Goal: Information Seeking & Learning: Learn about a topic

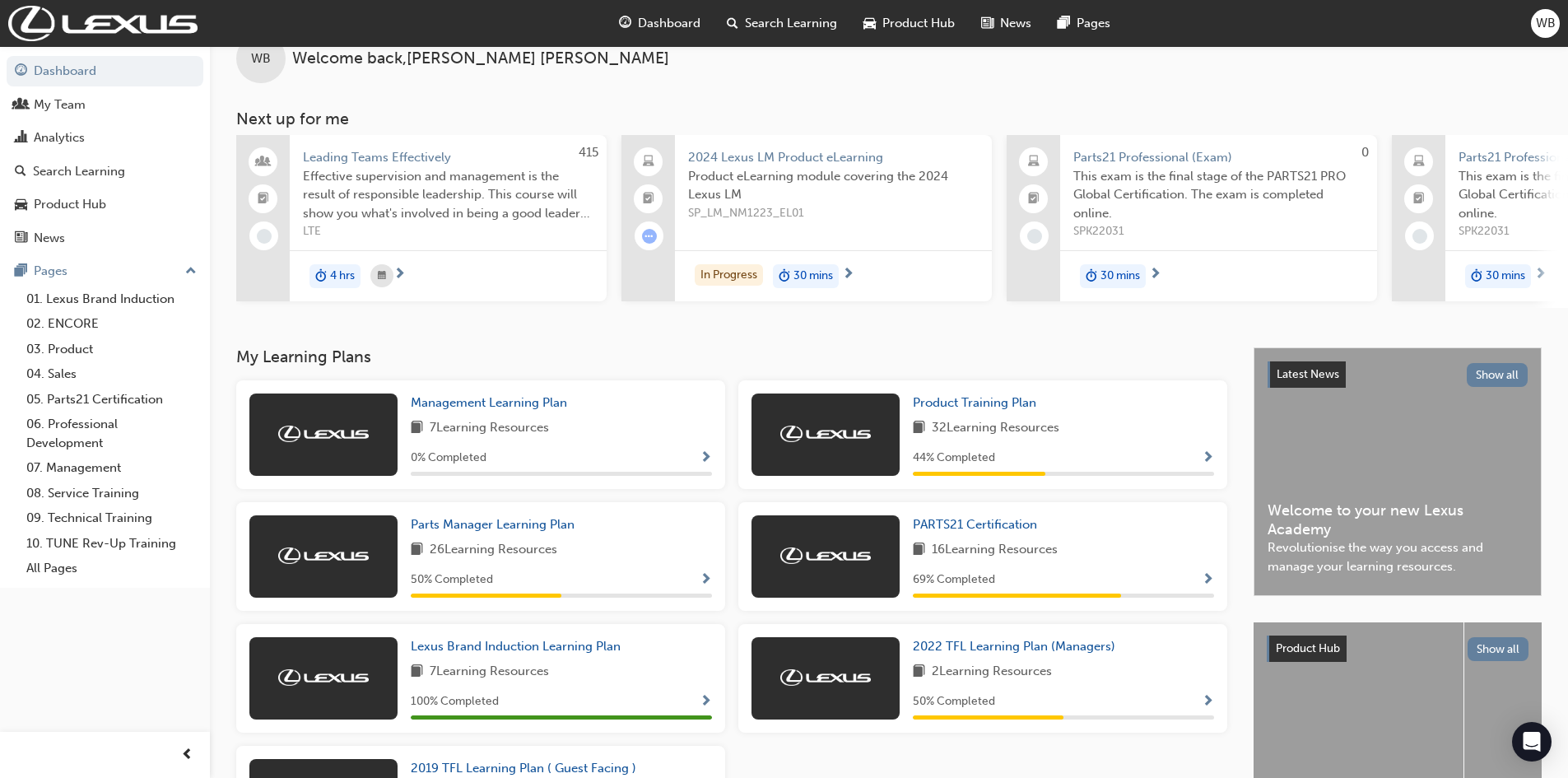
scroll to position [165, 0]
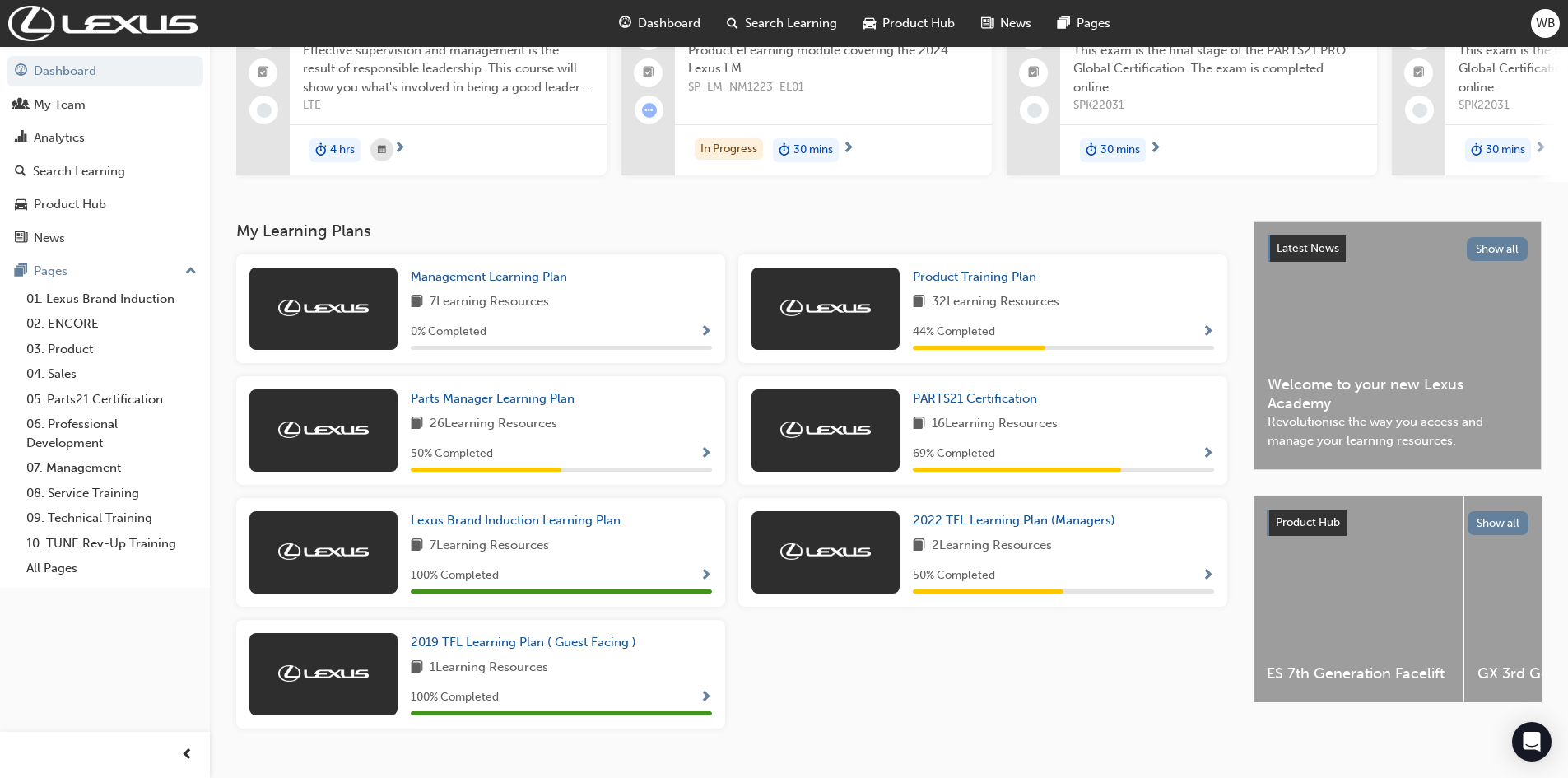
click at [842, 559] on img at bounding box center [825, 551] width 91 height 17
click at [983, 525] on span "2022 TFL Learning Plan (Managers)" at bounding box center [1014, 520] width 203 height 15
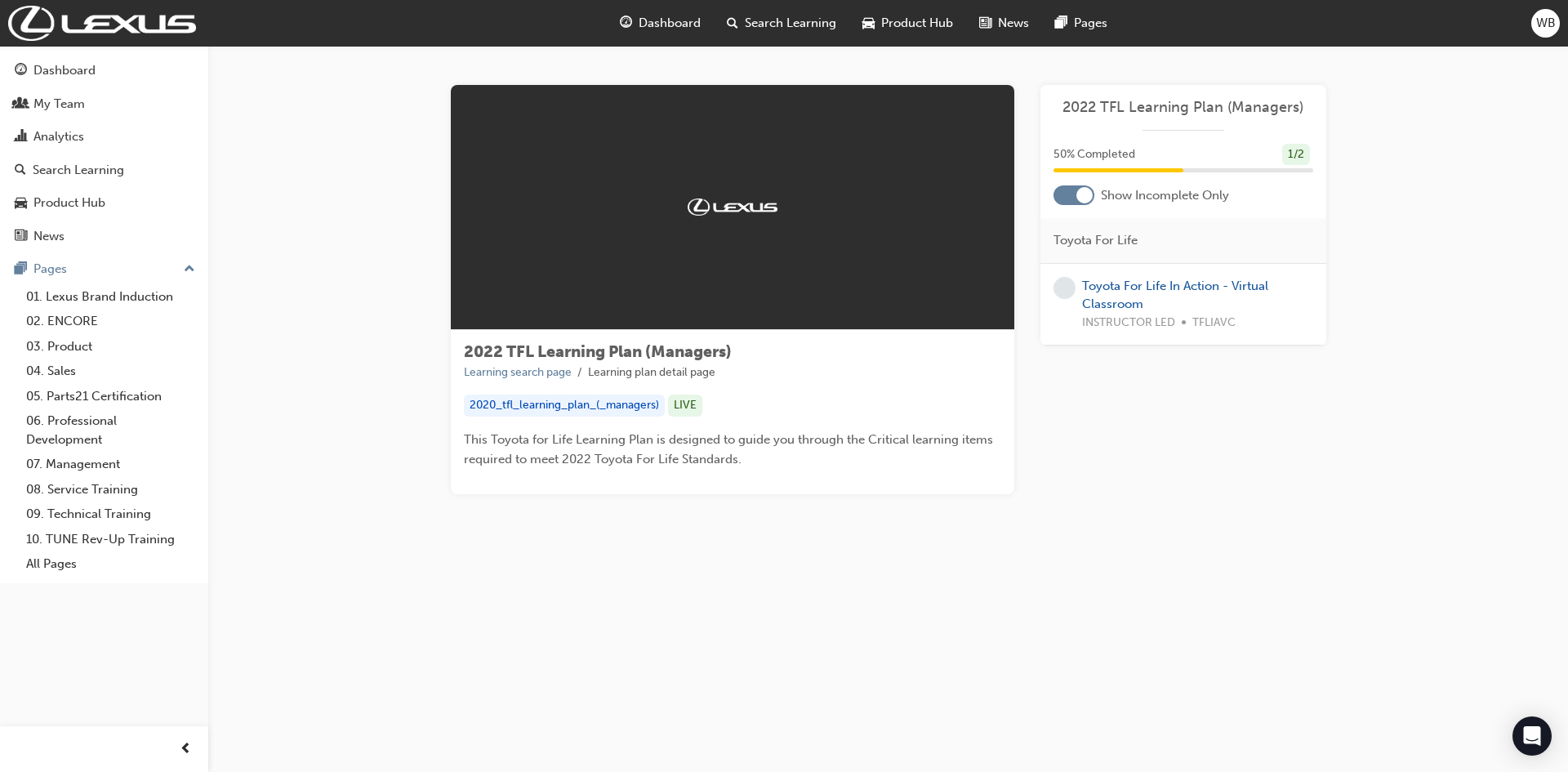
click at [697, 274] on div at bounding box center [733, 207] width 563 height 245
click at [1072, 292] on span "learningRecordVerb_NONE-icon" at bounding box center [1064, 288] width 22 height 22
click at [1057, 282] on span "learningRecordVerb_NONE-icon" at bounding box center [1064, 288] width 22 height 22
click at [1064, 285] on span "learningRecordVerb_NONE-icon" at bounding box center [1064, 288] width 22 height 22
click at [1066, 427] on div "Learning Plan 2022 TFL Learning Plan (Managers) 50 % Completed 1 / 2 Show Incom…" at bounding box center [1183, 289] width 286 height 409
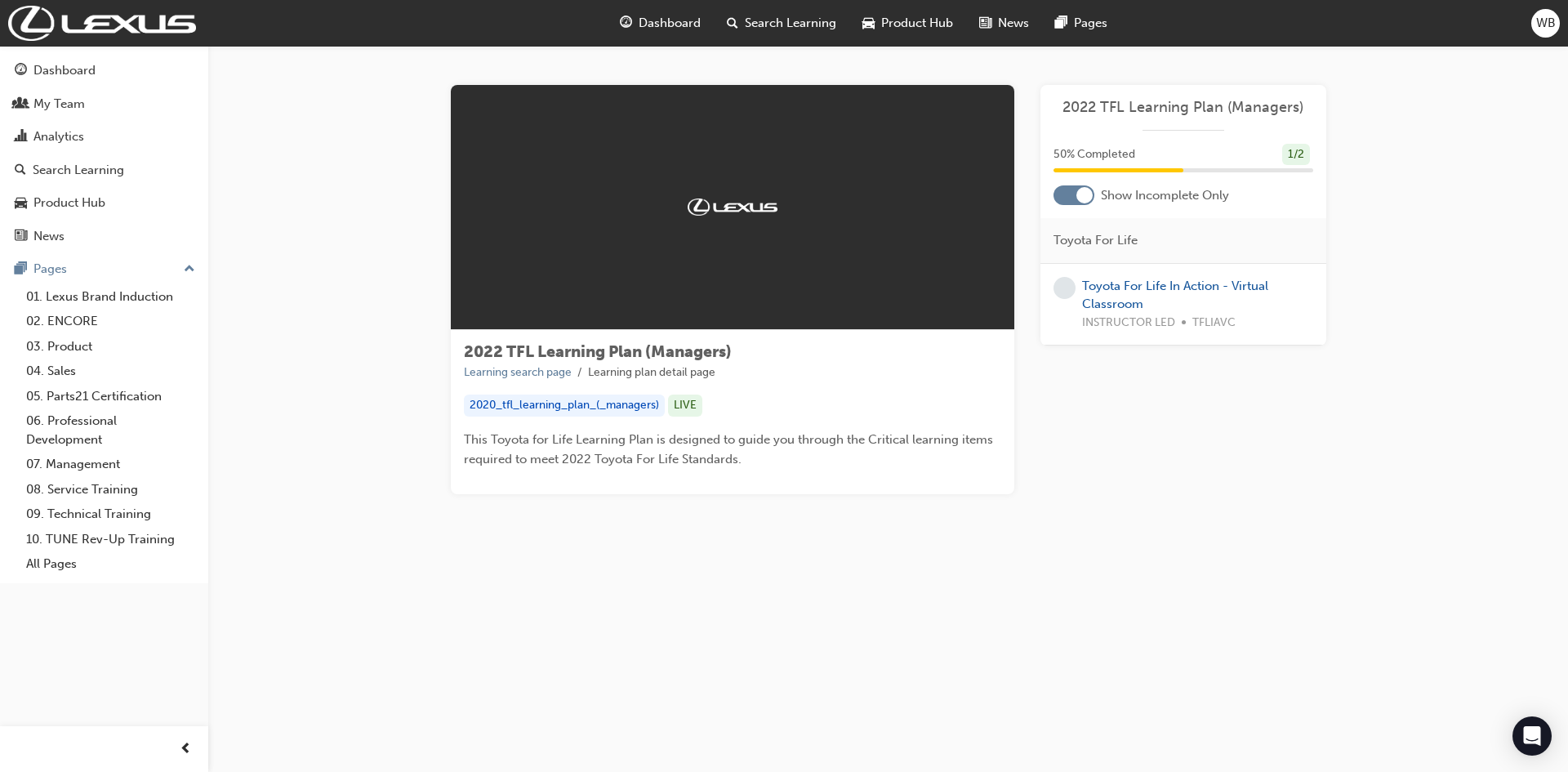
click at [533, 400] on div "2020_tfl_learning_plan_(_managers)" at bounding box center [564, 405] width 201 height 22
click at [1119, 288] on link "Toyota For Life In Action - Virtual Classroom" at bounding box center [1175, 295] width 186 height 33
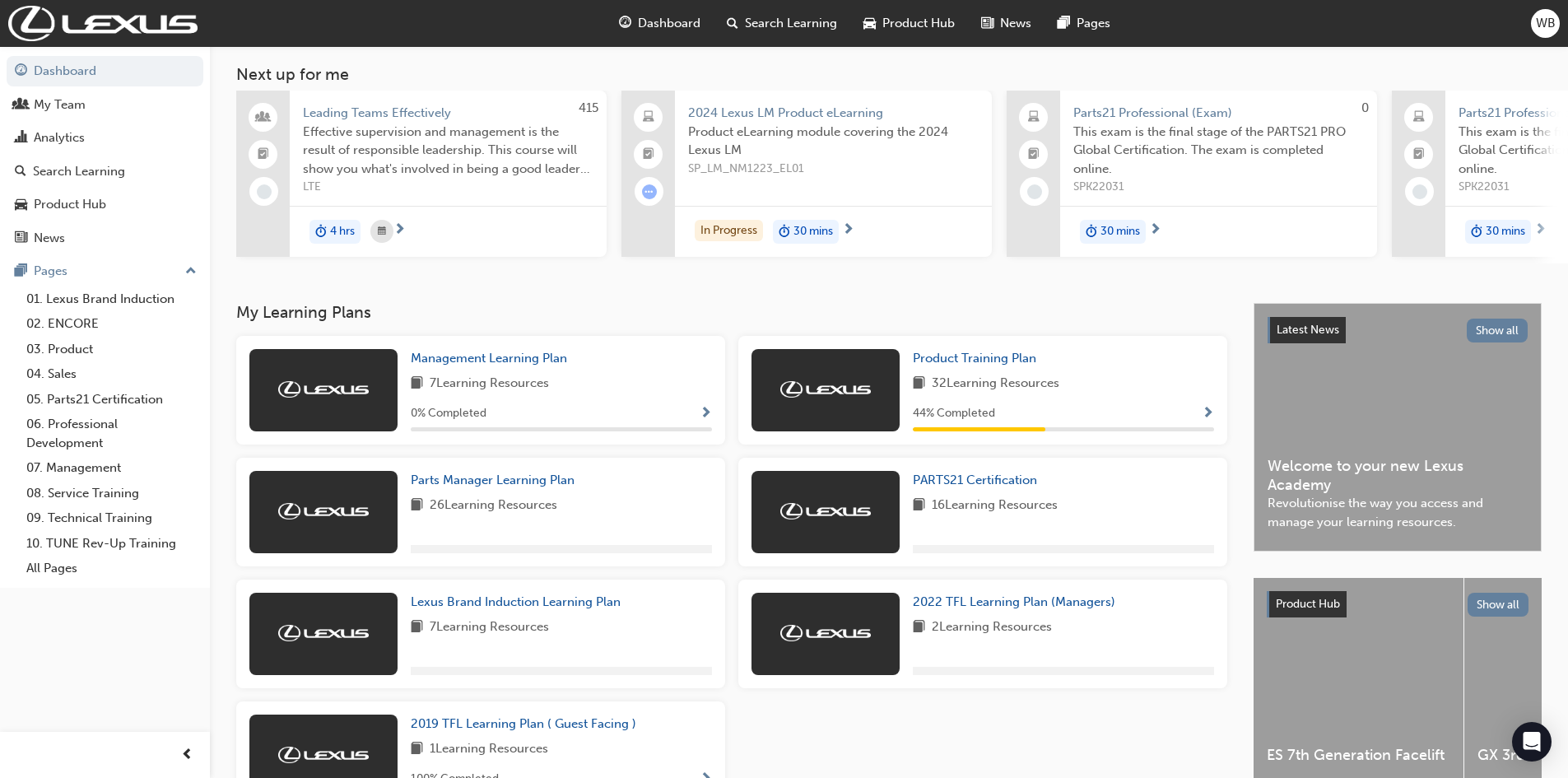
scroll to position [203, 0]
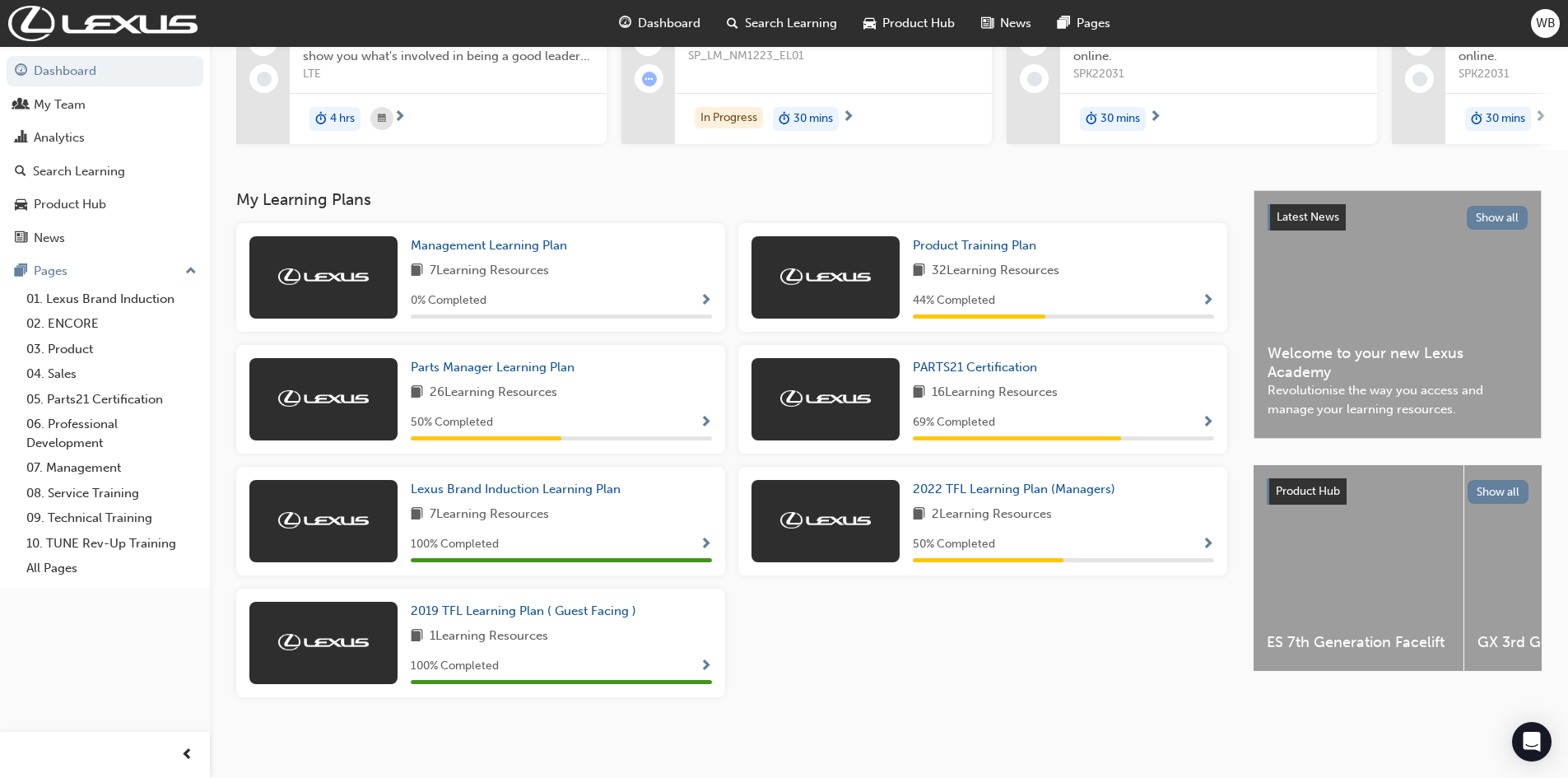
click at [844, 279] on img at bounding box center [825, 276] width 91 height 17
click at [989, 242] on span "Product Training Plan" at bounding box center [975, 245] width 123 height 15
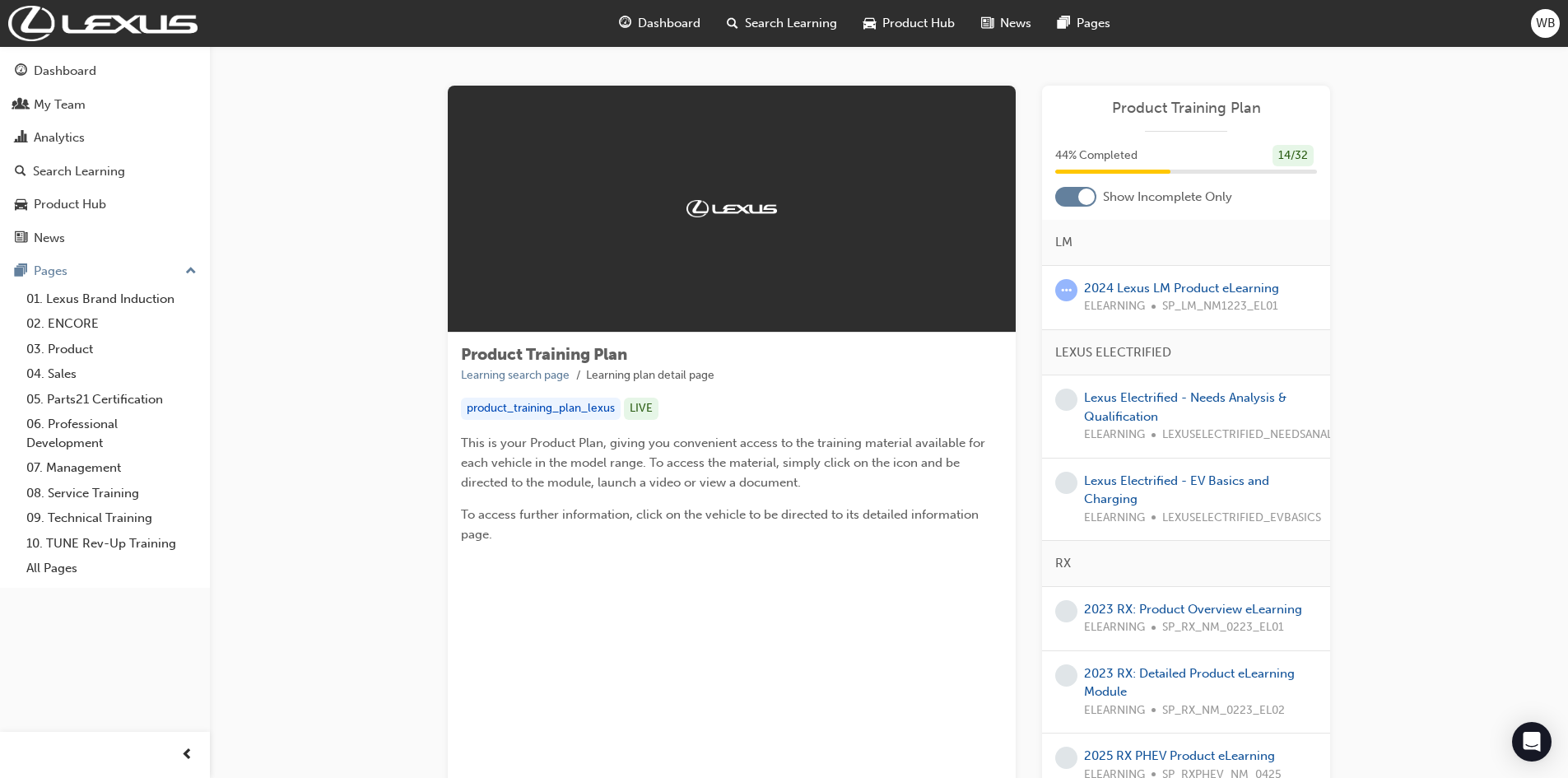
drag, startPoint x: 1087, startPoint y: 200, endPoint x: 1050, endPoint y: 198, distance: 37.1
click at [1050, 198] on div "Show Incomplete Only" at bounding box center [1185, 196] width 288 height 19
click at [1082, 194] on div at bounding box center [1086, 196] width 17 height 17
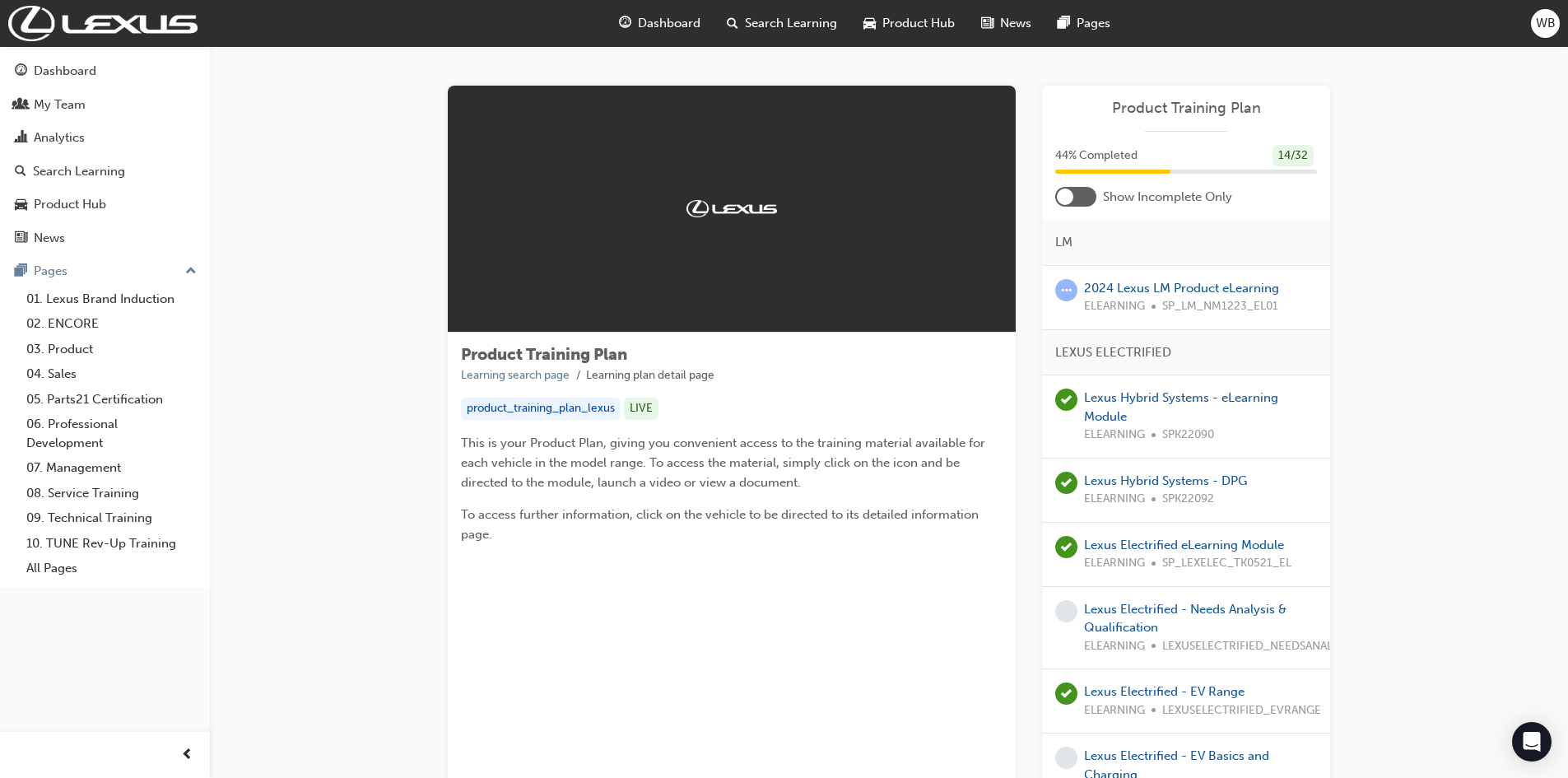
click at [626, 241] on div at bounding box center [732, 209] width 568 height 247
click at [697, 204] on img at bounding box center [732, 208] width 91 height 17
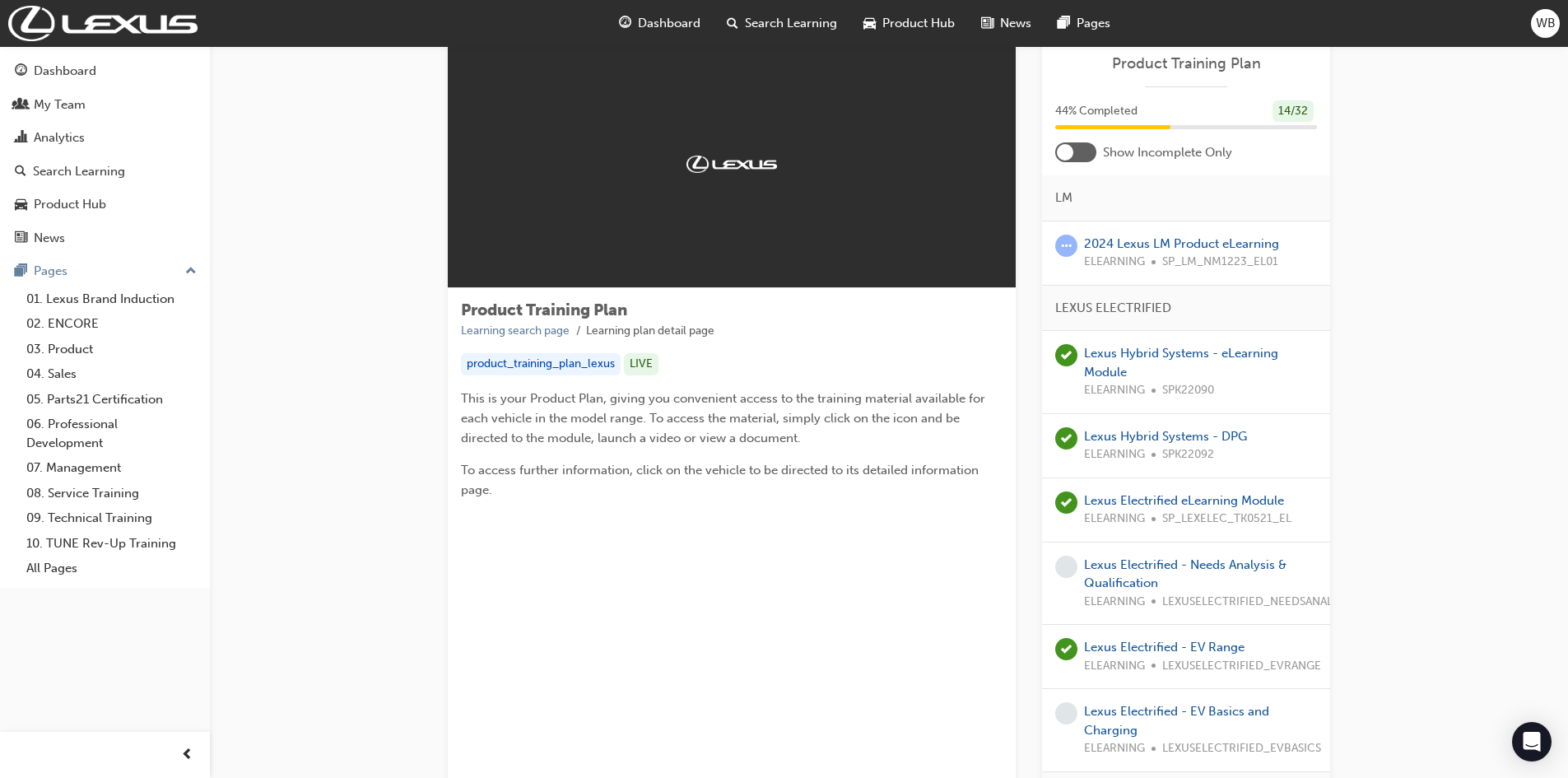
scroll to position [165, 0]
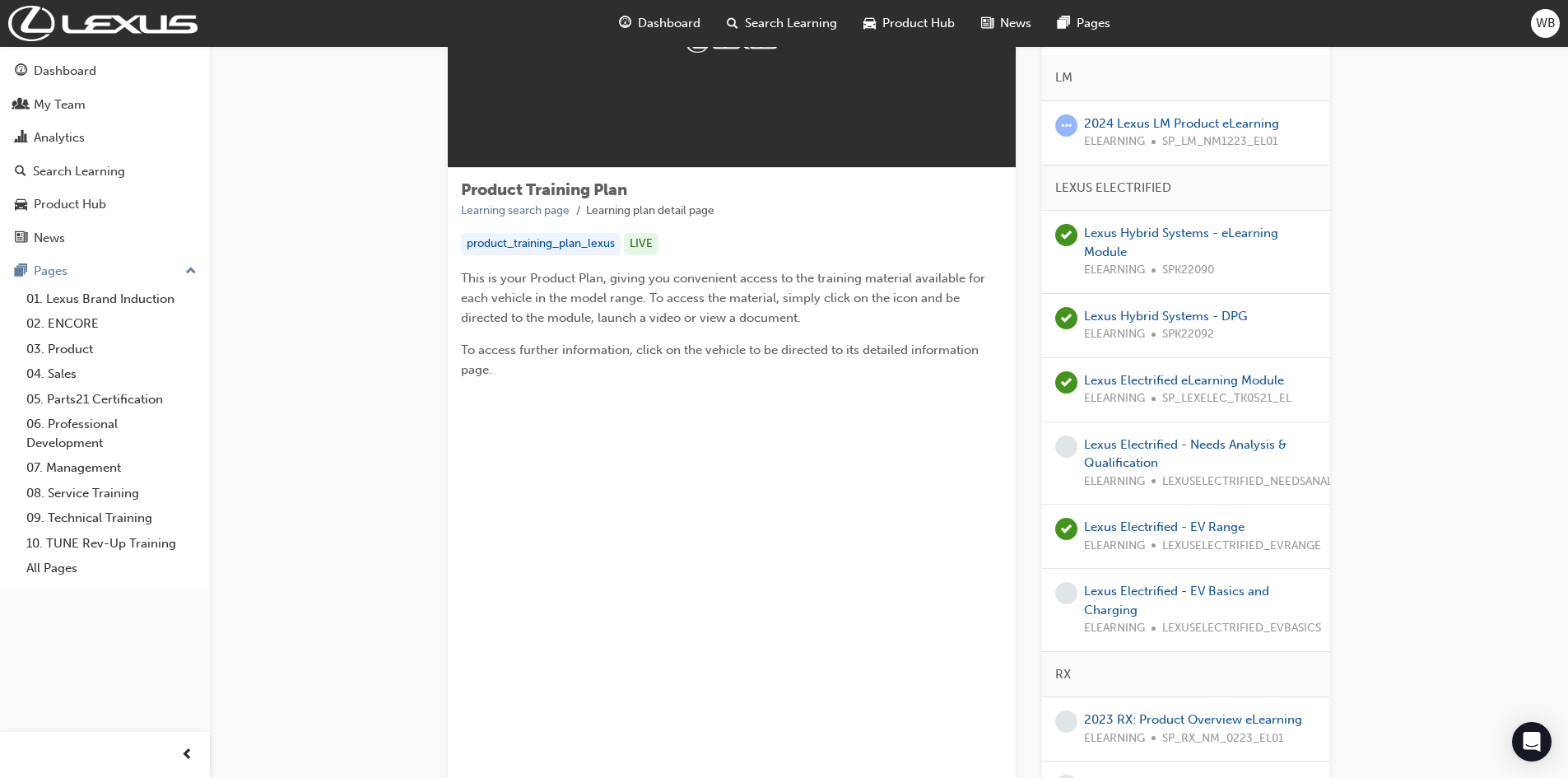
click at [1066, 442] on span "learningRecordVerb_NONE-icon" at bounding box center [1066, 446] width 22 height 22
click at [1148, 444] on link "Lexus Electrified - Needs Analysis & Qualification" at bounding box center [1185, 454] width 203 height 33
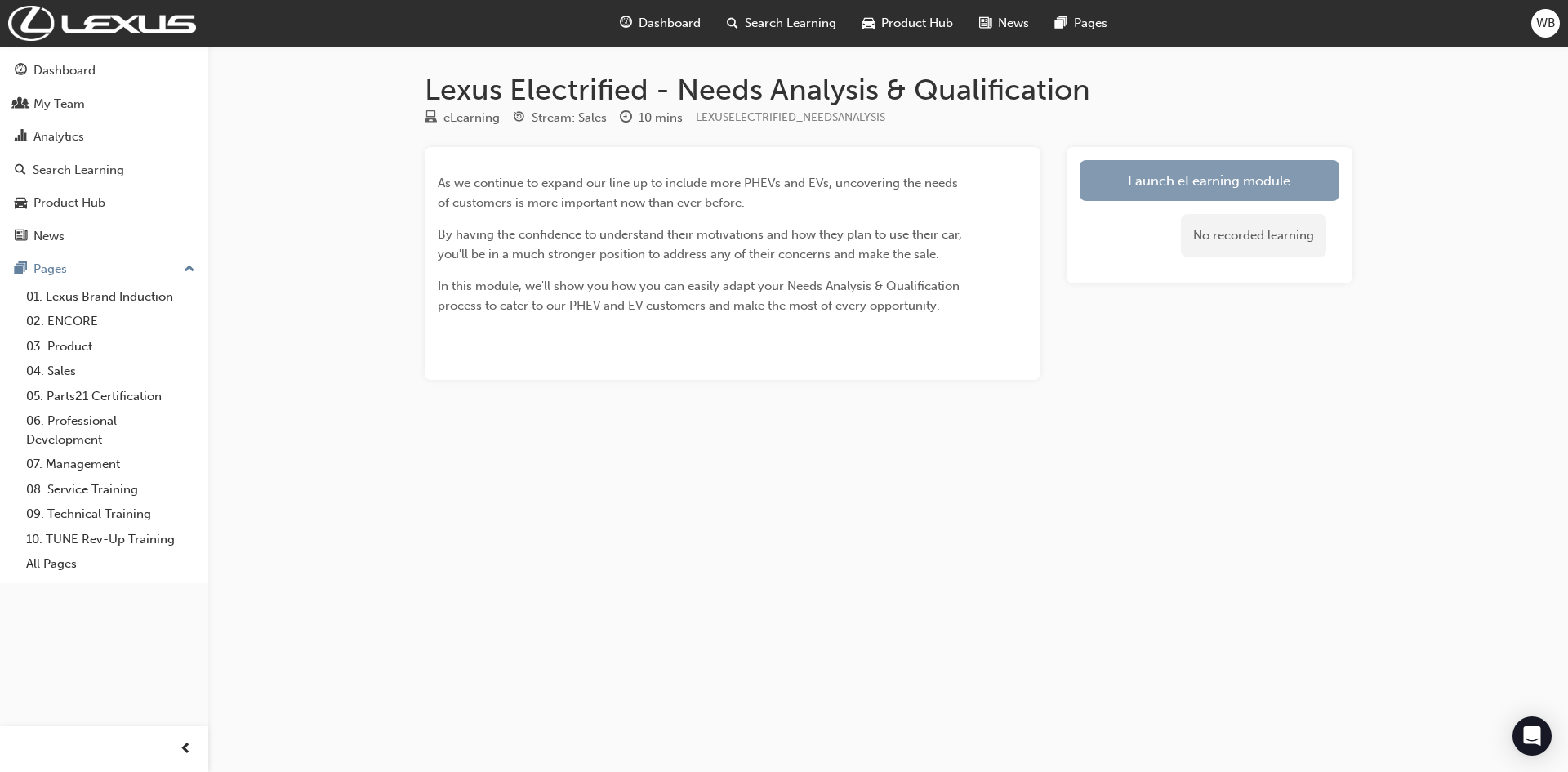
click at [1187, 179] on link "Launch eLearning module" at bounding box center [1209, 180] width 260 height 41
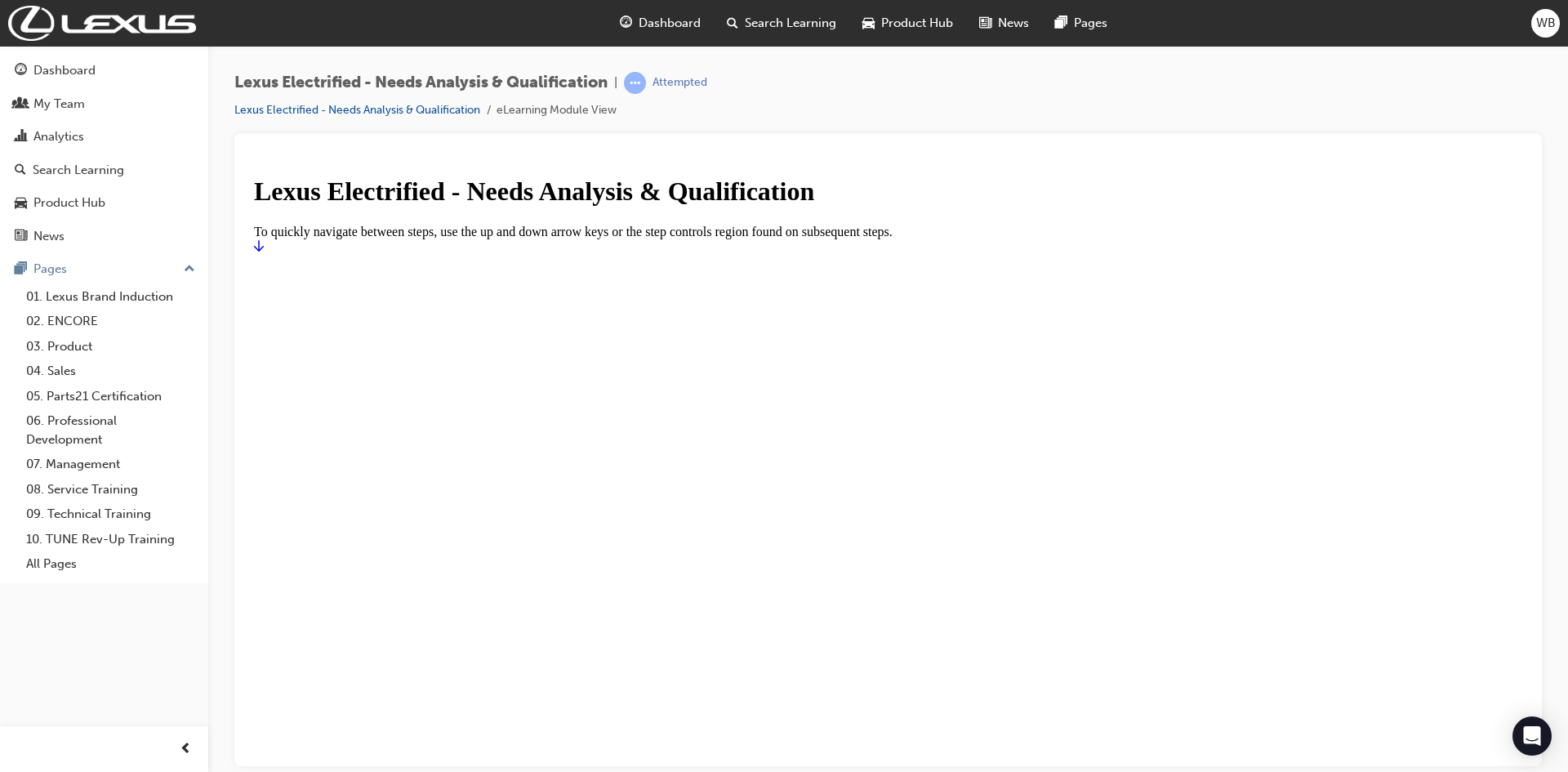
click at [264, 252] on icon "Start" at bounding box center [258, 245] width 10 height 13
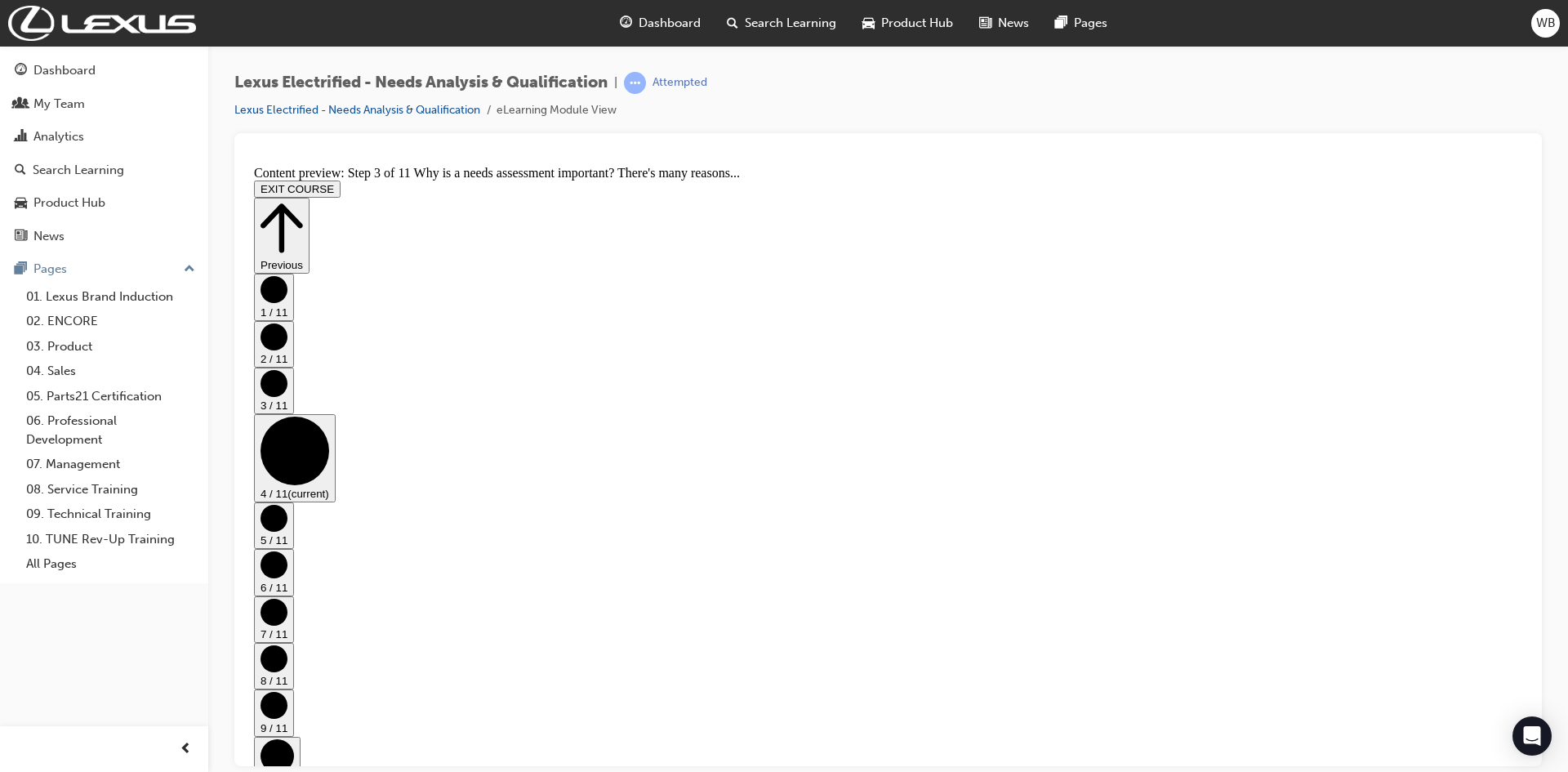
scroll to position [0, 0]
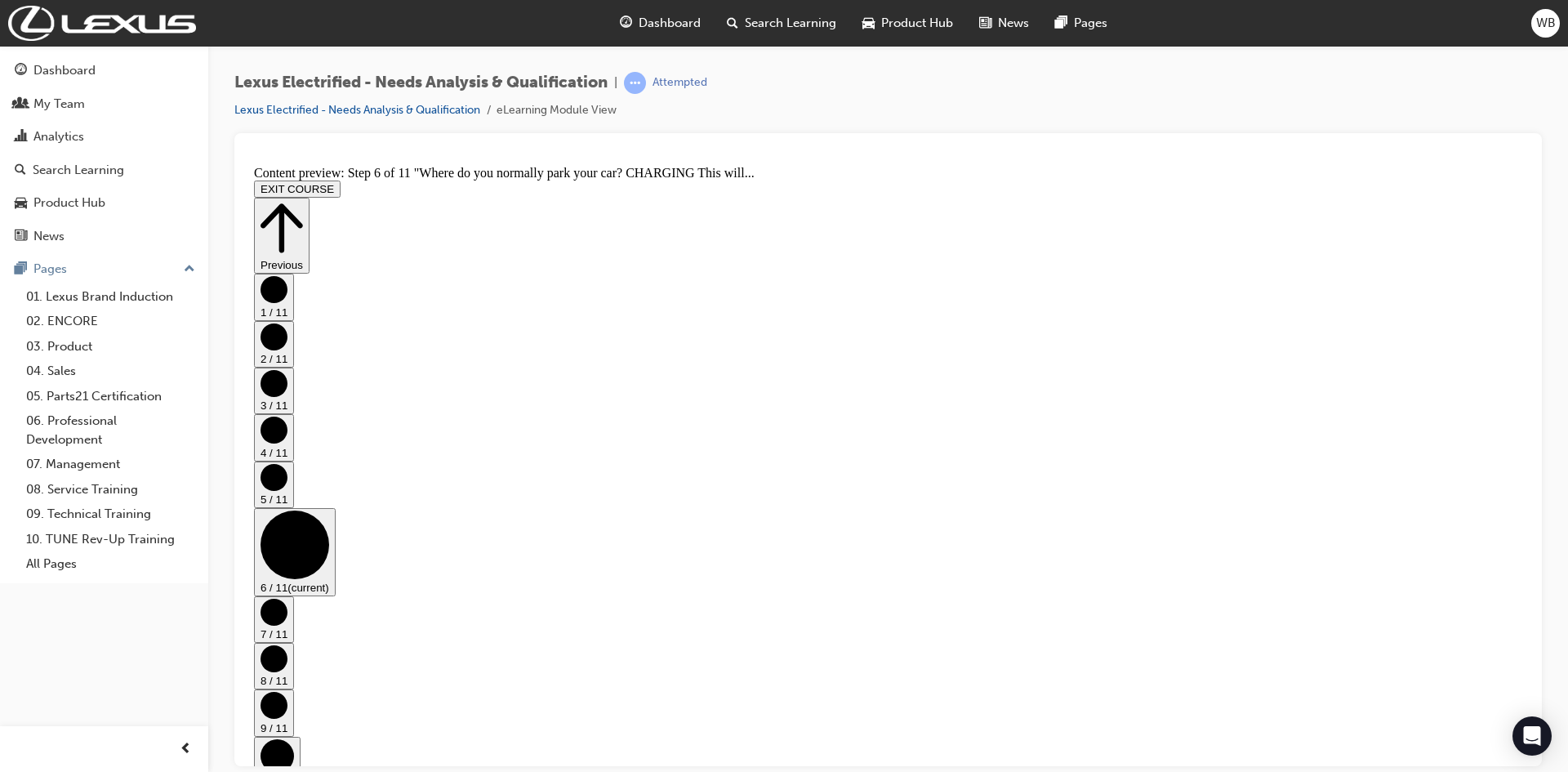
scroll to position [316, 0]
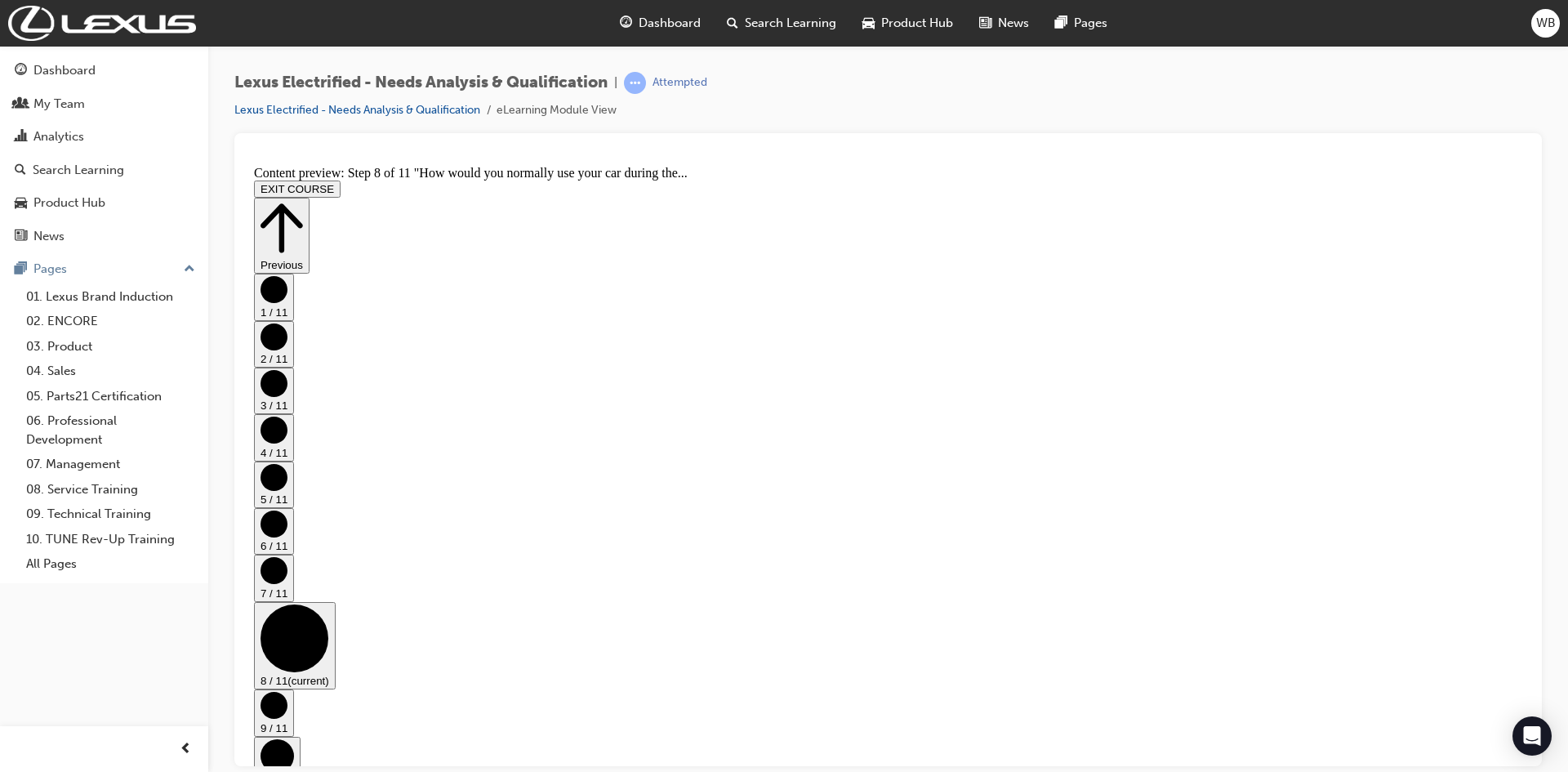
scroll to position [575, 0]
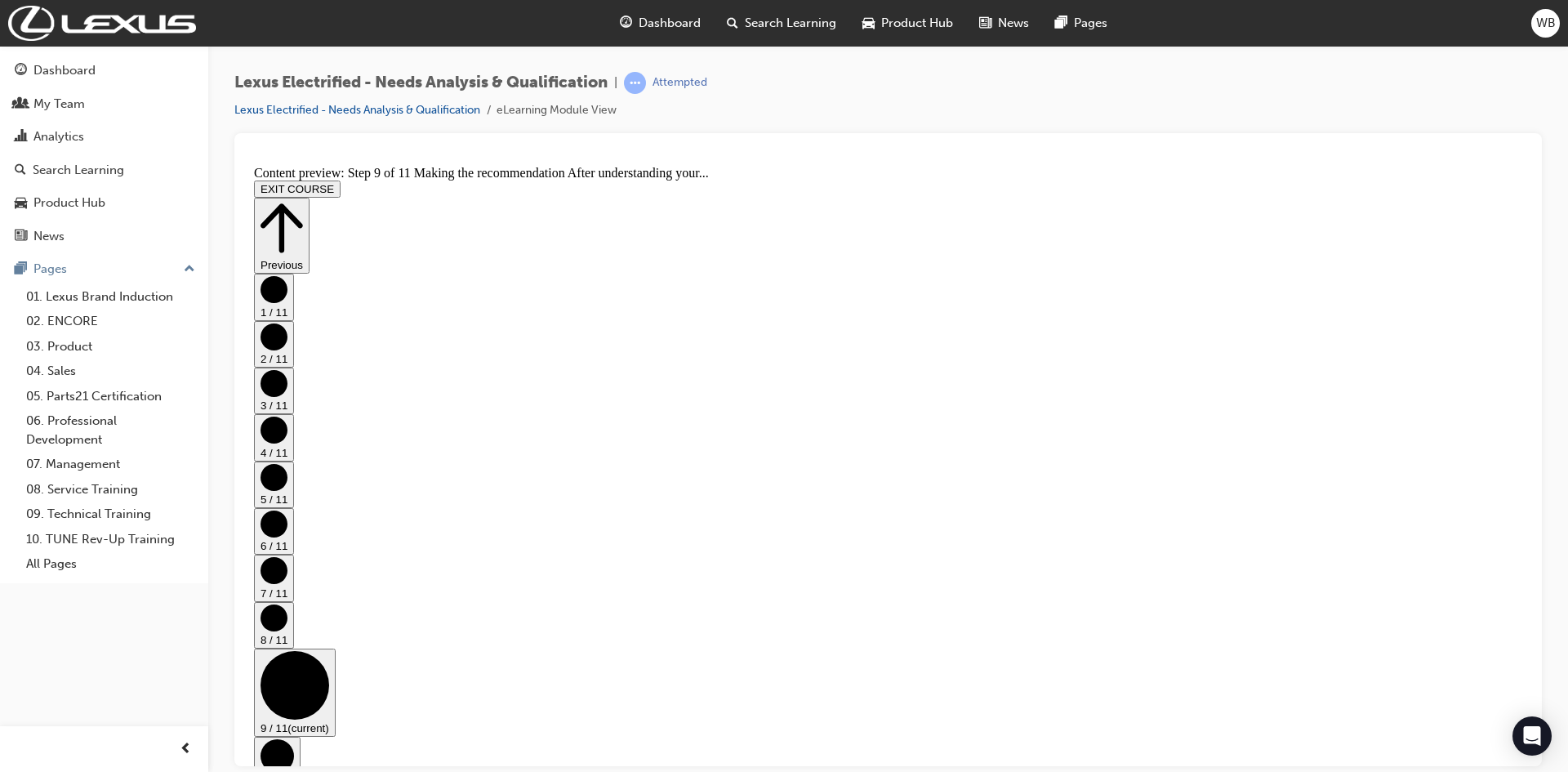
click at [310, 198] on button "Previous" at bounding box center [282, 234] width 56 height 76
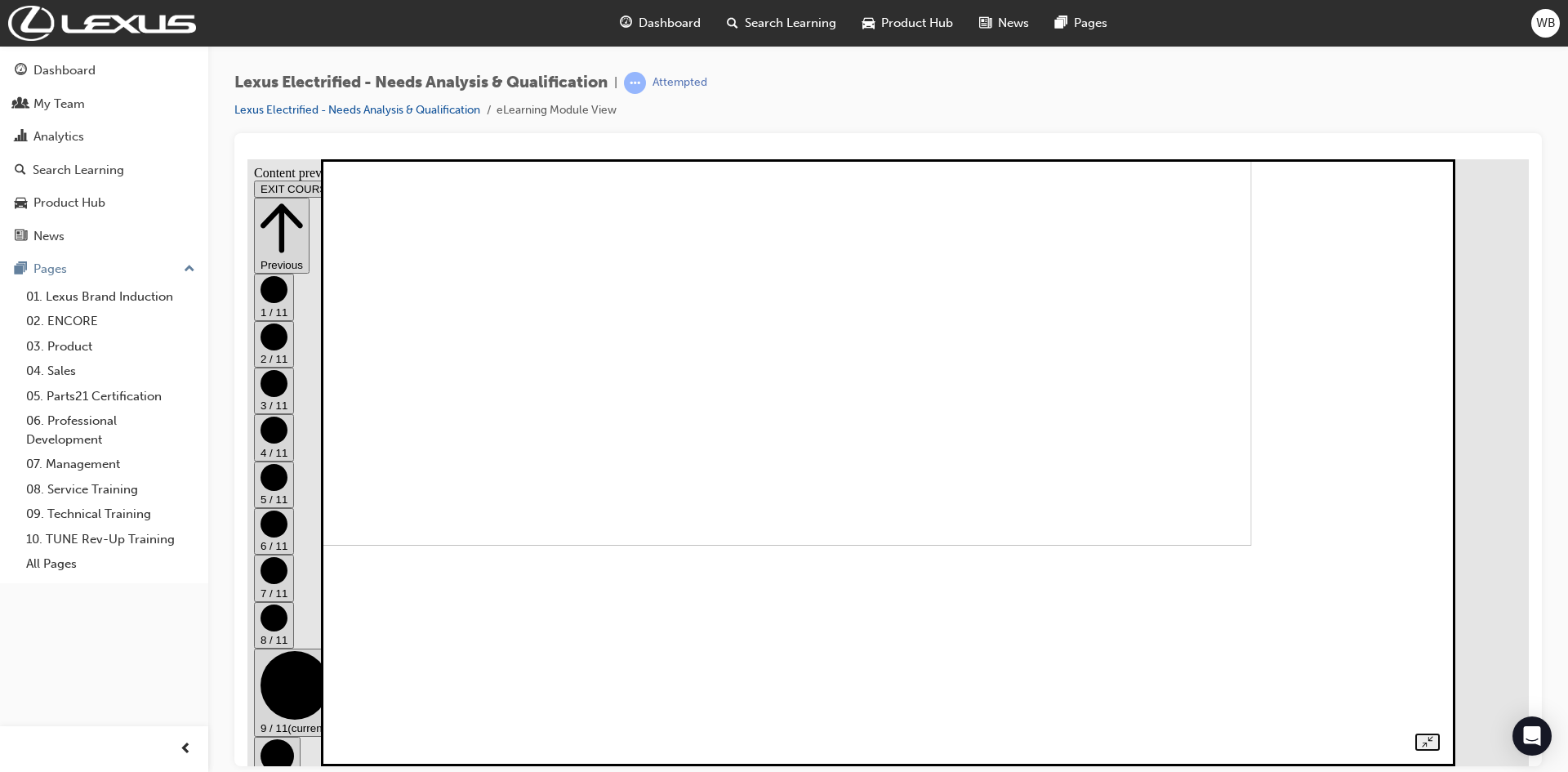
click at [501, 453] on img at bounding box center [713, 241] width 1079 height 607
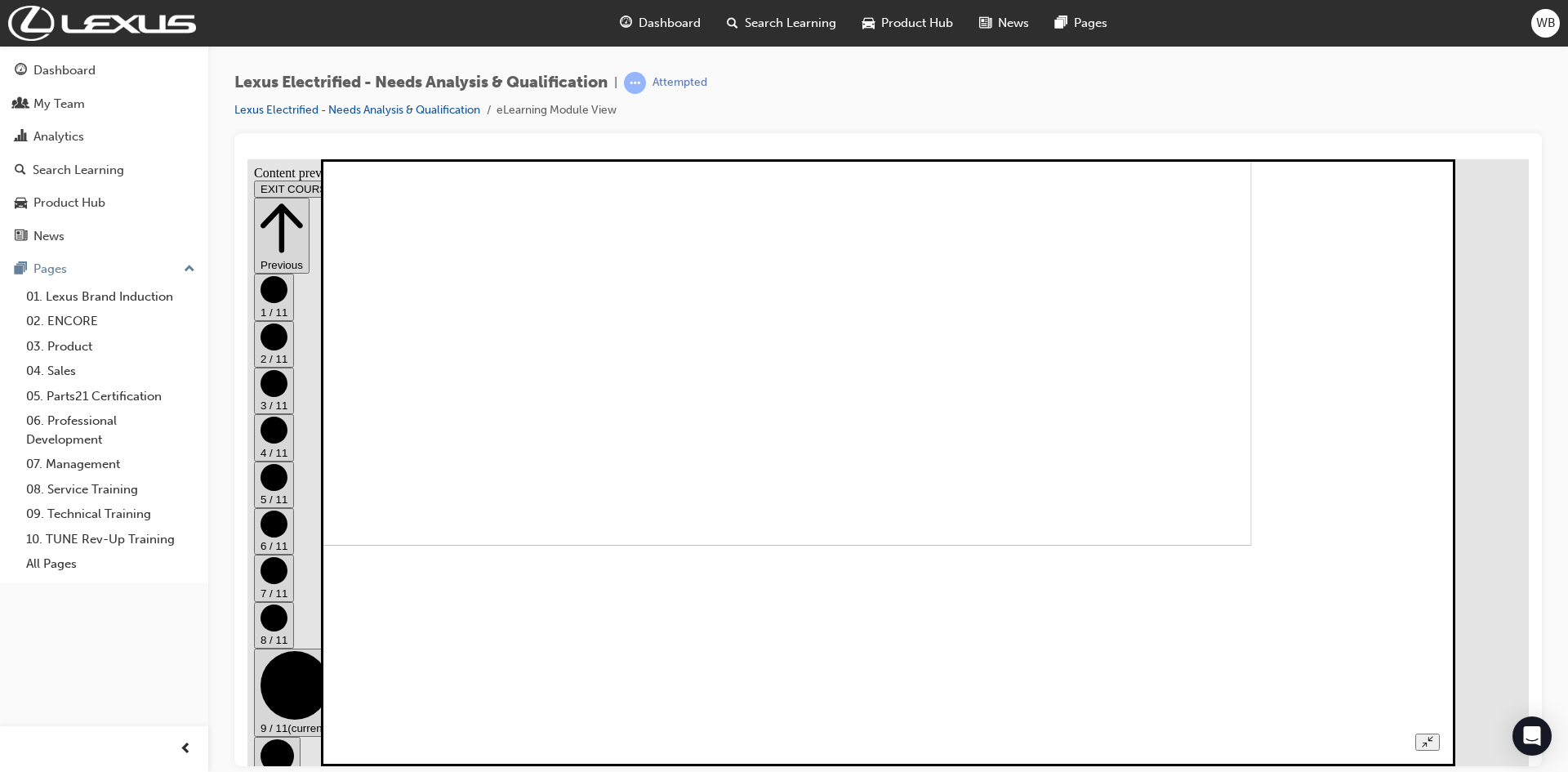
click at [918, 435] on img at bounding box center [713, 241] width 1079 height 607
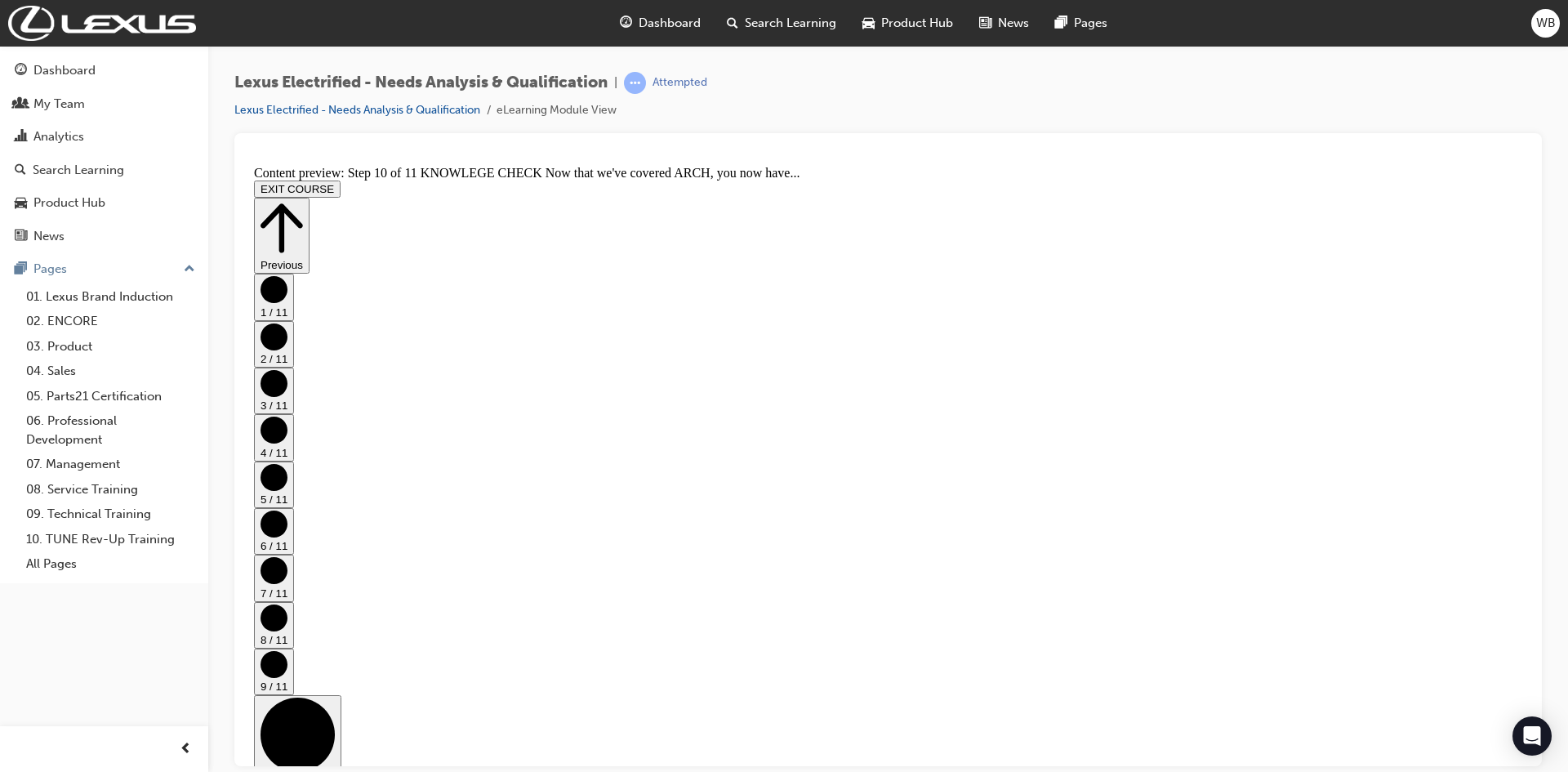
scroll to position [221, 0]
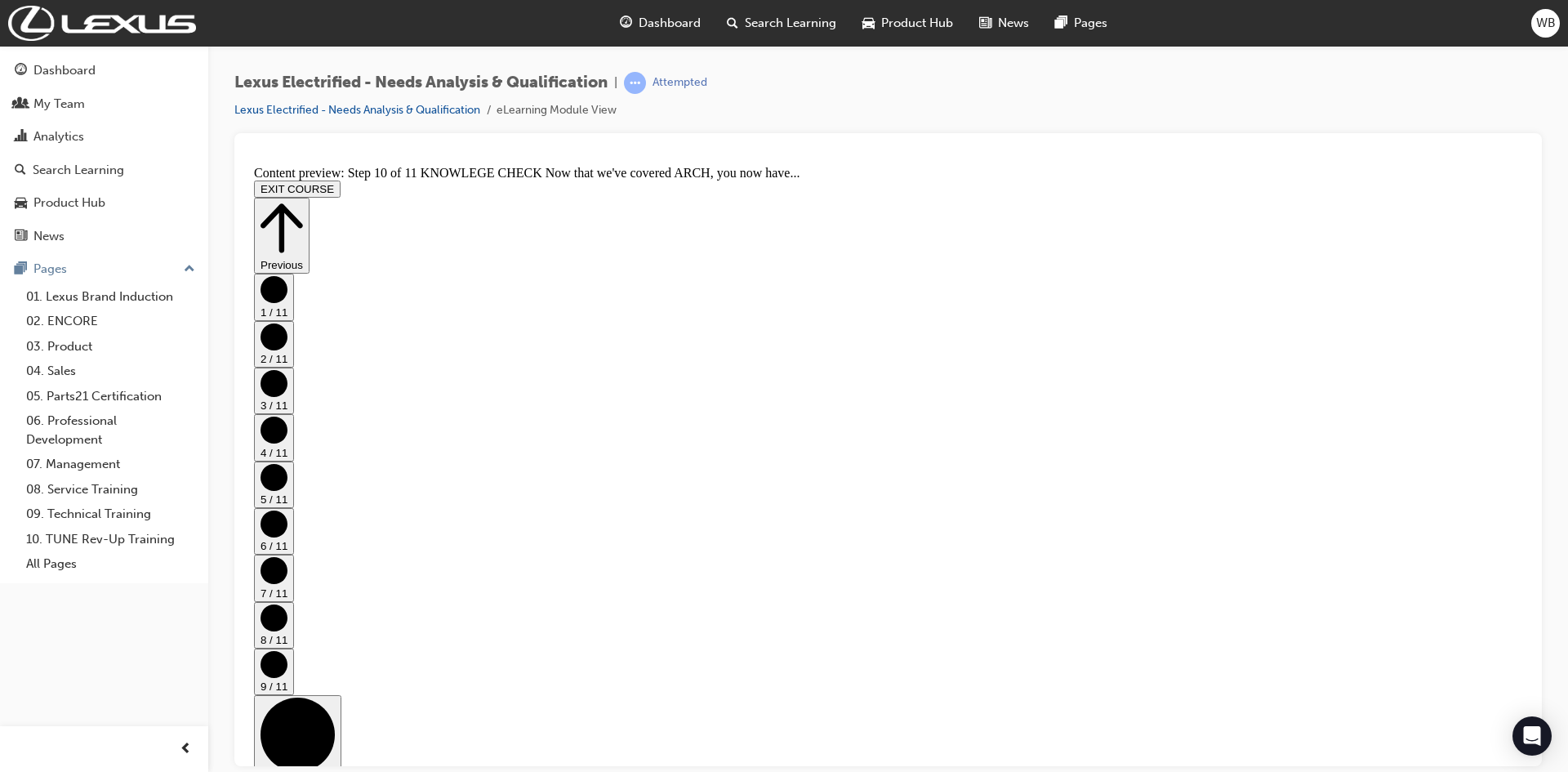
scroll to position [218, 0]
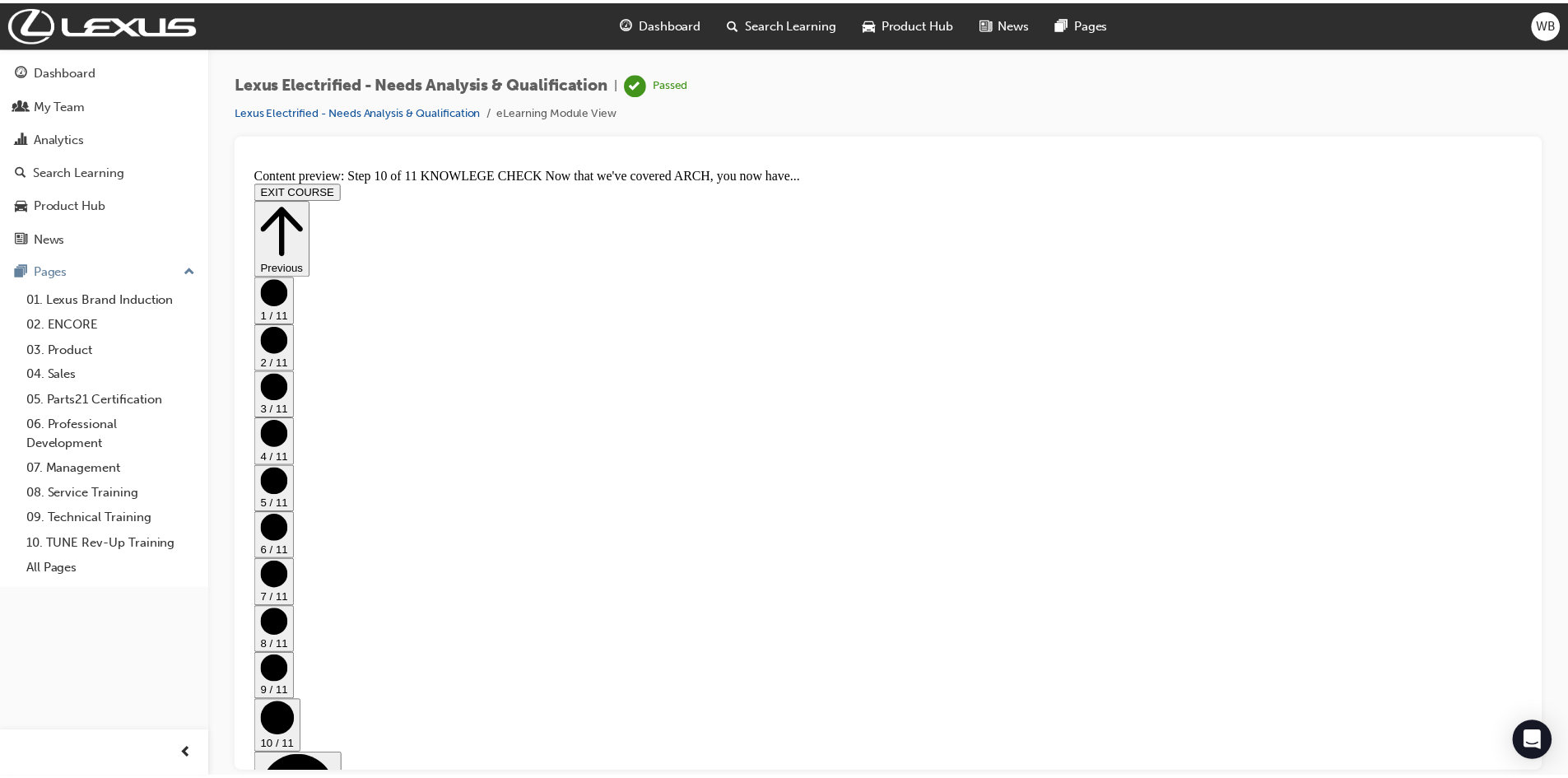
scroll to position [219, 0]
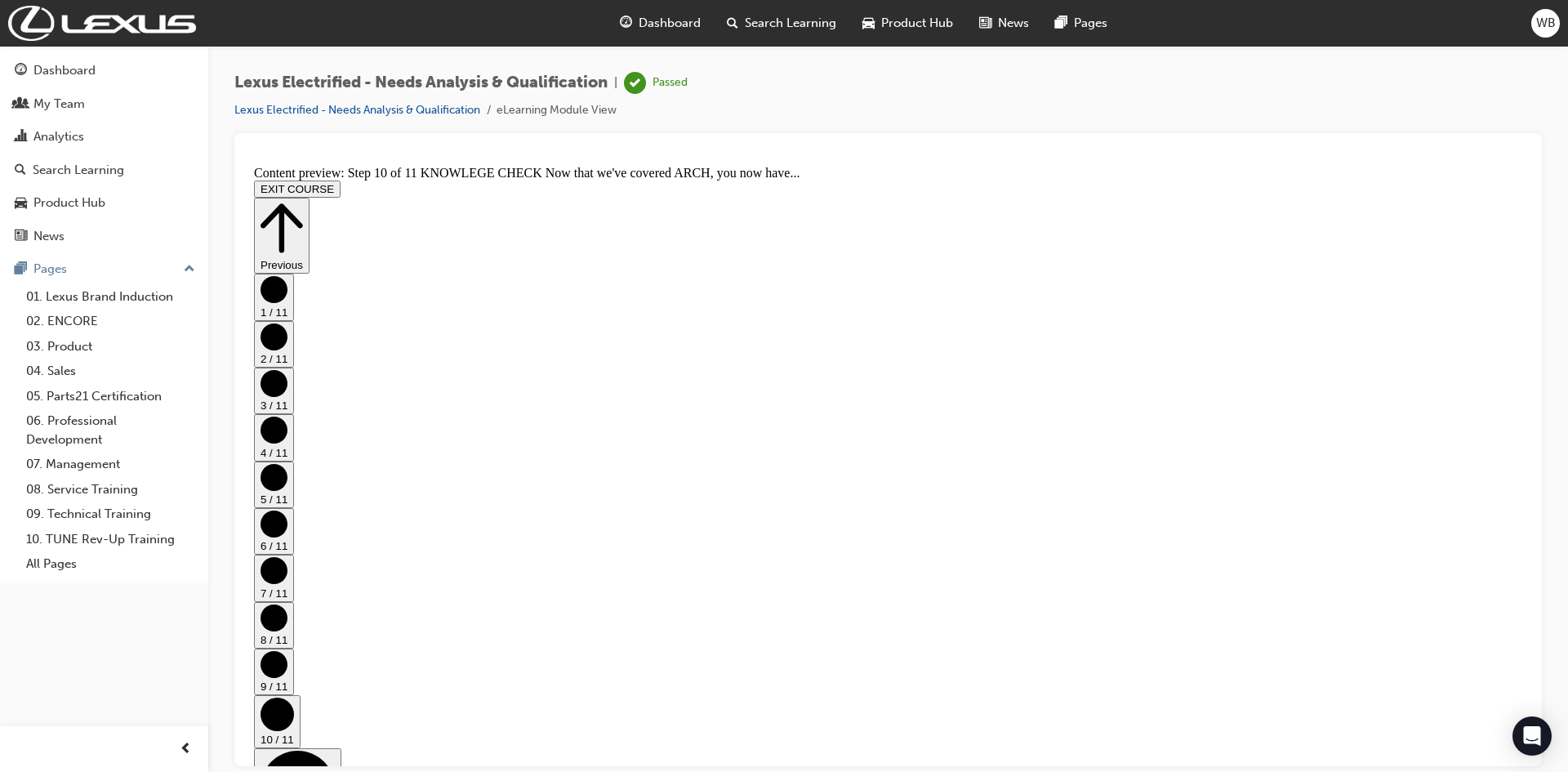
click at [655, 18] on span "Dashboard" at bounding box center [669, 23] width 62 height 18
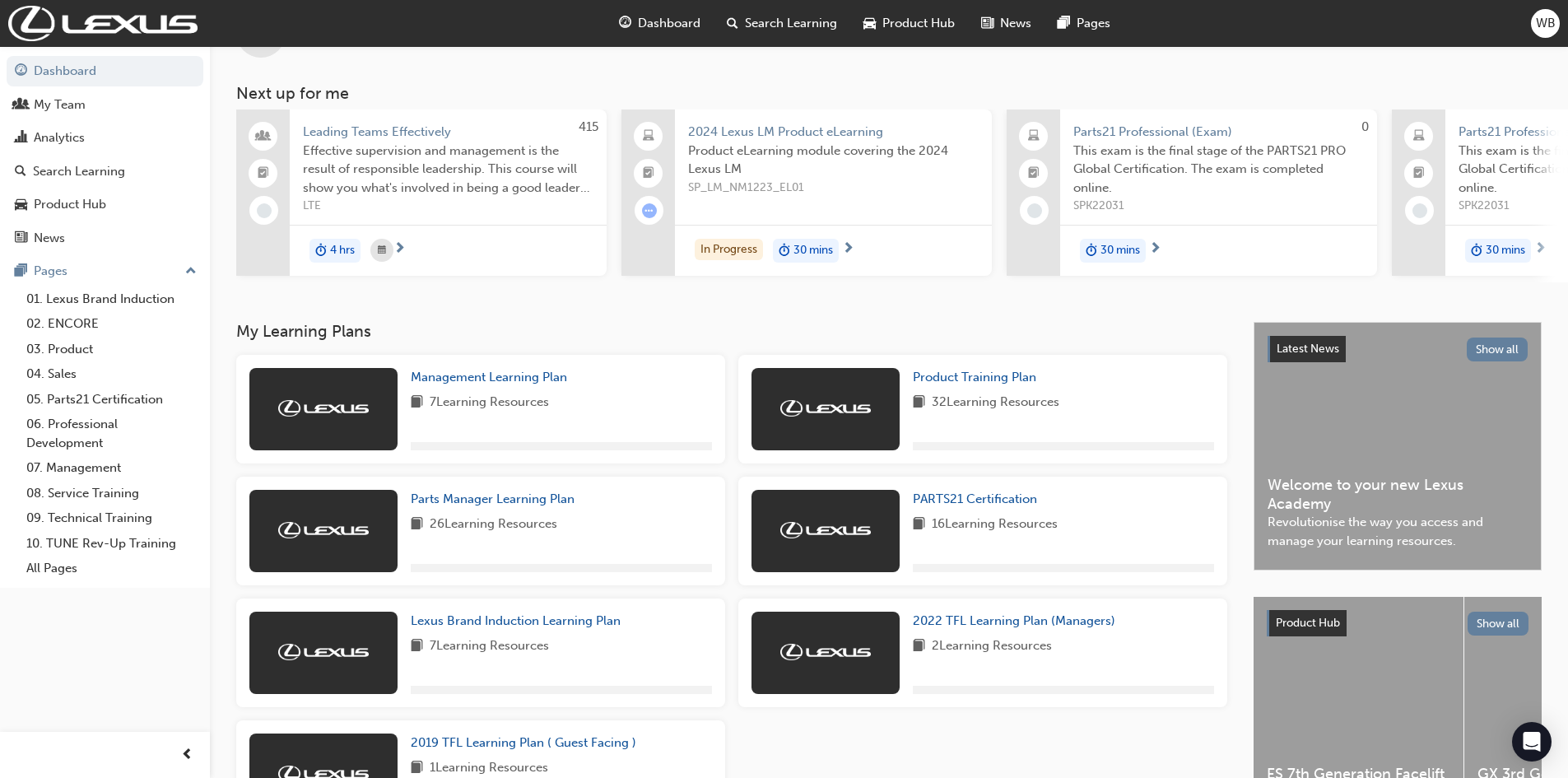
scroll to position [165, 0]
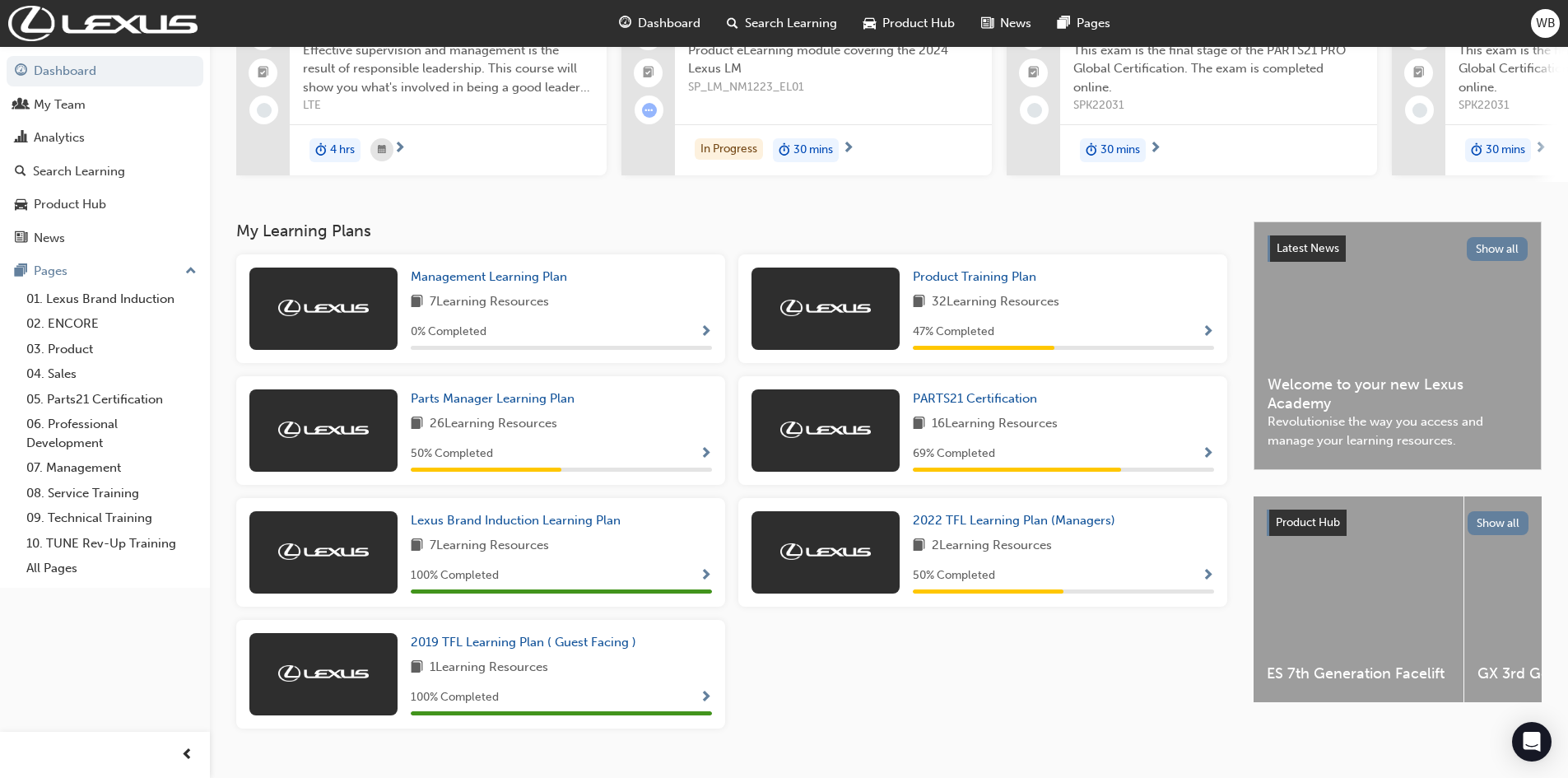
click at [829, 312] on img at bounding box center [825, 307] width 91 height 17
click at [971, 284] on span "Product Training Plan" at bounding box center [975, 276] width 123 height 15
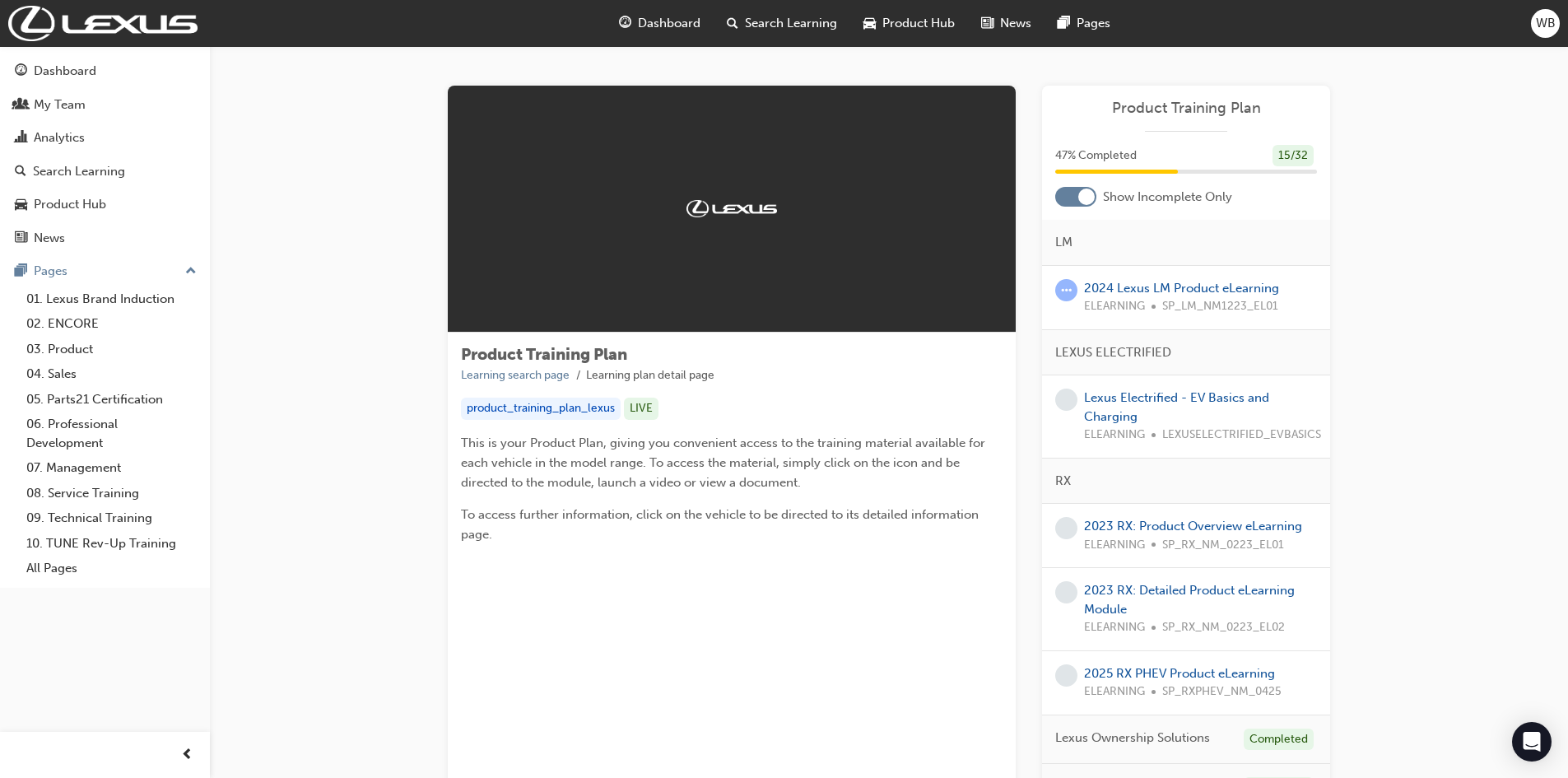
scroll to position [82, 0]
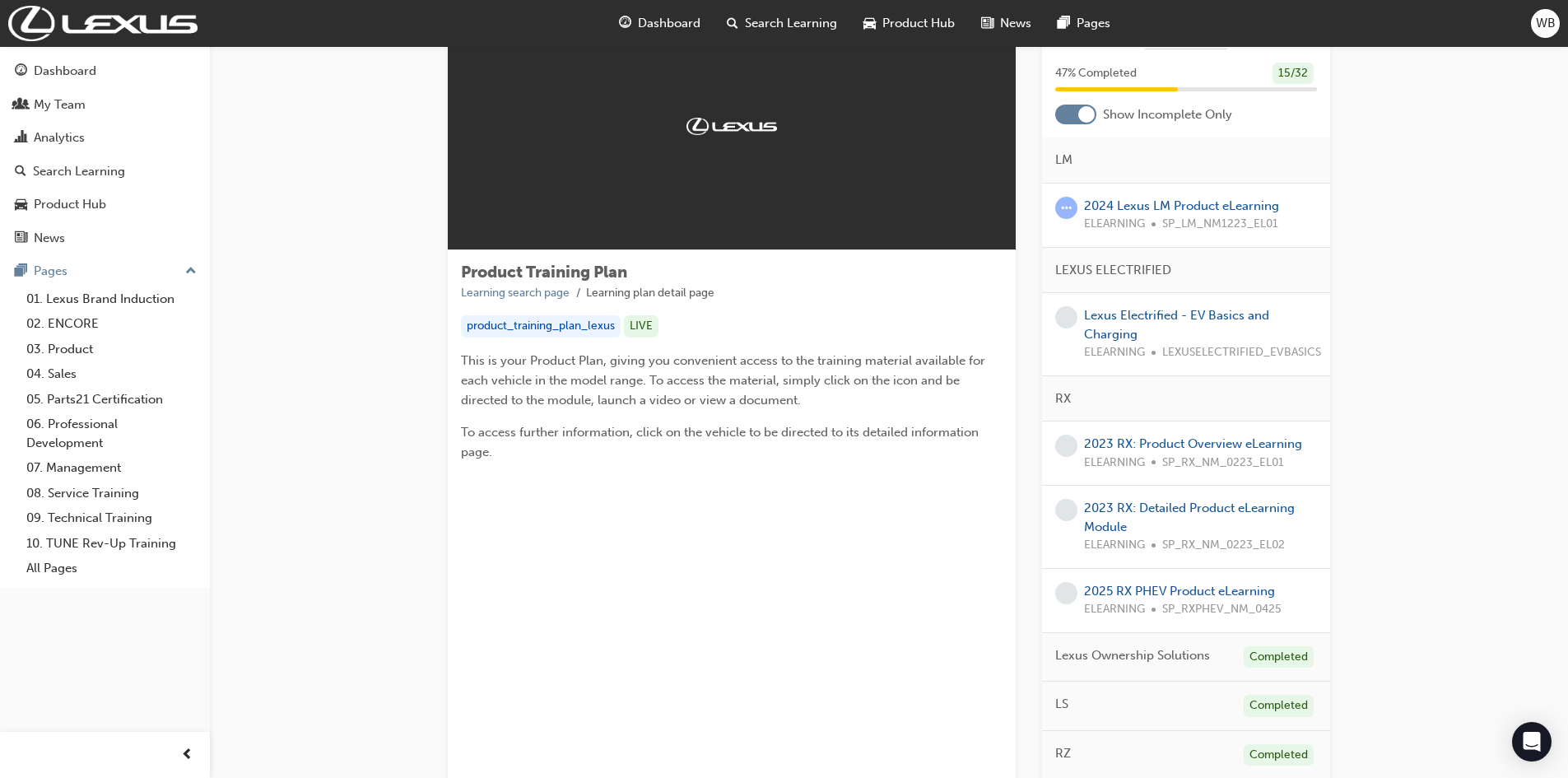
click at [1091, 115] on div at bounding box center [1086, 114] width 17 height 17
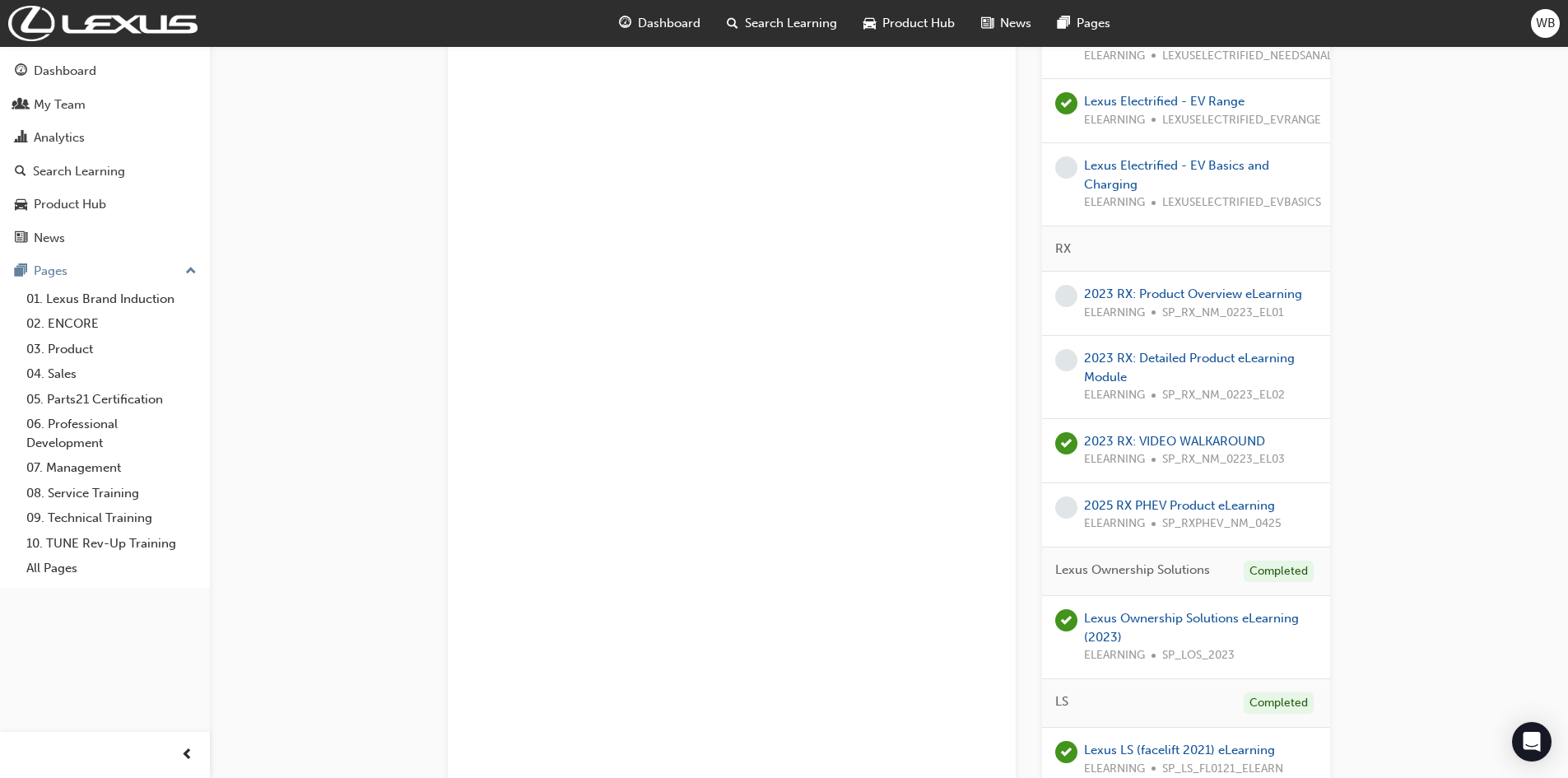
scroll to position [741, 0]
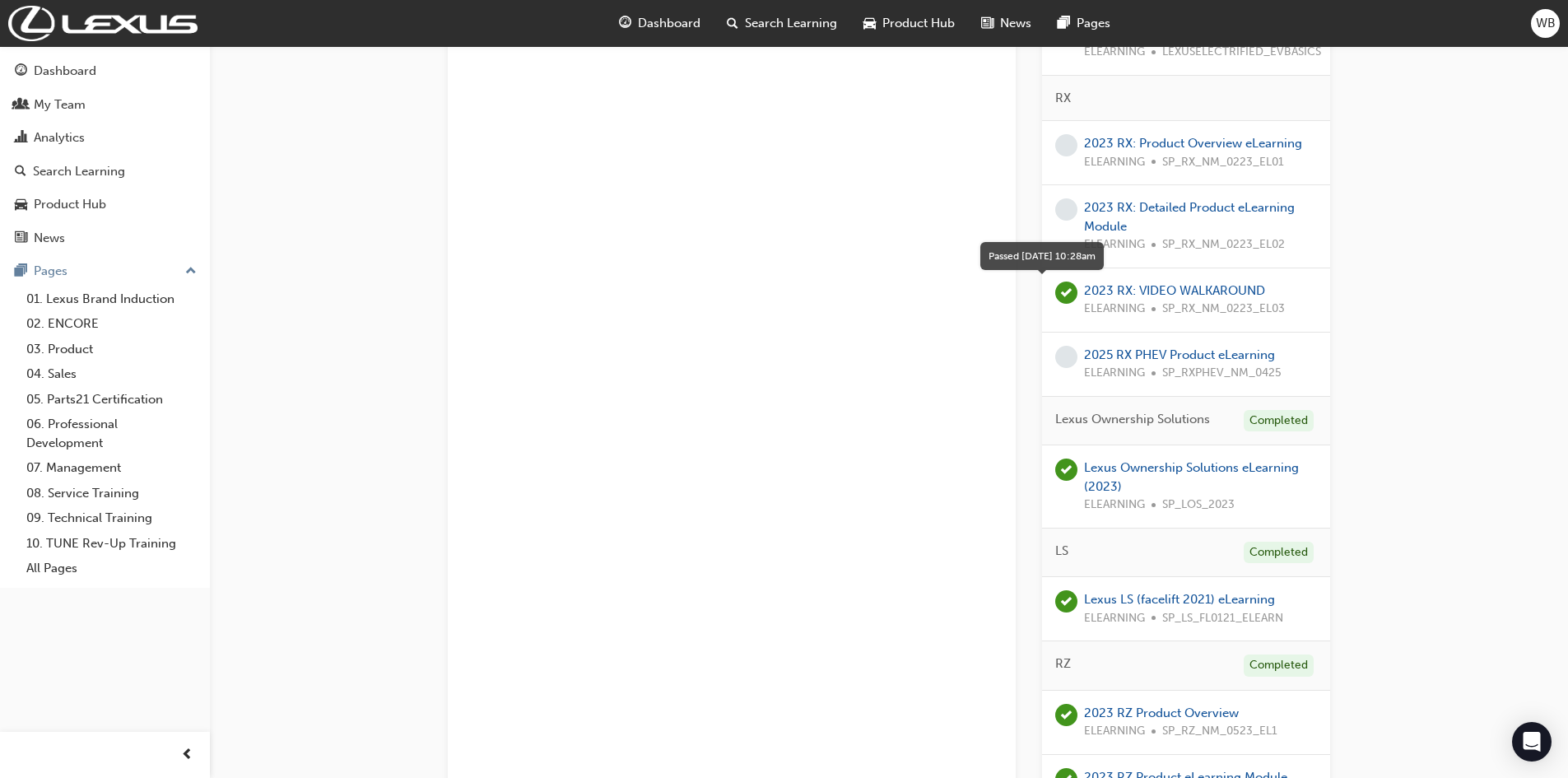
click at [1066, 293] on span "learningRecordVerb_PASS-icon" at bounding box center [1066, 292] width 22 height 22
click at [1132, 291] on link "2023 RX: VIDEO WALKAROUND" at bounding box center [1174, 290] width 181 height 15
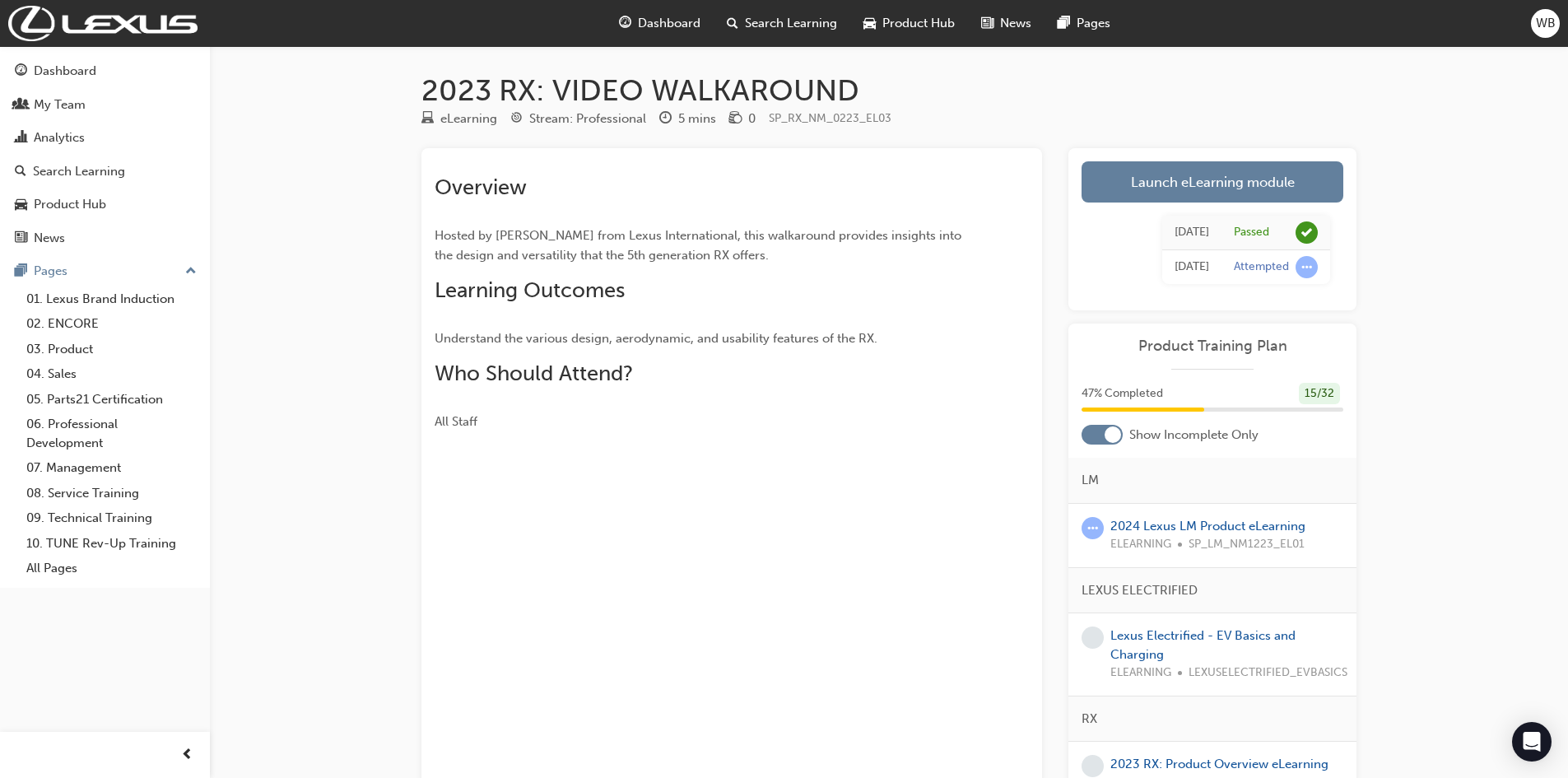
click at [746, 478] on div at bounding box center [732, 476] width 594 height 13
click at [1306, 265] on span "learningRecordVerb_ATTEMPT-icon" at bounding box center [1306, 266] width 22 height 22
click at [1415, 262] on div "2023 RX: VIDEO WALKAROUND eLearning Stream: Professional 5 mins 0 SP_RX_NM_0223…" at bounding box center [784, 440] width 1568 height 880
click at [667, 26] on span "Dashboard" at bounding box center [669, 23] width 63 height 19
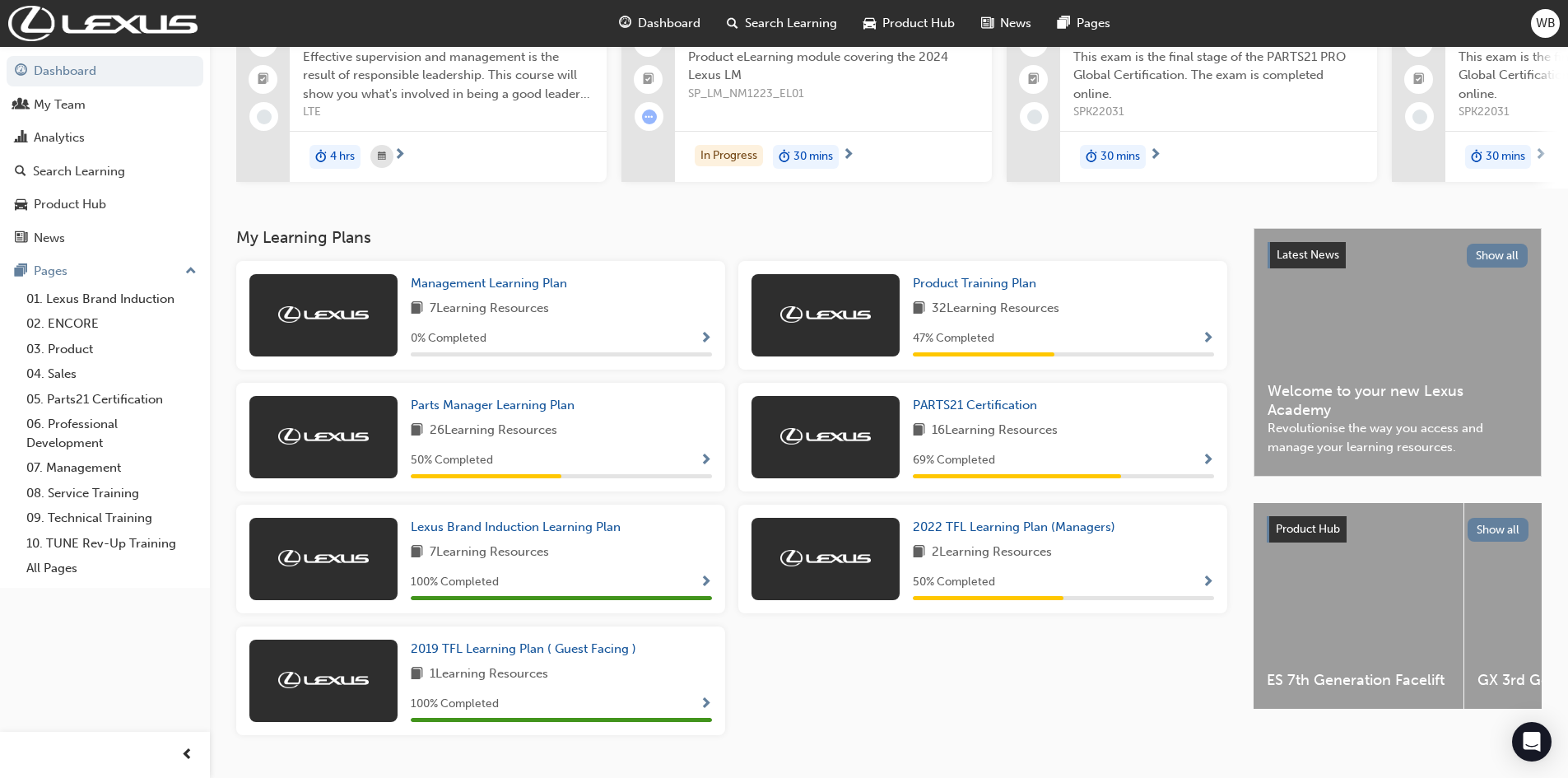
scroll to position [165, 0]
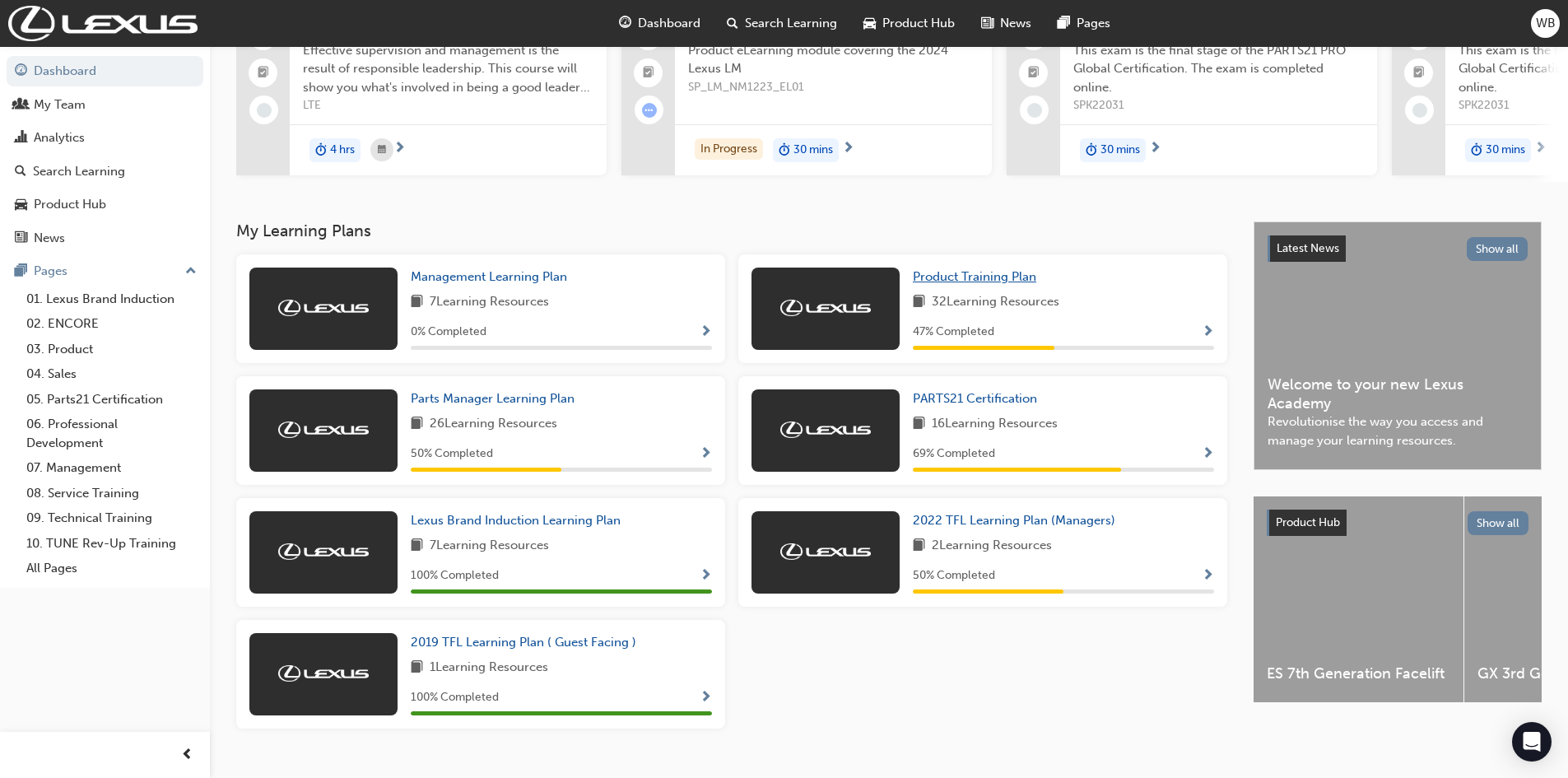
click at [945, 280] on span "Product Training Plan" at bounding box center [975, 276] width 123 height 15
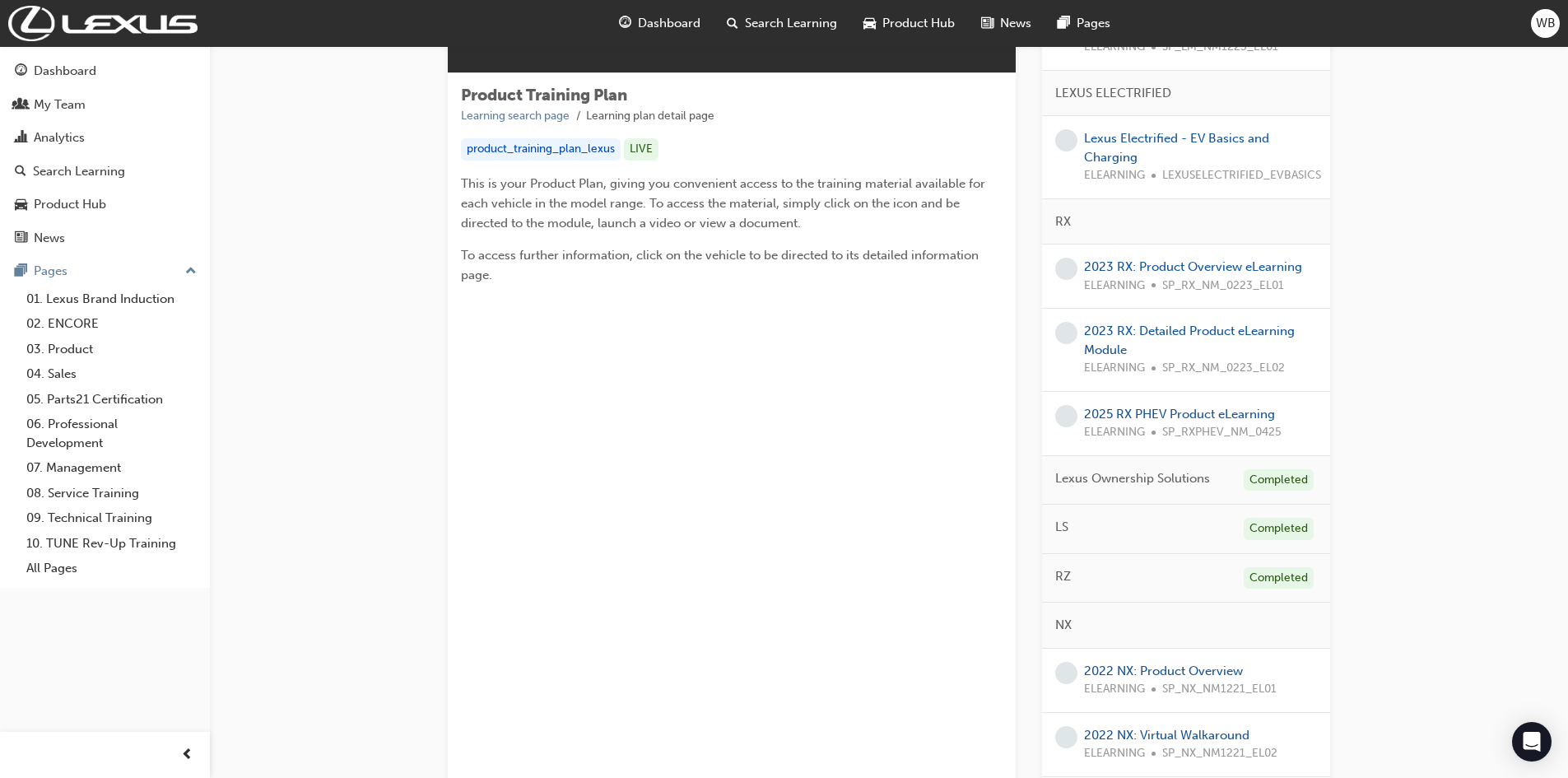
scroll to position [493, 0]
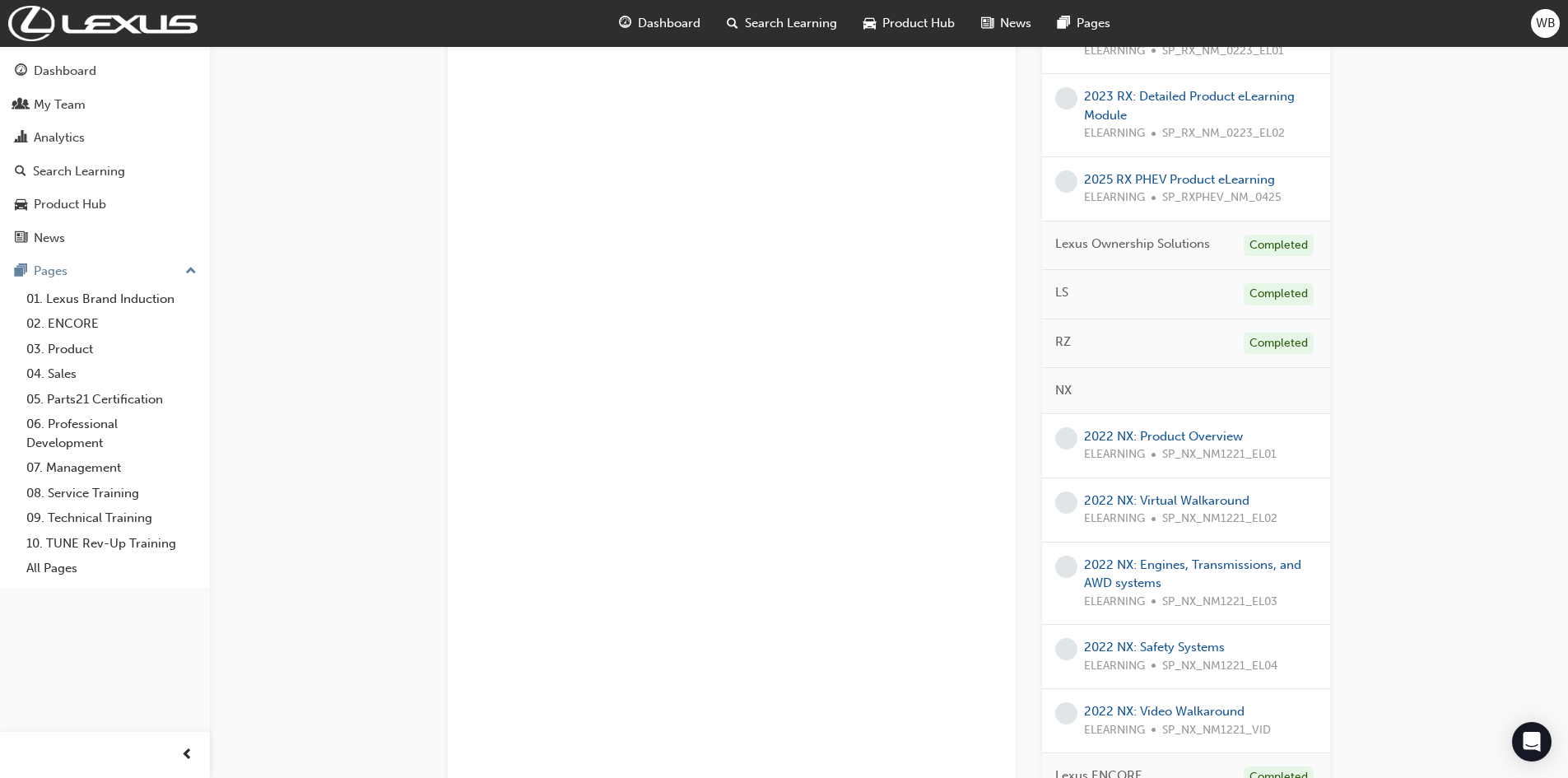
click at [1067, 501] on span "learningRecordVerb_NONE-icon" at bounding box center [1066, 502] width 22 height 22
click at [1140, 506] on link "2022 NX: Virtual Walkaround" at bounding box center [1167, 500] width 166 height 15
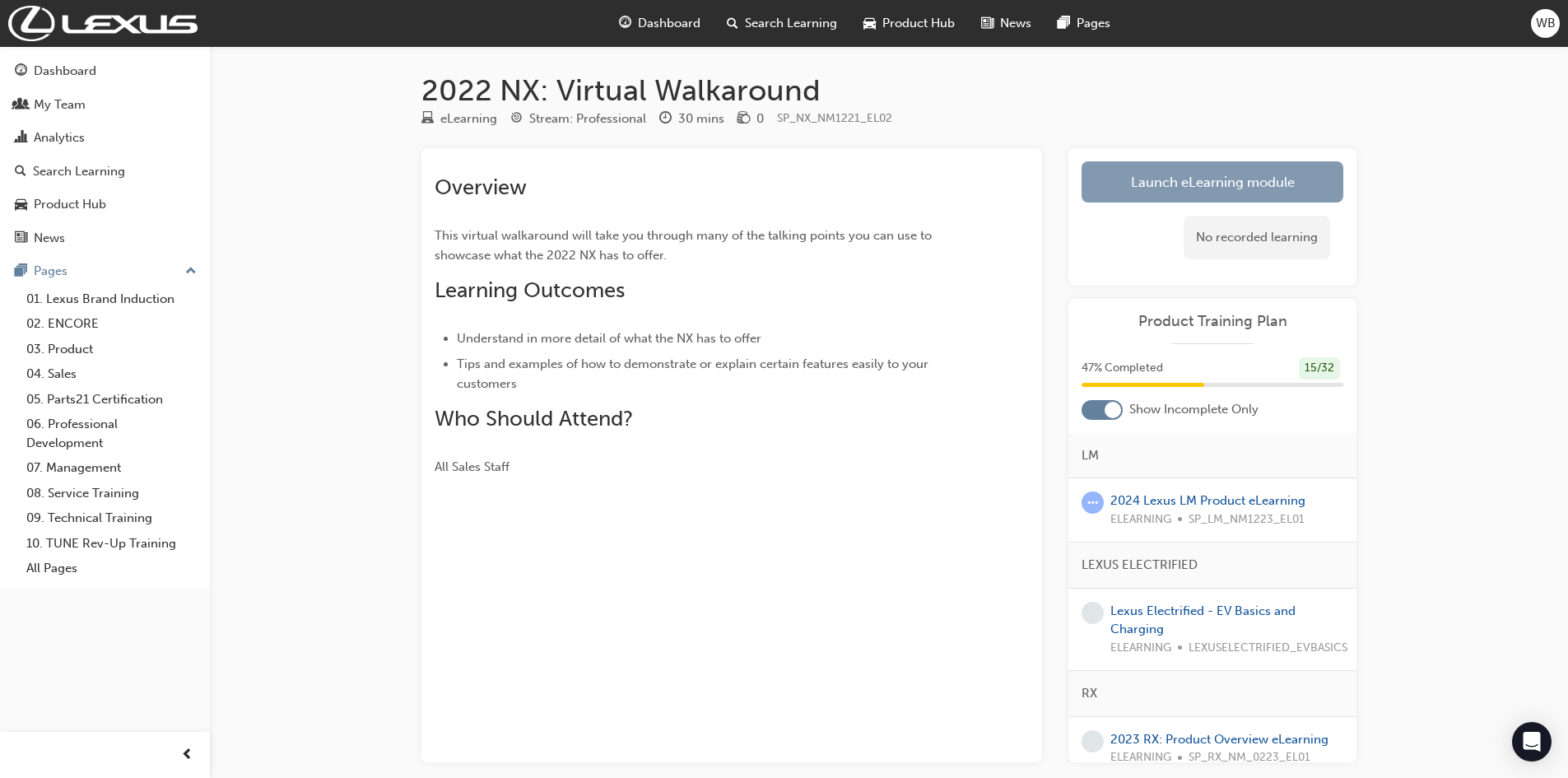
click at [1176, 181] on link "Launch eLearning module" at bounding box center [1212, 182] width 262 height 41
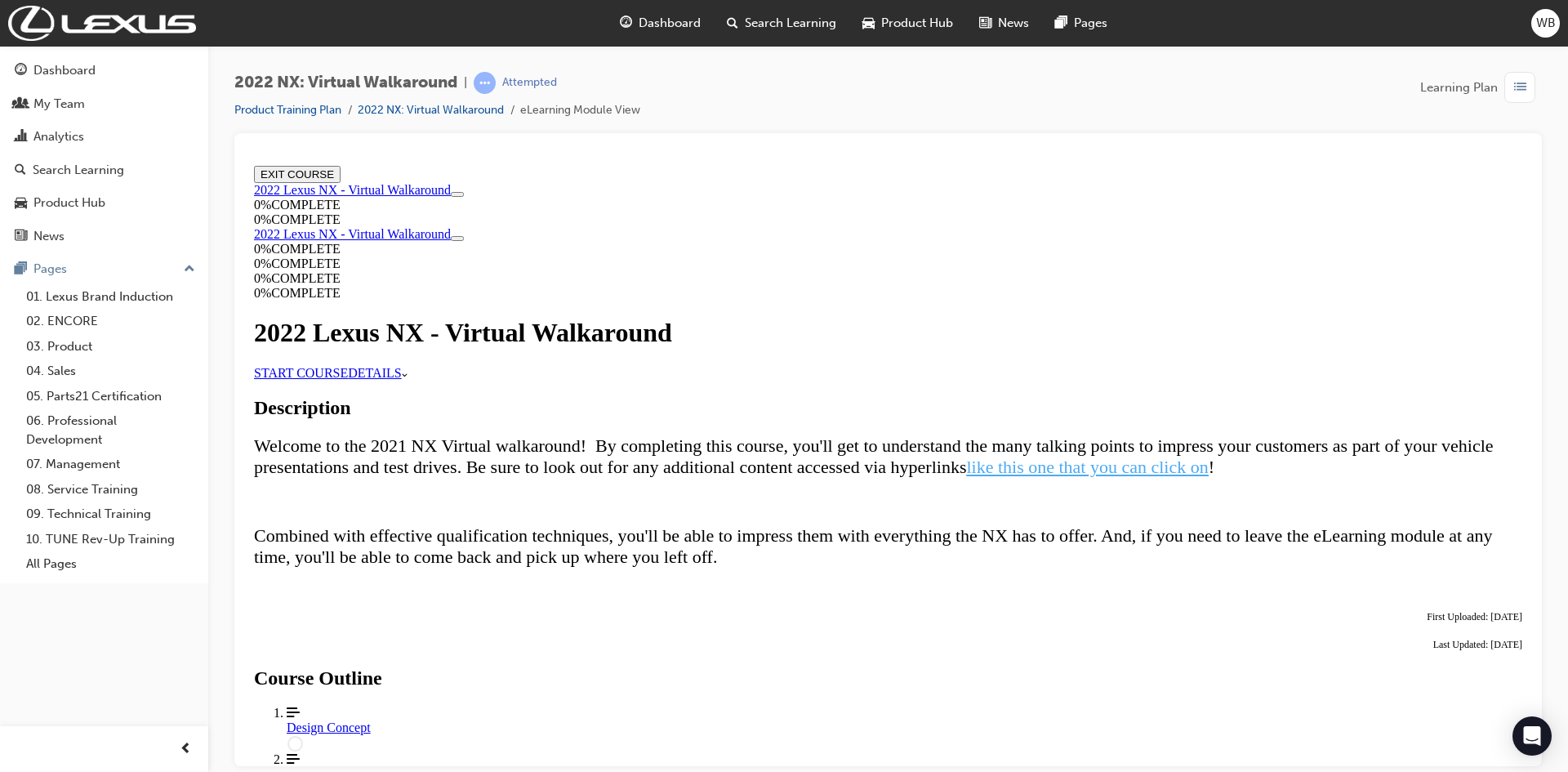
click at [348, 379] on link "START COURSE" at bounding box center [300, 372] width 94 height 14
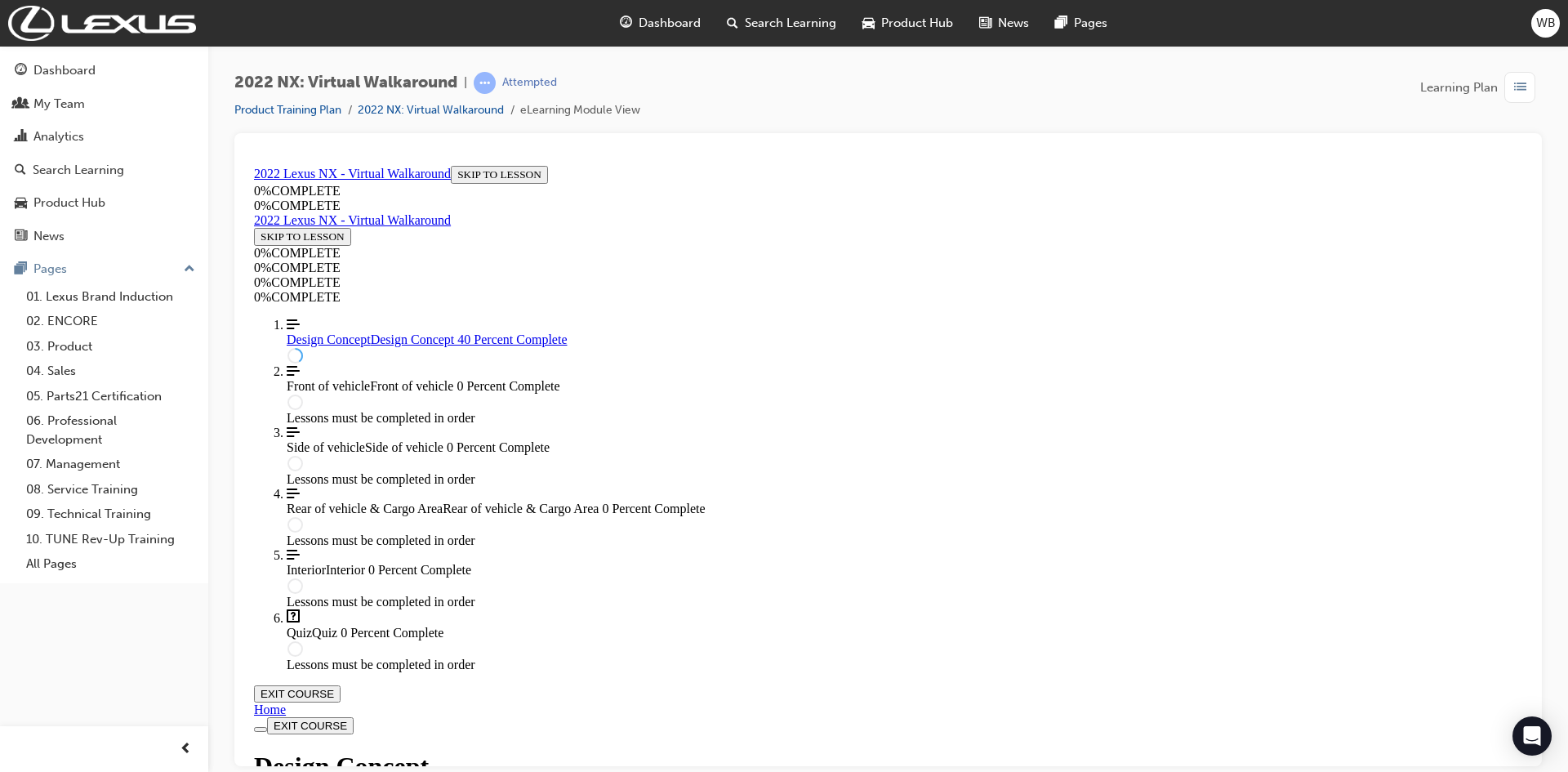
scroll to position [873, 0]
drag, startPoint x: 608, startPoint y: 631, endPoint x: 1222, endPoint y: 647, distance: 614.2
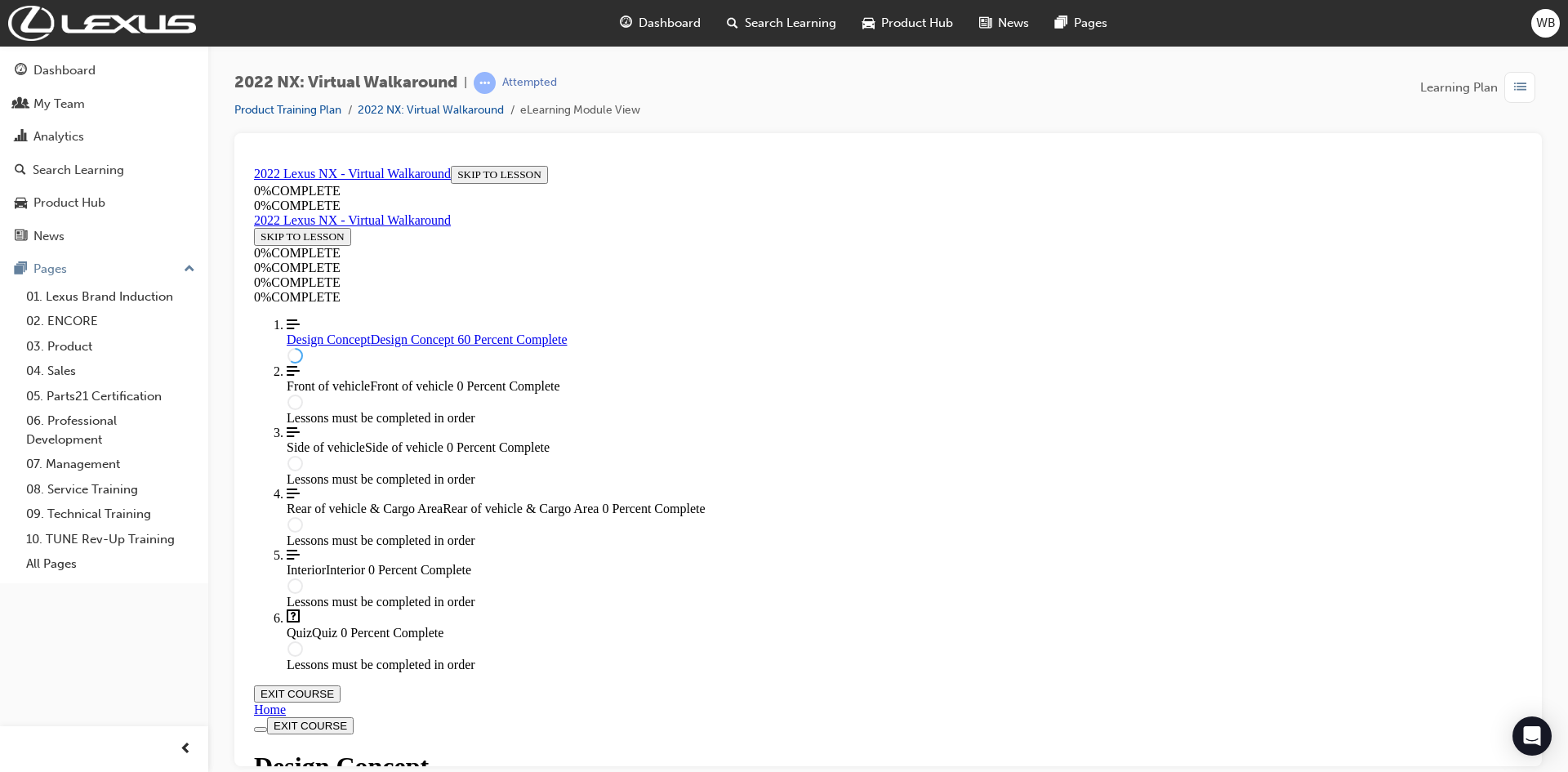
drag, startPoint x: 608, startPoint y: 628, endPoint x: 938, endPoint y: 637, distance: 330.1
drag, startPoint x: 611, startPoint y: 631, endPoint x: 721, endPoint y: 648, distance: 111.3
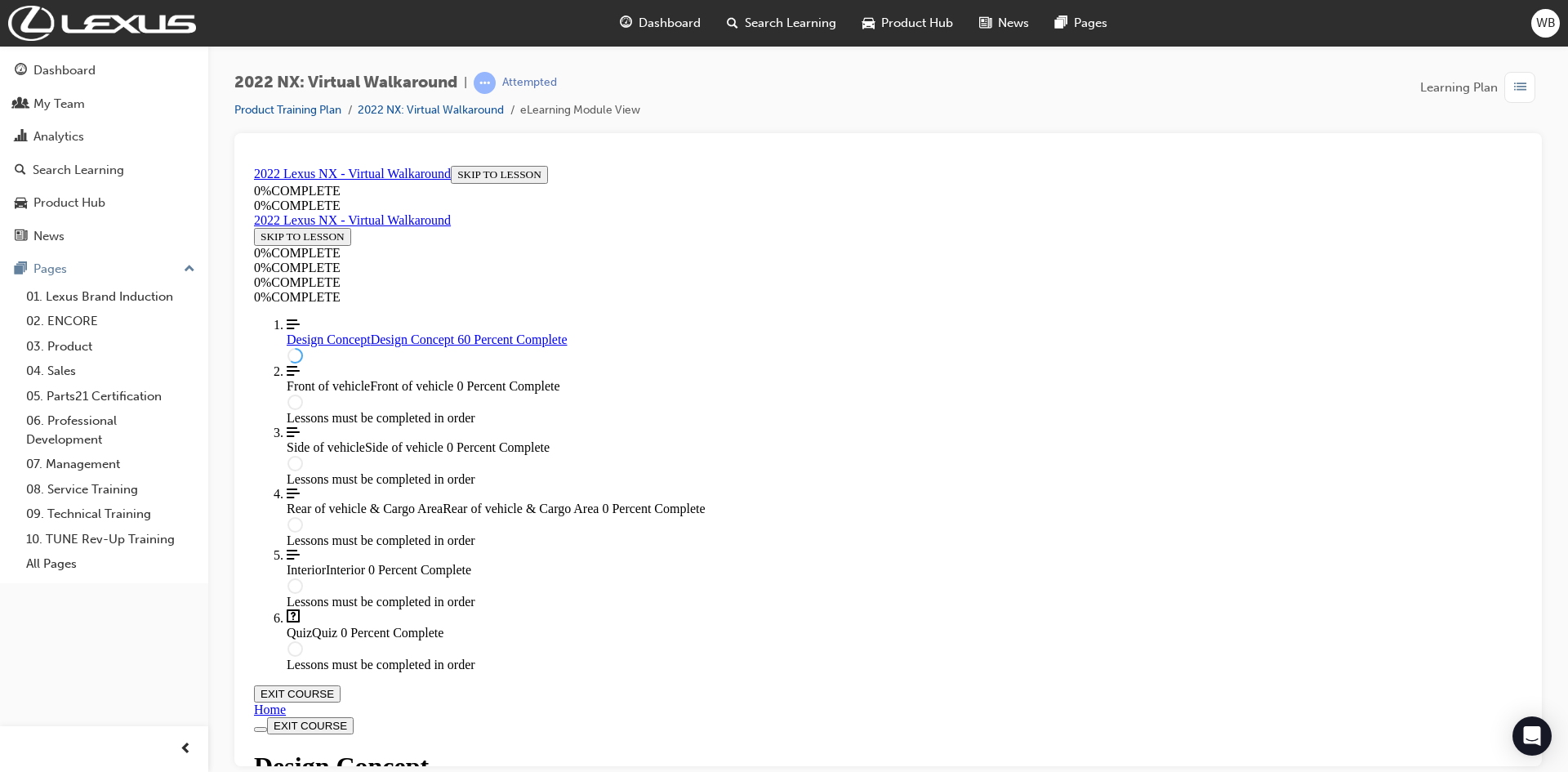
drag, startPoint x: 675, startPoint y: 635, endPoint x: 787, endPoint y: 636, distance: 112.0
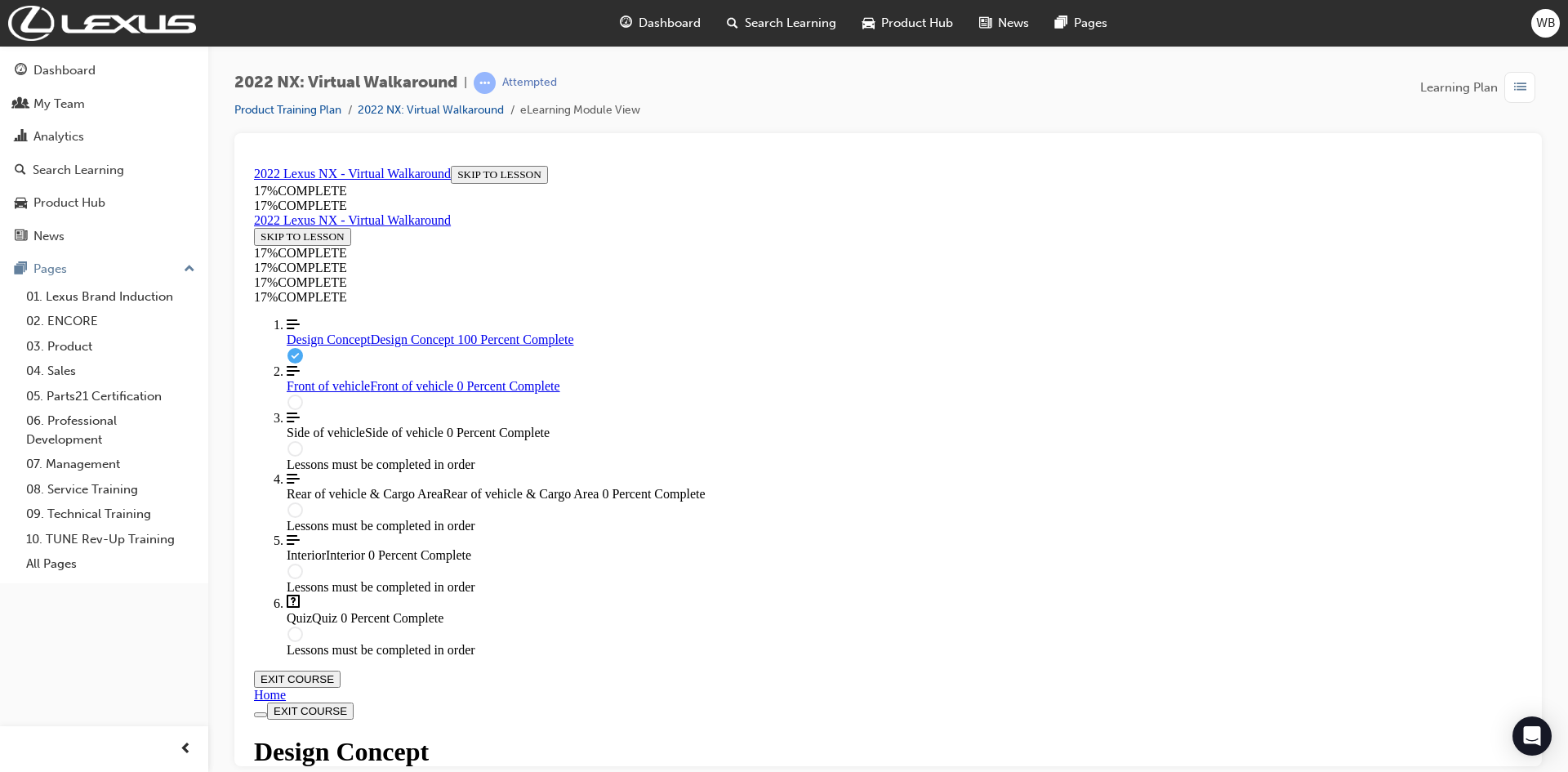
scroll to position [1545, 0]
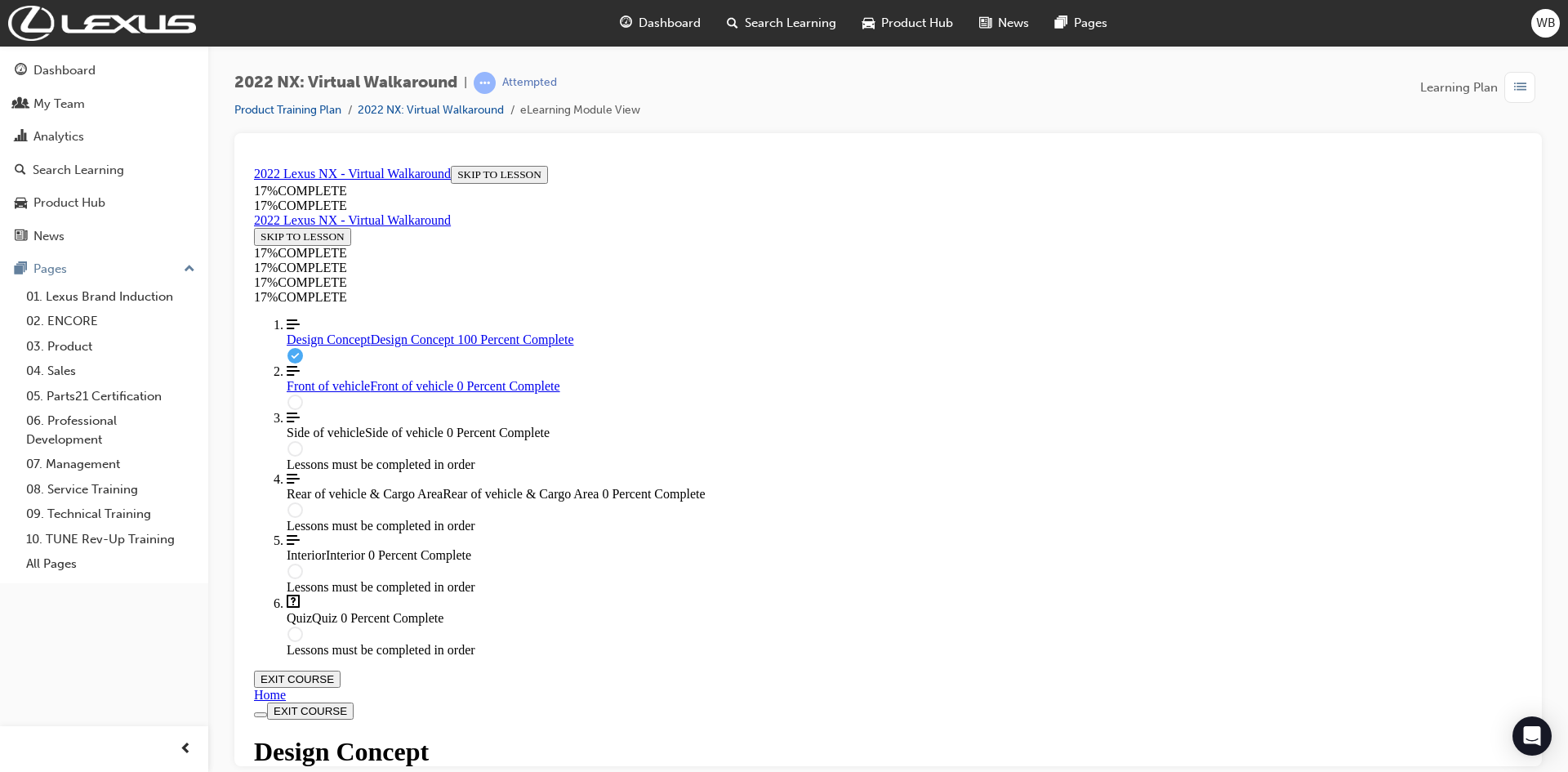
scroll to position [1649, 0]
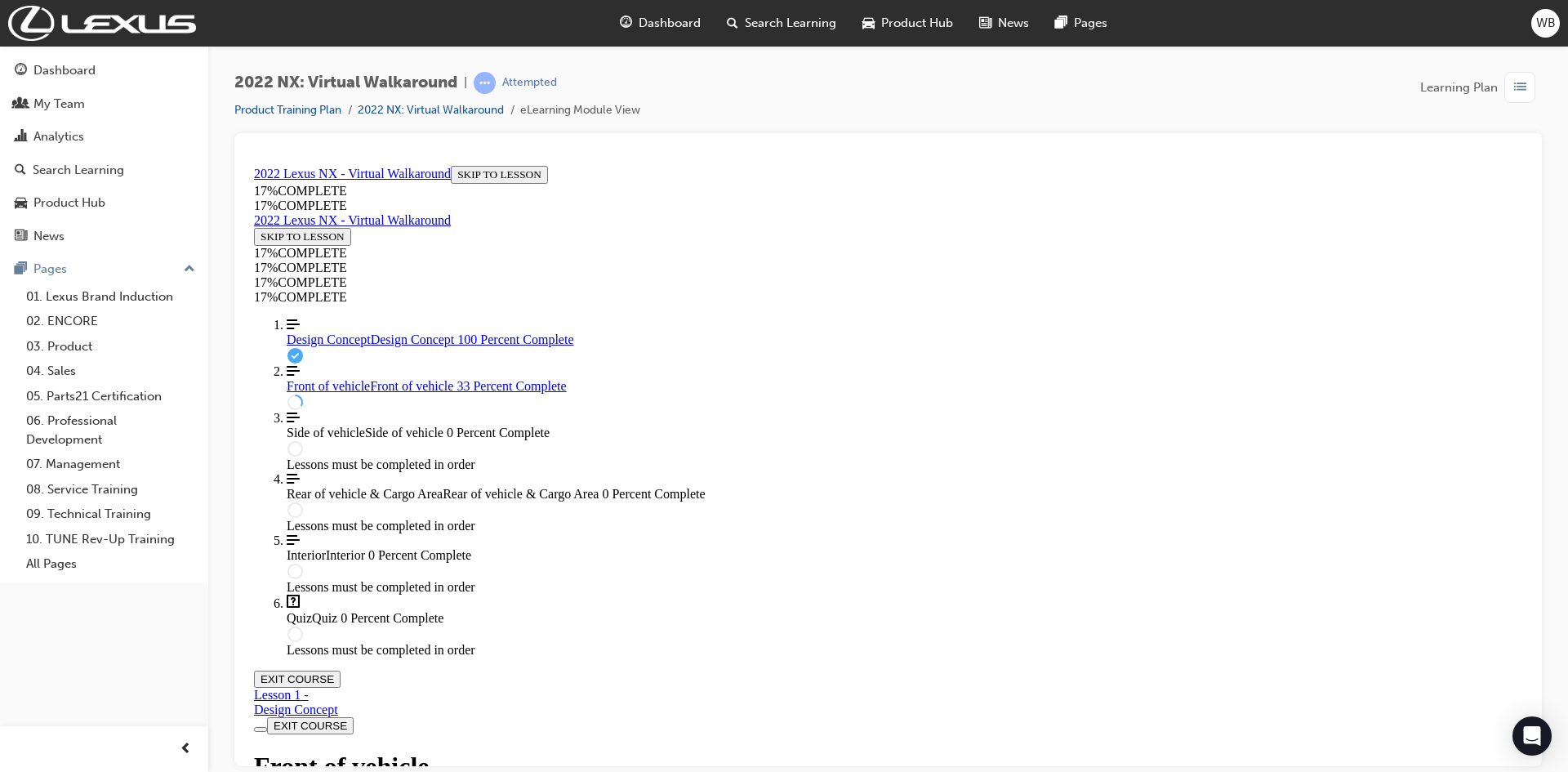
drag, startPoint x: 800, startPoint y: 416, endPoint x: 896, endPoint y: 426, distance: 96.5
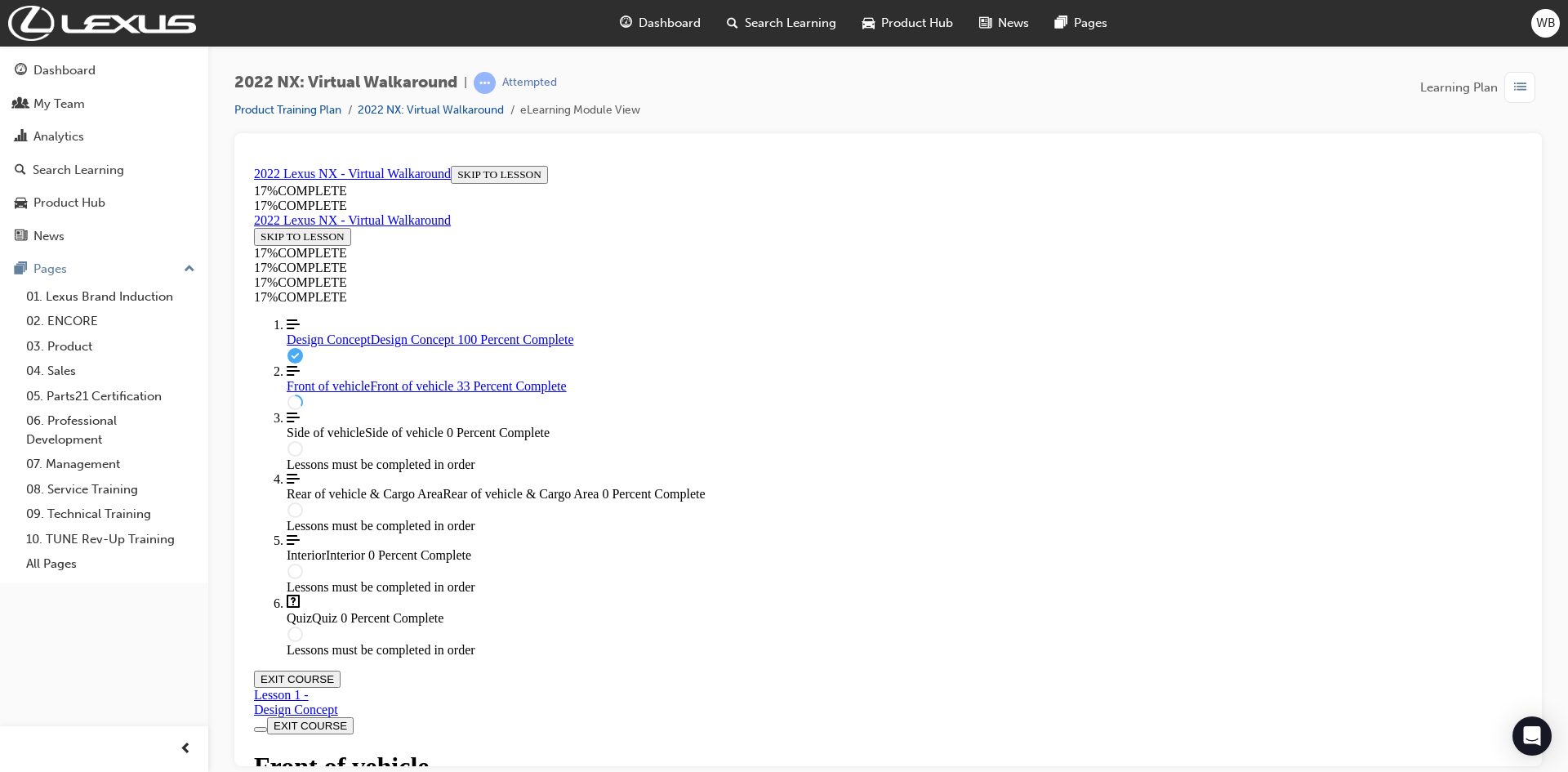
drag, startPoint x: 1138, startPoint y: 338, endPoint x: 1099, endPoint y: 377, distance: 55.2
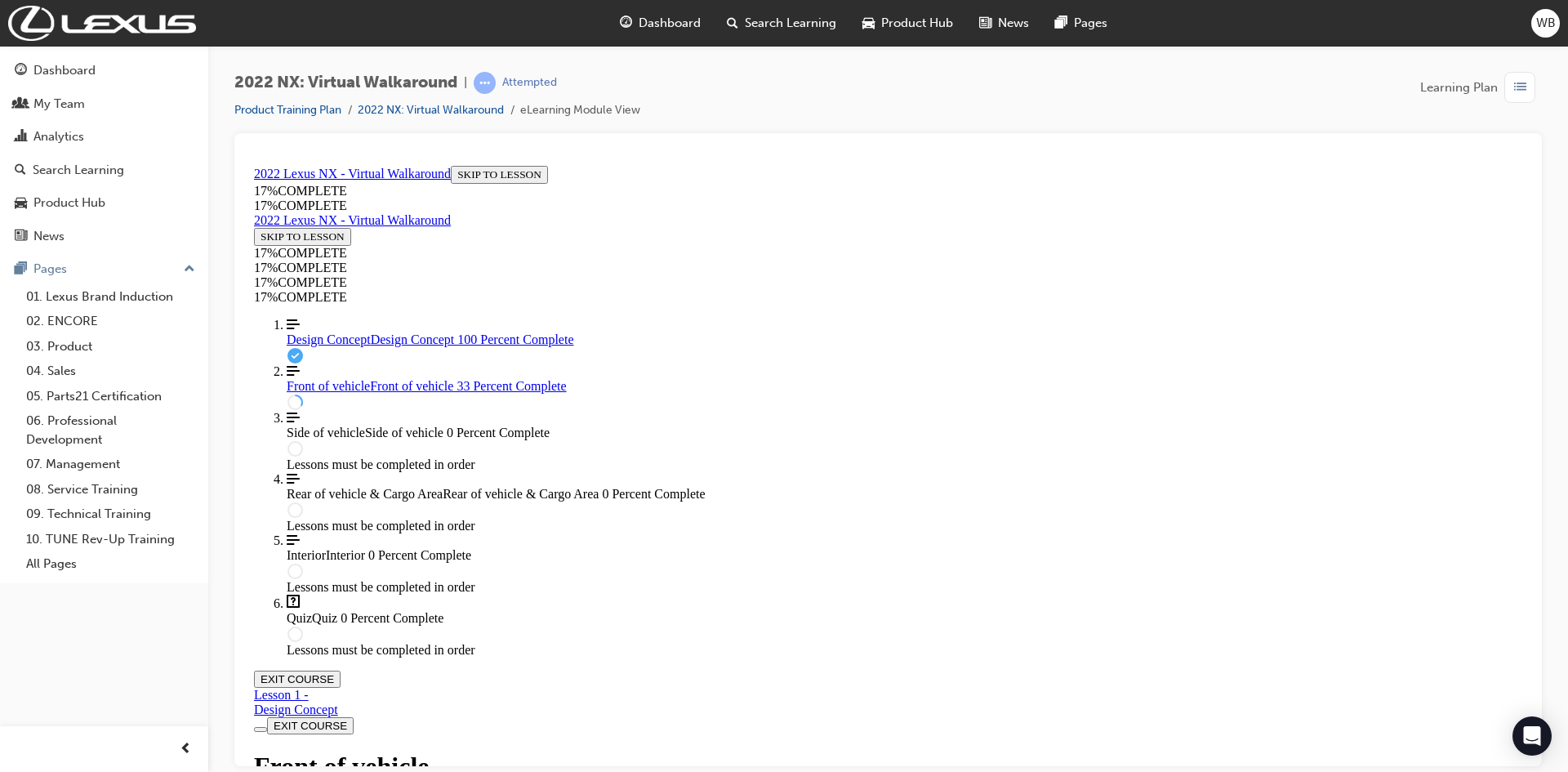
click at [1138, 750] on div "Front of vehicle Lesson 2 of 6" at bounding box center [888, 781] width 1268 height 62
click at [1110, 750] on div "Front of vehicle Lesson 2 of 6" at bounding box center [888, 781] width 1268 height 62
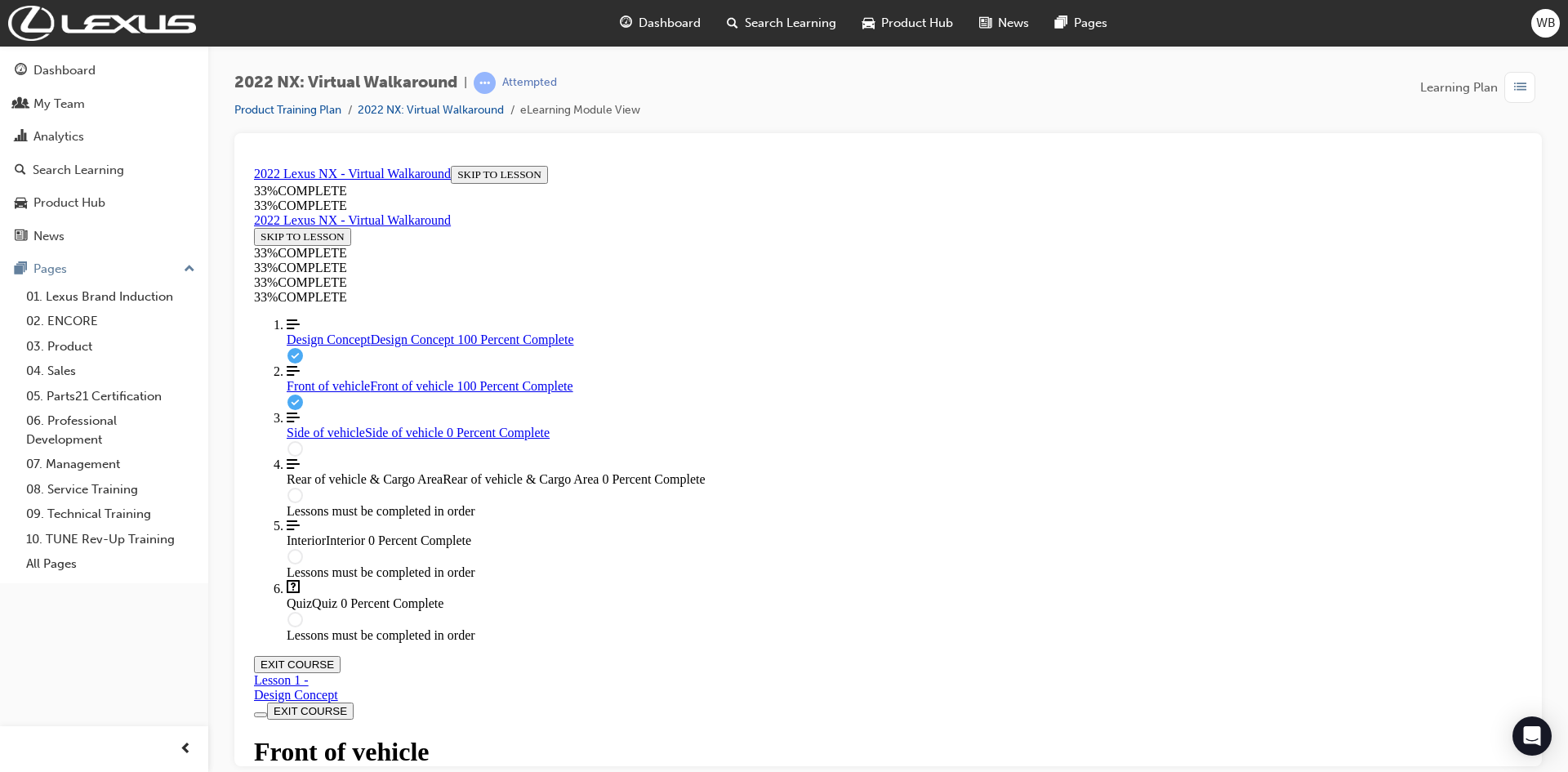
scroll to position [340, 0]
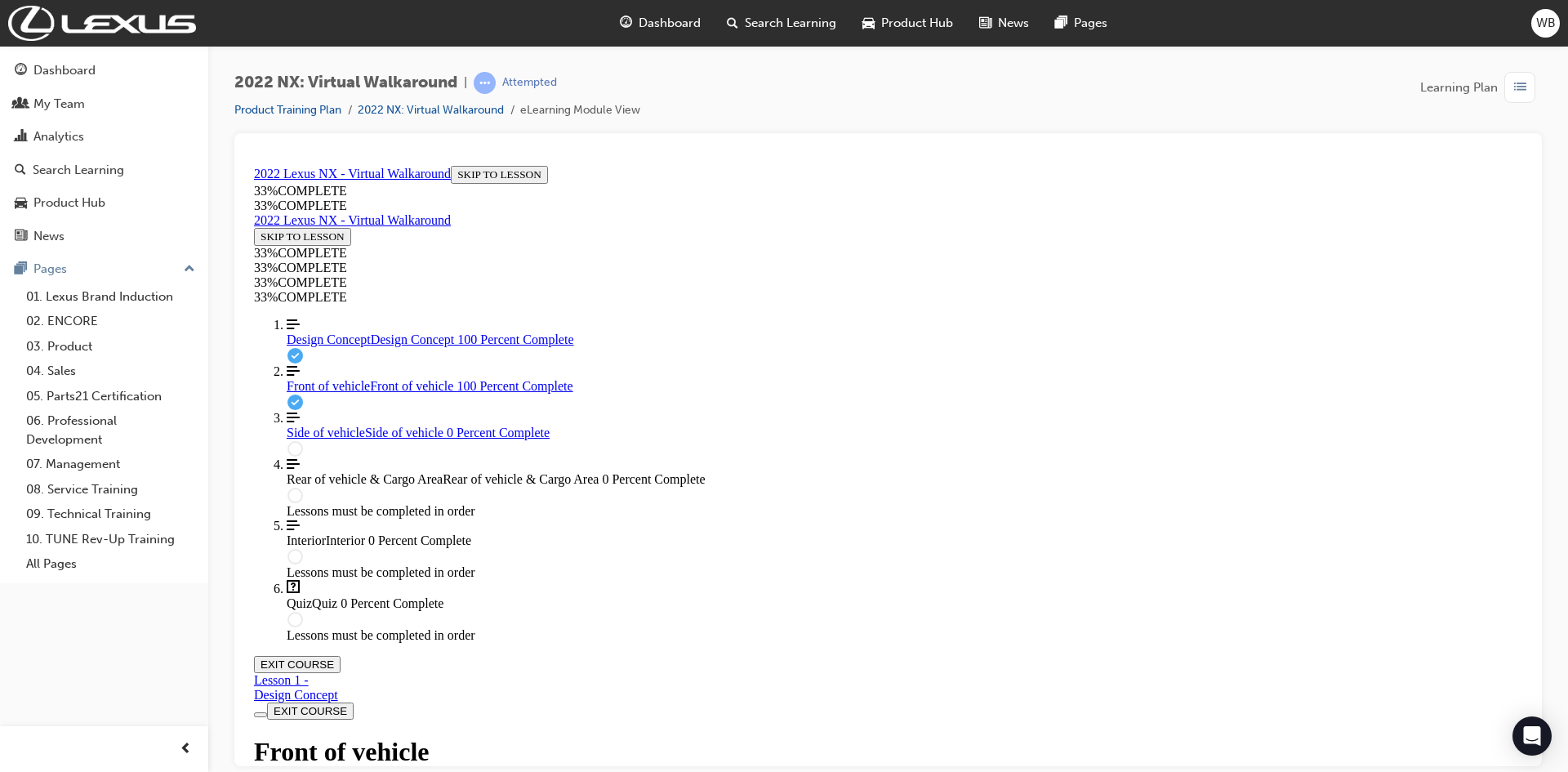
drag, startPoint x: 1042, startPoint y: 330, endPoint x: 1033, endPoint y: 418, distance: 88.5
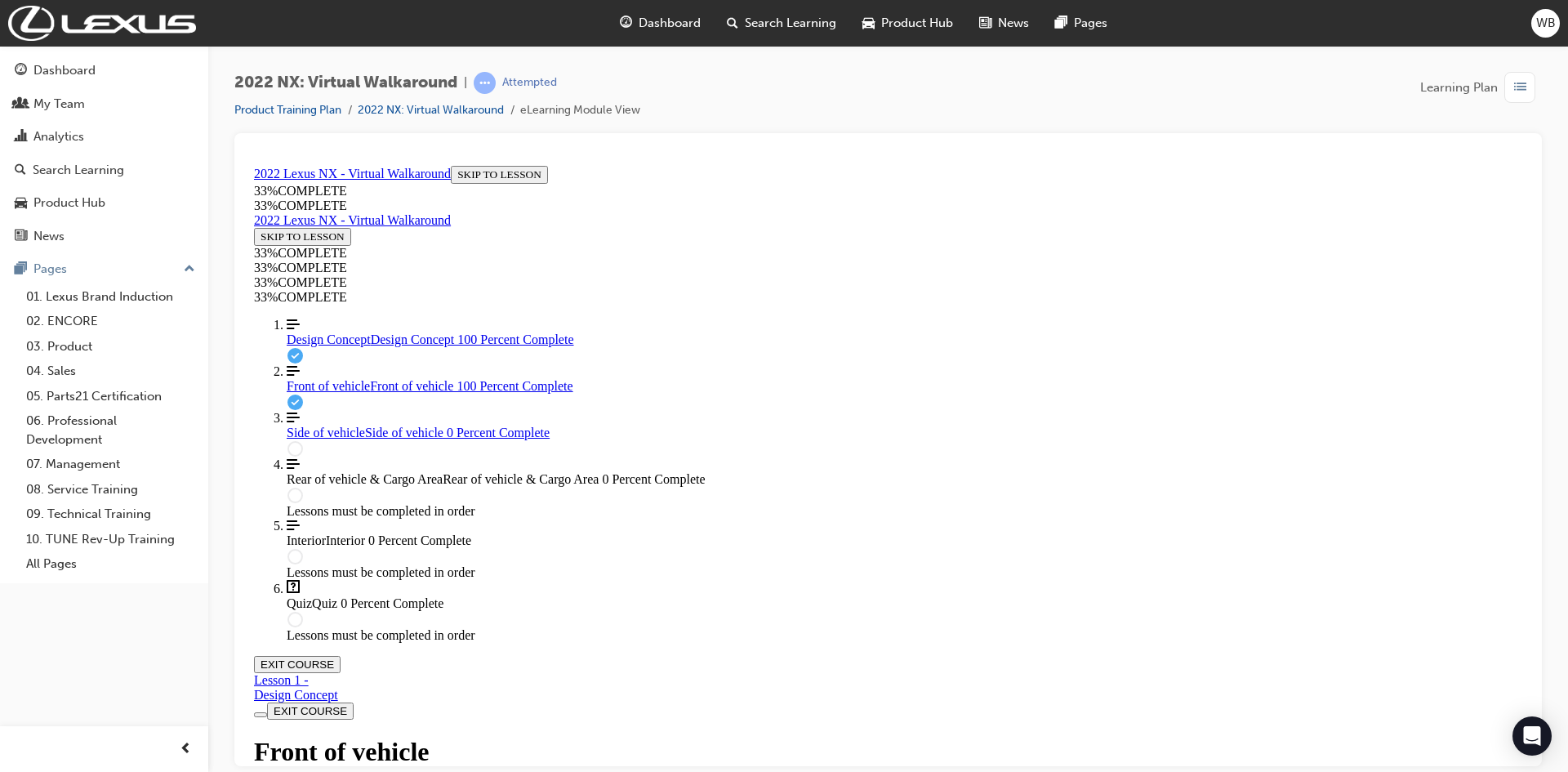
drag, startPoint x: 845, startPoint y: 501, endPoint x: 1103, endPoint y: 354, distance: 296.9
drag, startPoint x: 830, startPoint y: 423, endPoint x: 1093, endPoint y: 499, distance: 273.8
drag, startPoint x: 872, startPoint y: 487, endPoint x: 1111, endPoint y: 422, distance: 247.7
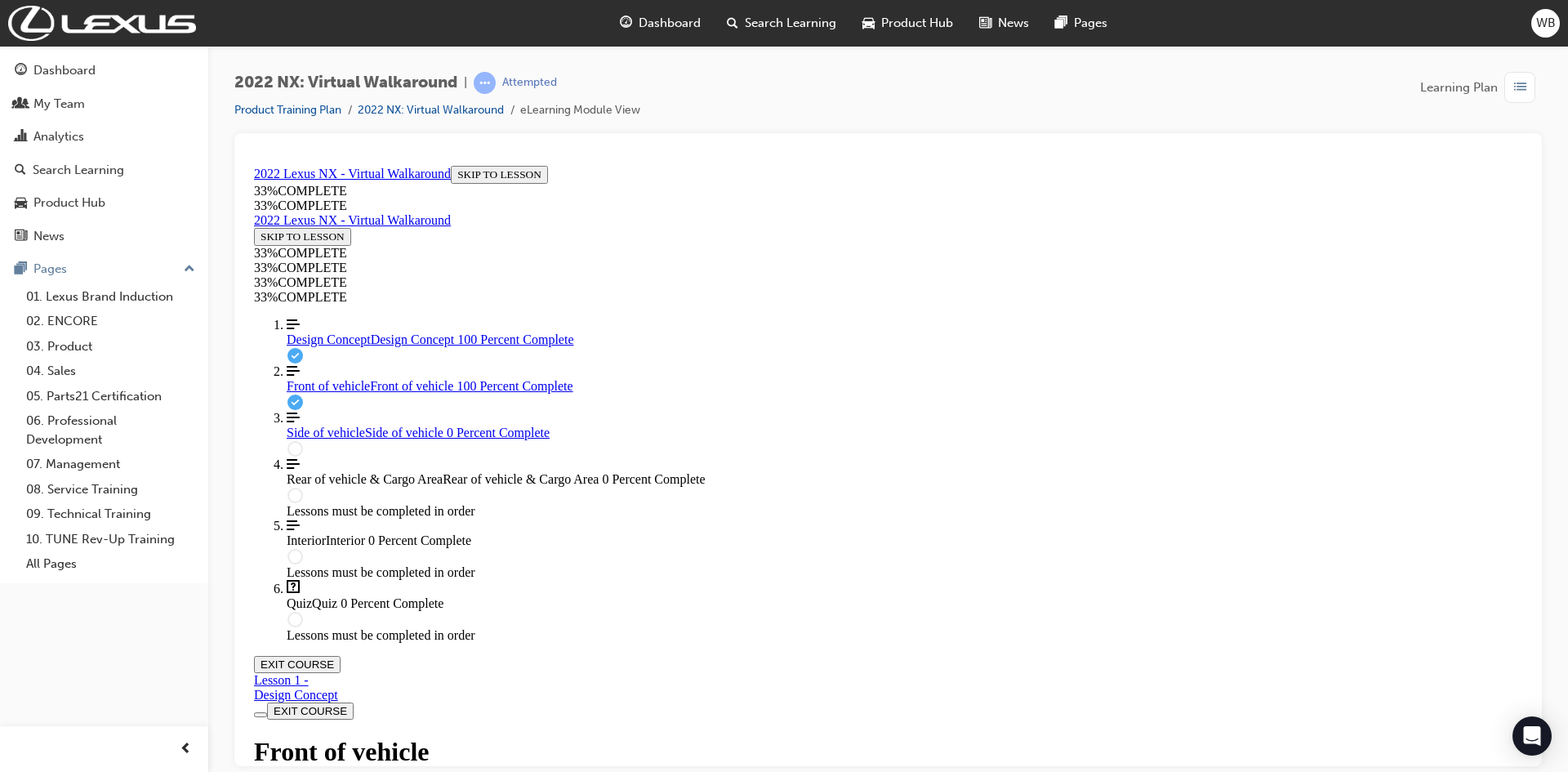
drag, startPoint x: 812, startPoint y: 489, endPoint x: 1059, endPoint y: 411, distance: 259.0
drag, startPoint x: 902, startPoint y: 414, endPoint x: 1164, endPoint y: 402, distance: 262.3
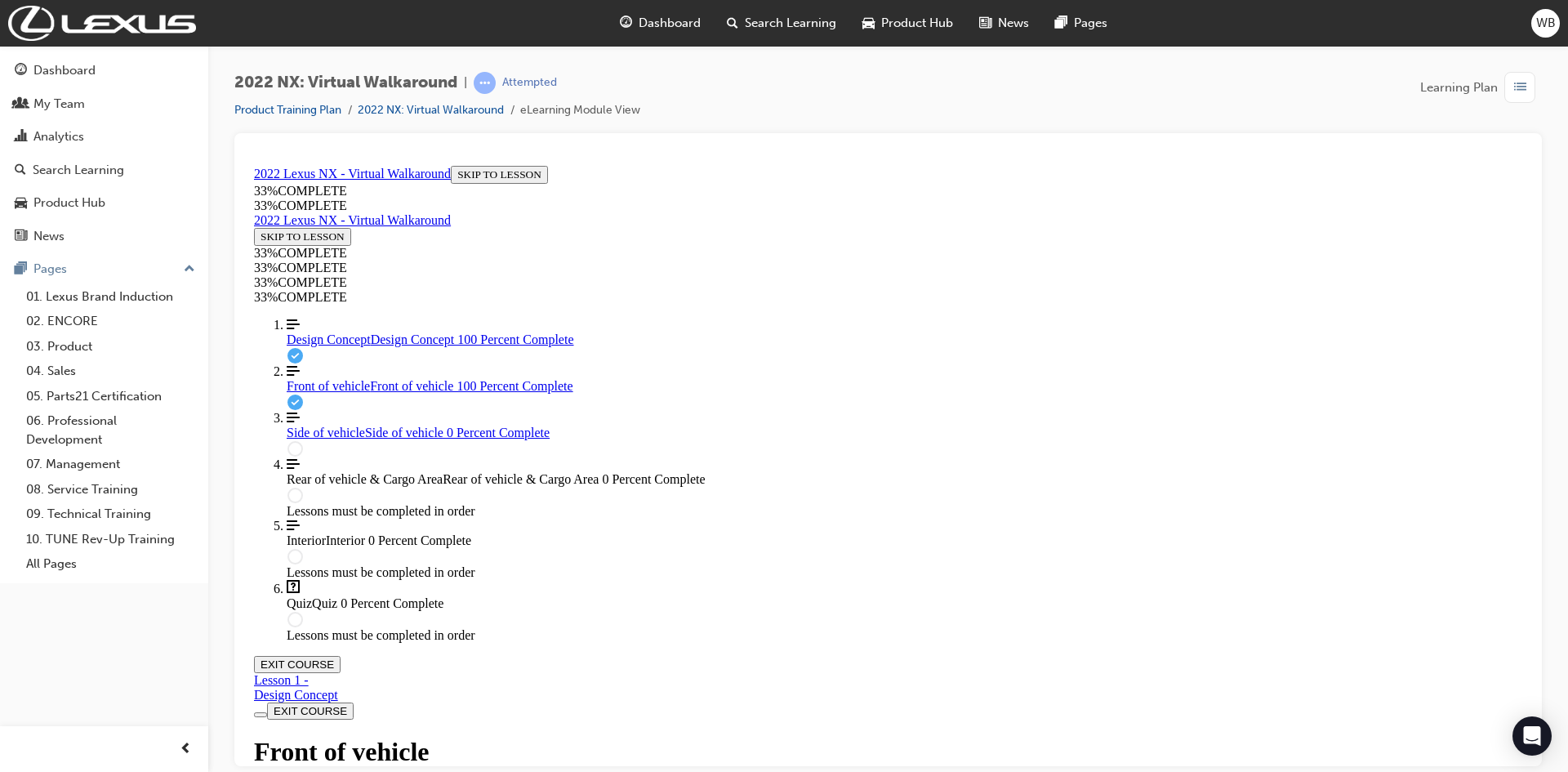
drag, startPoint x: 847, startPoint y: 490, endPoint x: 853, endPoint y: 414, distance: 76.2
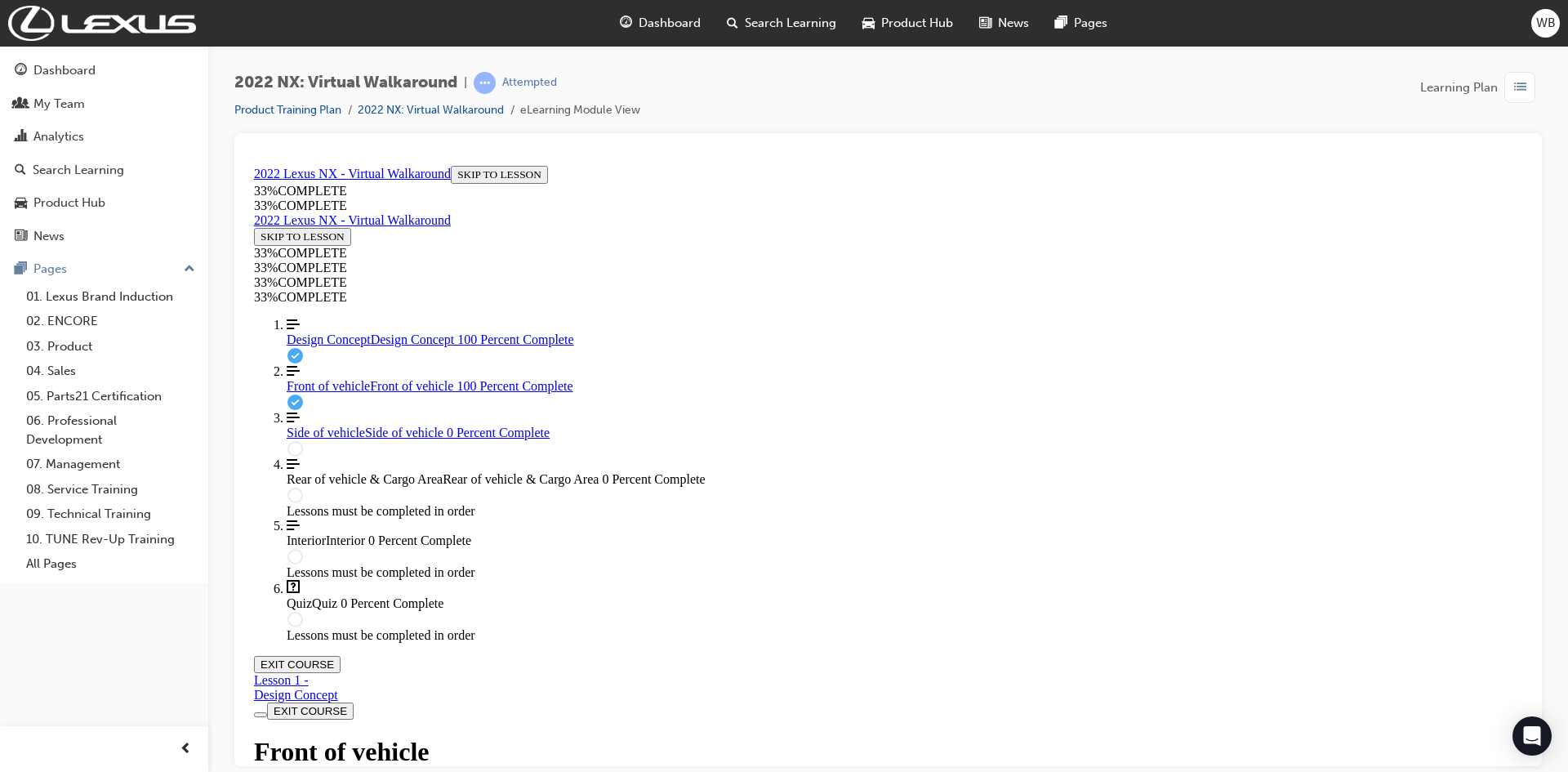
scroll to position [744, 0]
drag, startPoint x: 837, startPoint y: 342, endPoint x: 1118, endPoint y: 338, distance: 281.0
drag, startPoint x: 869, startPoint y: 496, endPoint x: 1150, endPoint y: 491, distance: 281.0
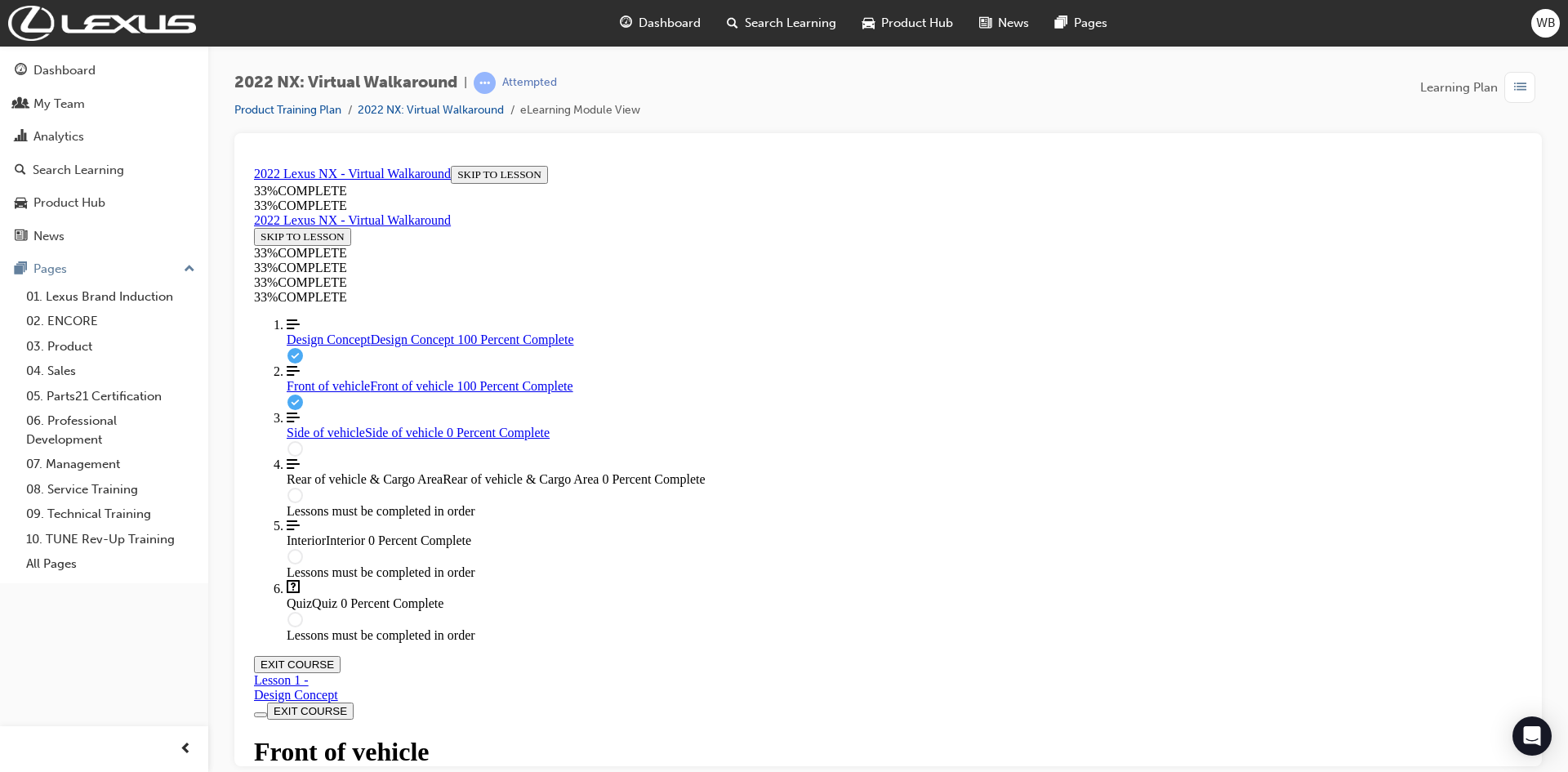
drag, startPoint x: 857, startPoint y: 419, endPoint x: 1187, endPoint y: 419, distance: 330.0
drag, startPoint x: 839, startPoint y: 491, endPoint x: 839, endPoint y: 345, distance: 146.0
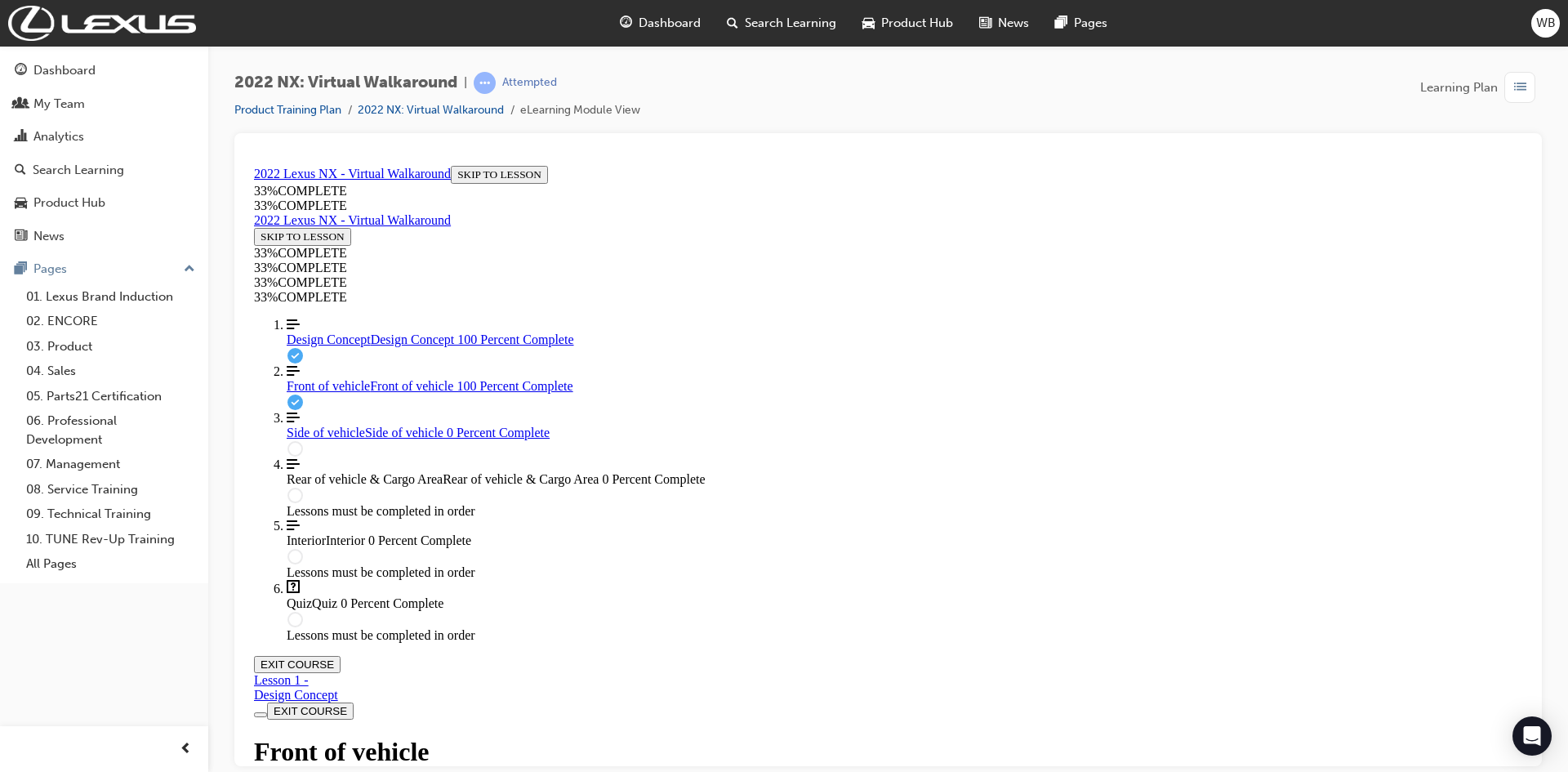
drag, startPoint x: 814, startPoint y: 346, endPoint x: 823, endPoint y: 412, distance: 66.6
drag, startPoint x: 833, startPoint y: 340, endPoint x: 1070, endPoint y: 331, distance: 237.2
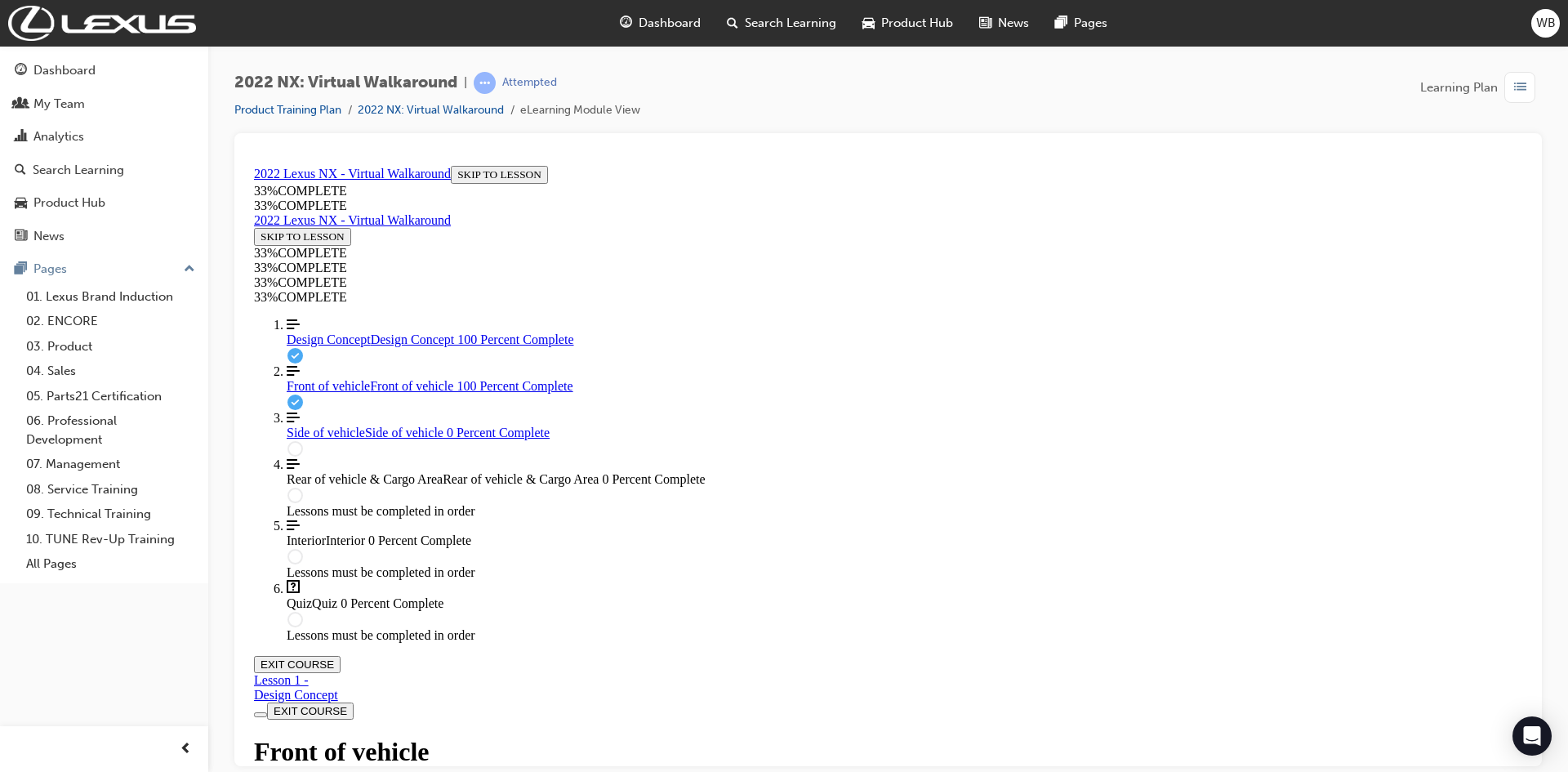
drag, startPoint x: 926, startPoint y: 416, endPoint x: 1181, endPoint y: 427, distance: 255.2
drag, startPoint x: 896, startPoint y: 501, endPoint x: 1139, endPoint y: 498, distance: 243.0
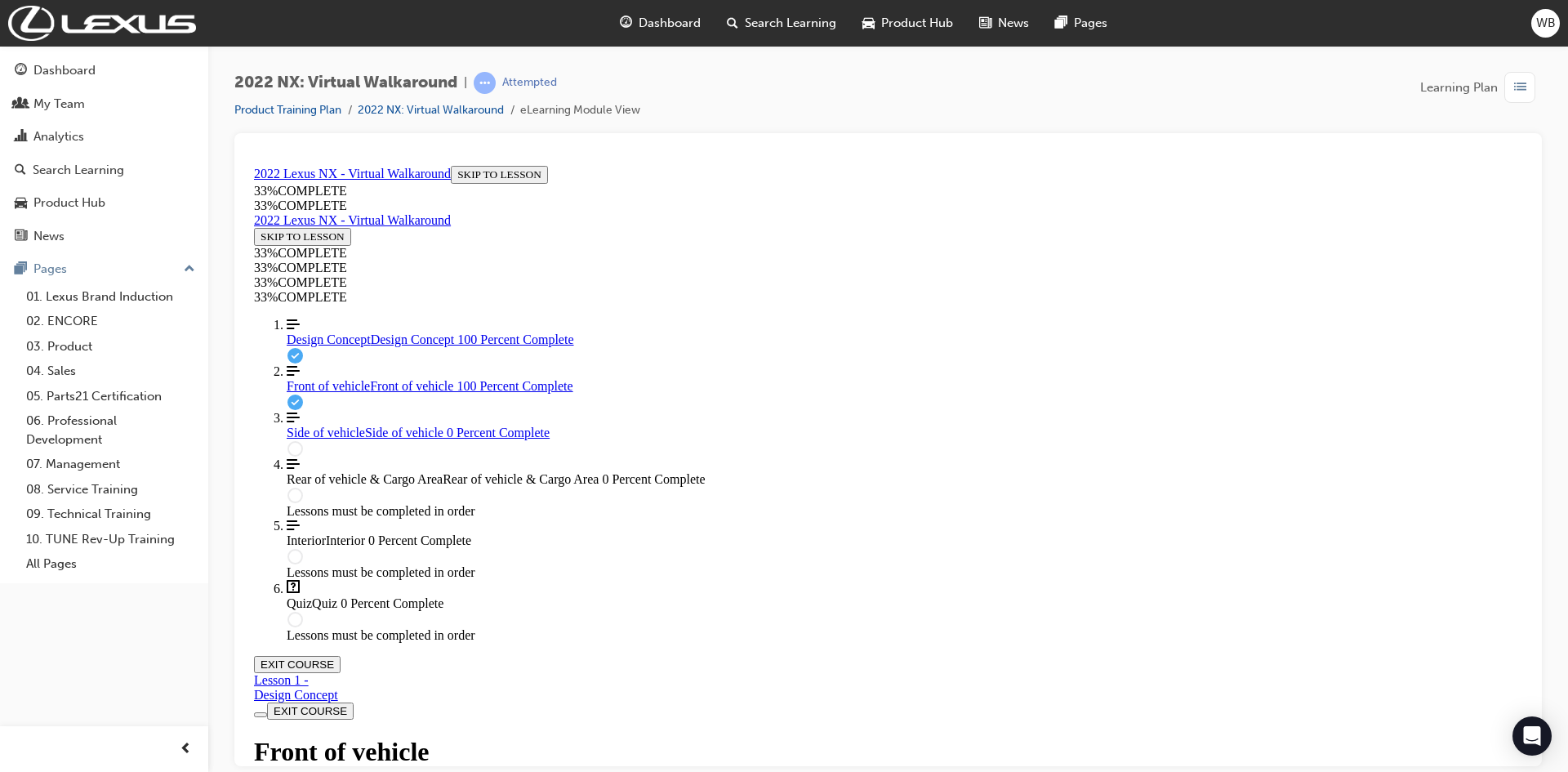
drag, startPoint x: 828, startPoint y: 352, endPoint x: 846, endPoint y: 501, distance: 150.1
drag, startPoint x: 810, startPoint y: 351, endPoint x: 795, endPoint y: 509, distance: 158.7
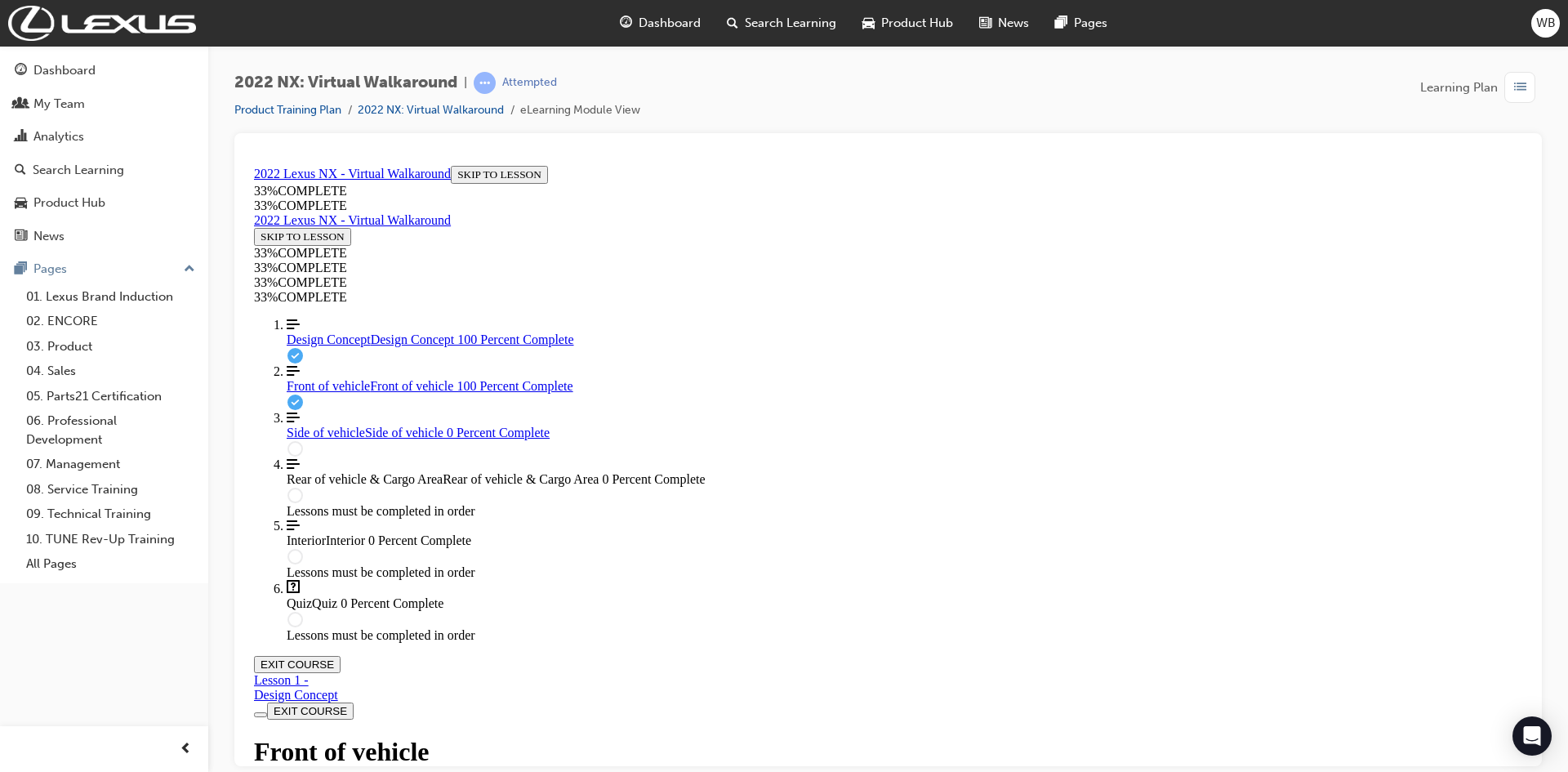
drag, startPoint x: 830, startPoint y: 336, endPoint x: 1125, endPoint y: 492, distance: 333.7
drag, startPoint x: 815, startPoint y: 421, endPoint x: 1124, endPoint y: 344, distance: 318.4
drag, startPoint x: 825, startPoint y: 419, endPoint x: 1132, endPoint y: 426, distance: 307.1
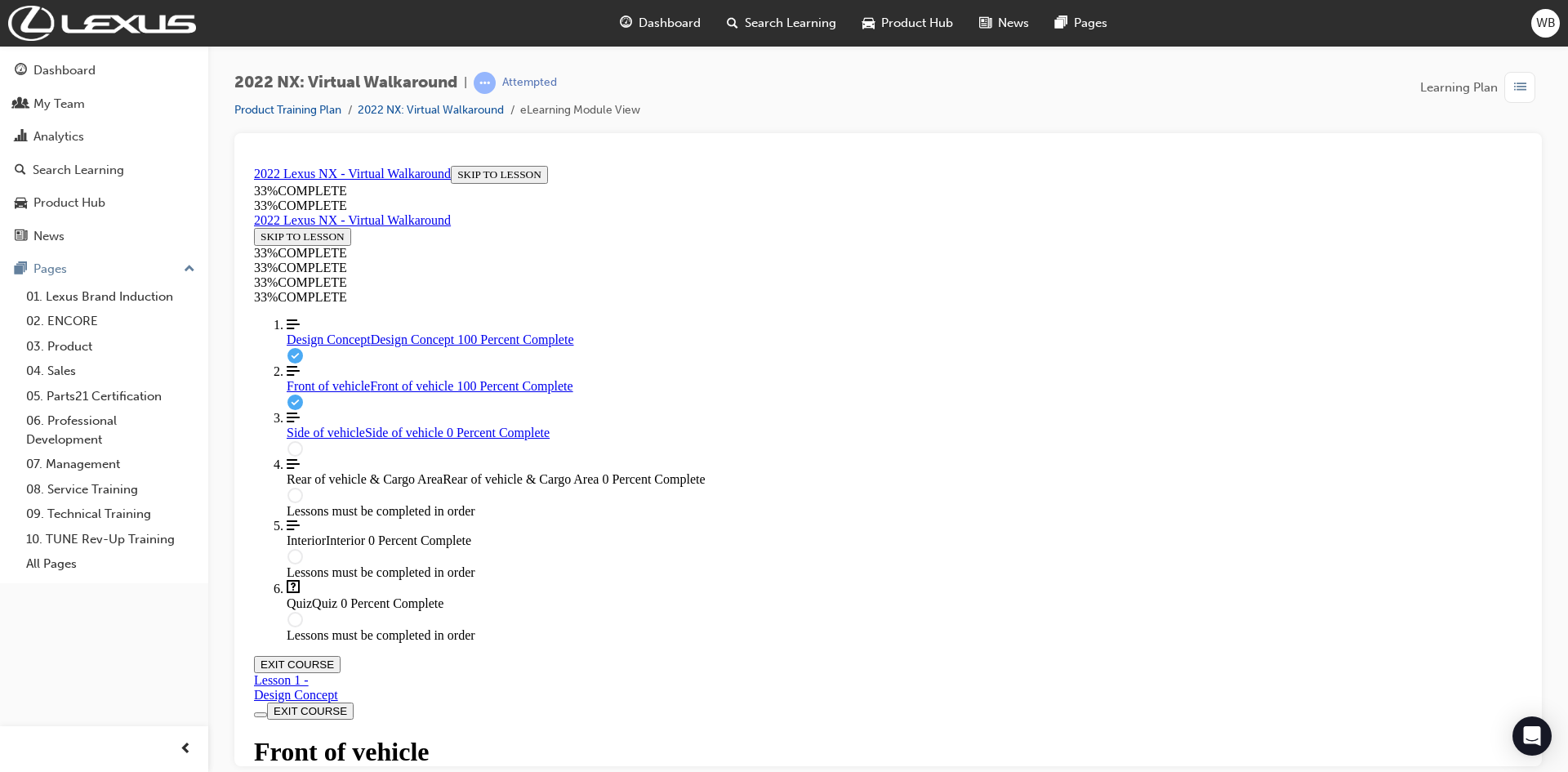
drag, startPoint x: 813, startPoint y: 348, endPoint x: 1102, endPoint y: 423, distance: 298.6
drag, startPoint x: 831, startPoint y: 501, endPoint x: 1150, endPoint y: 505, distance: 319.0
drag, startPoint x: 834, startPoint y: 346, endPoint x: 1125, endPoint y: 339, distance: 291.1
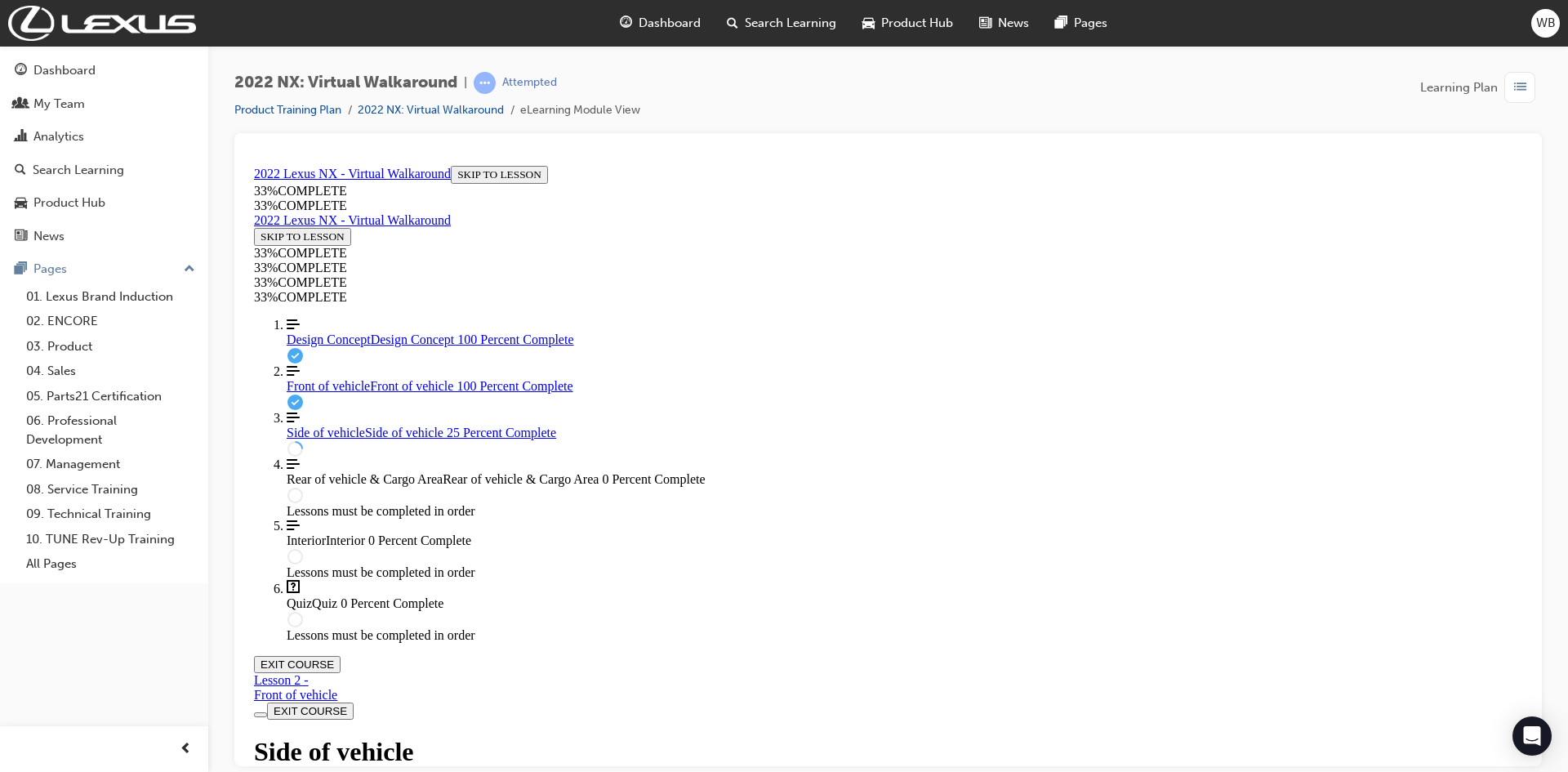
drag, startPoint x: 1193, startPoint y: 498, endPoint x: 999, endPoint y: 463, distance: 197.1
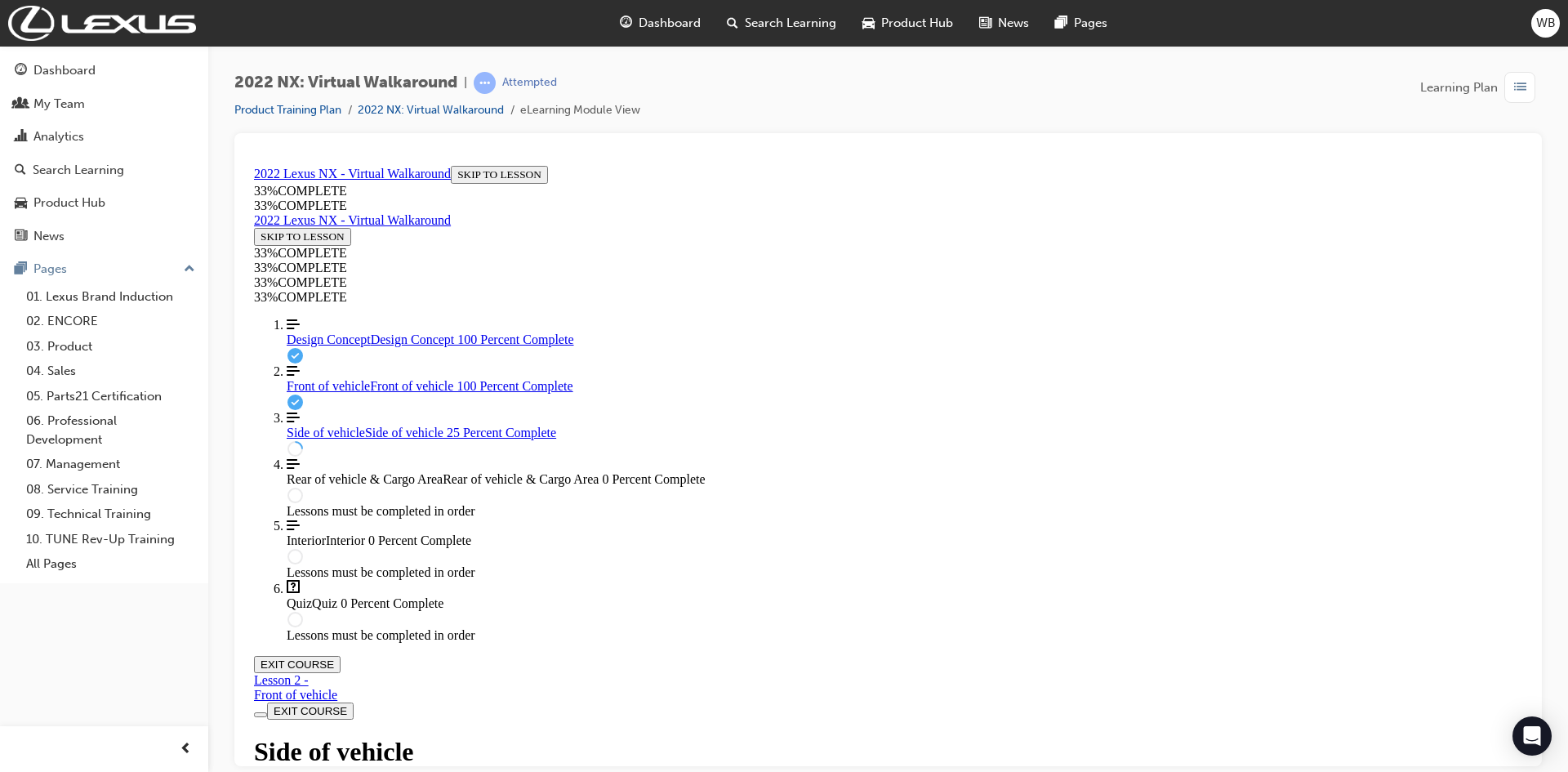
drag, startPoint x: 1169, startPoint y: 204, endPoint x: 1160, endPoint y: 219, distance: 17.5
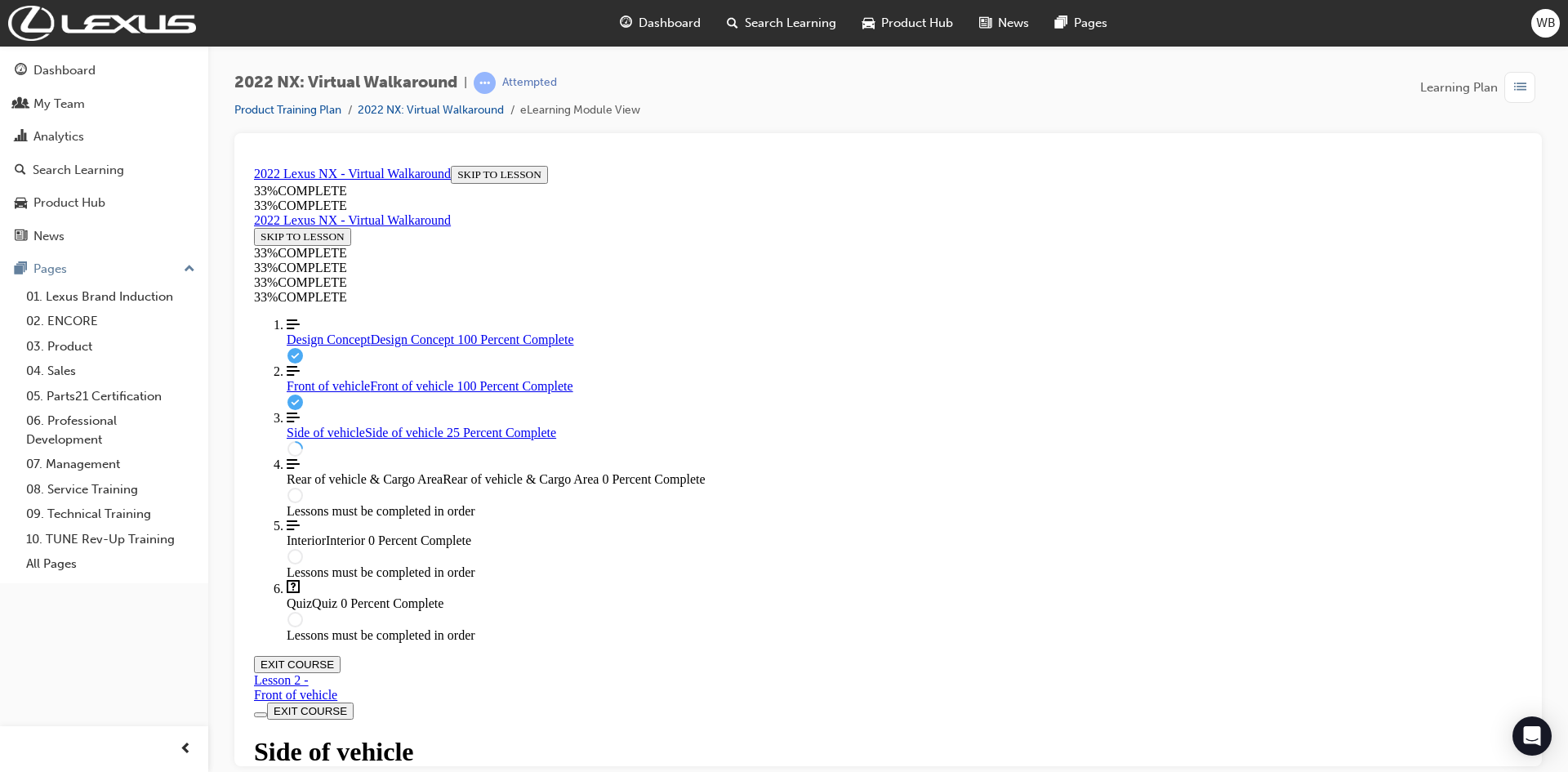
drag, startPoint x: 1000, startPoint y: 468, endPoint x: 1083, endPoint y: 363, distance: 133.8
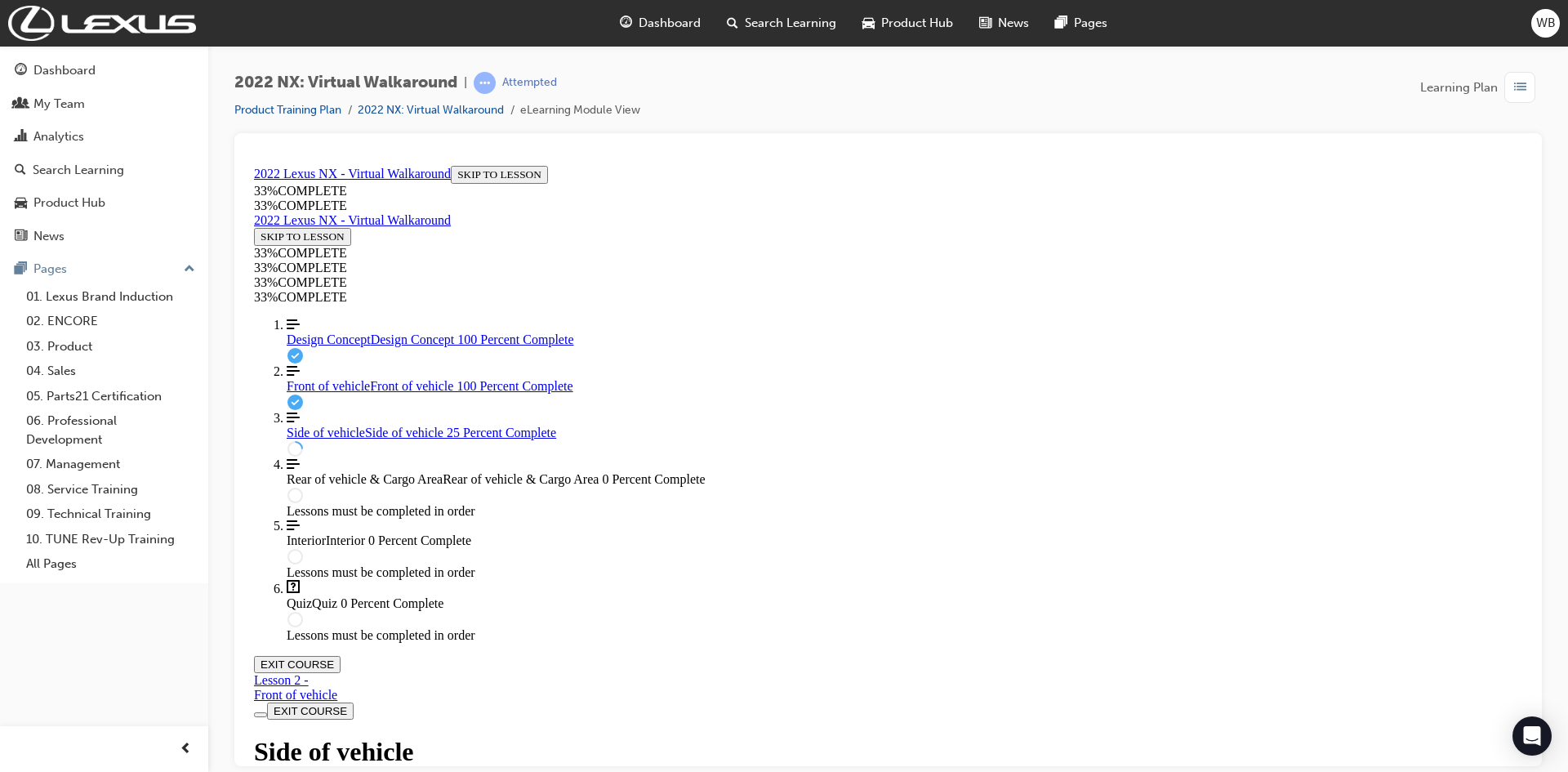
drag, startPoint x: 1246, startPoint y: 376, endPoint x: 1240, endPoint y: 367, distance: 10.8
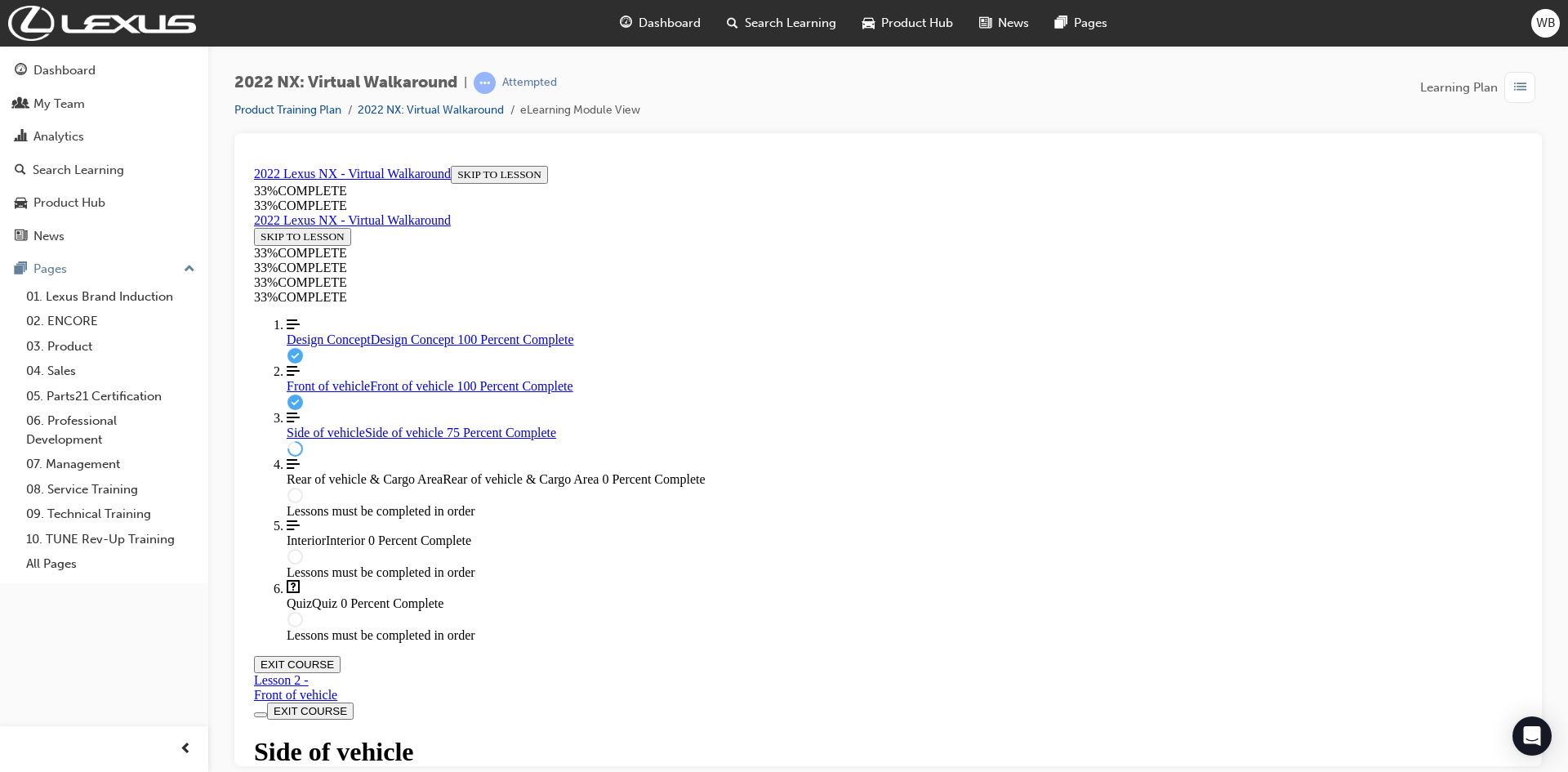
scroll to position [744, 0]
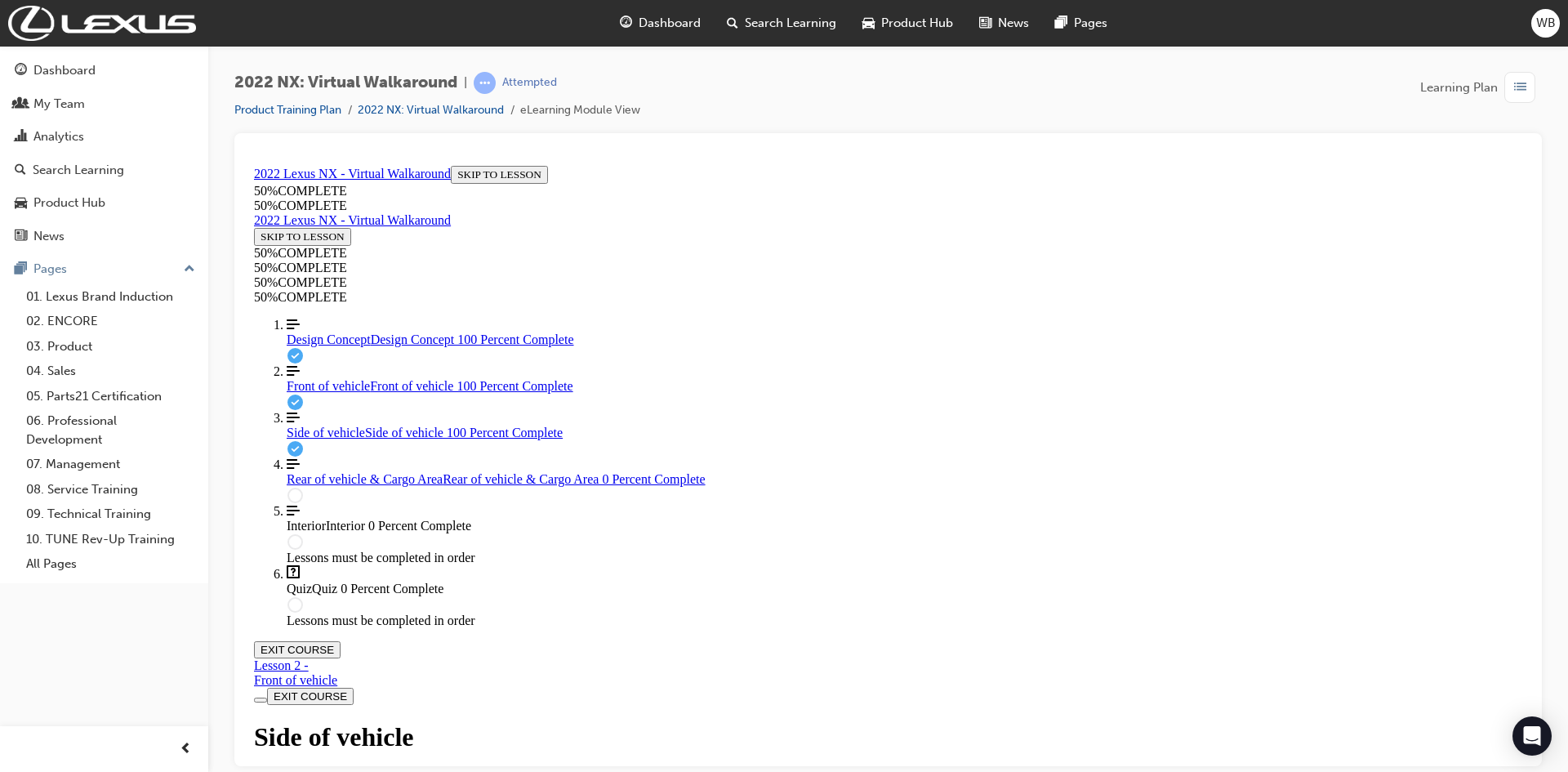
scroll to position [1397, 0]
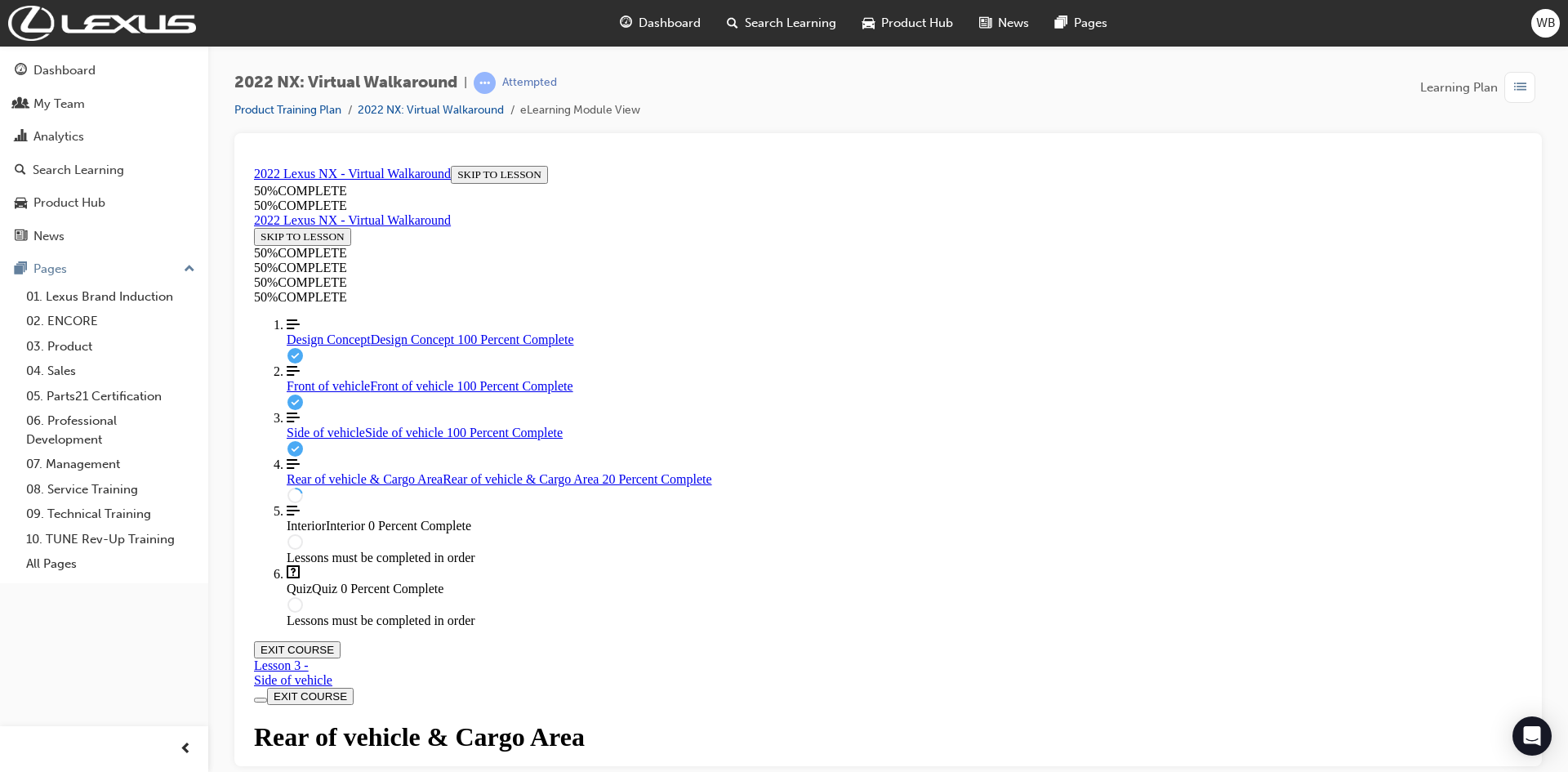
scroll to position [219, 0]
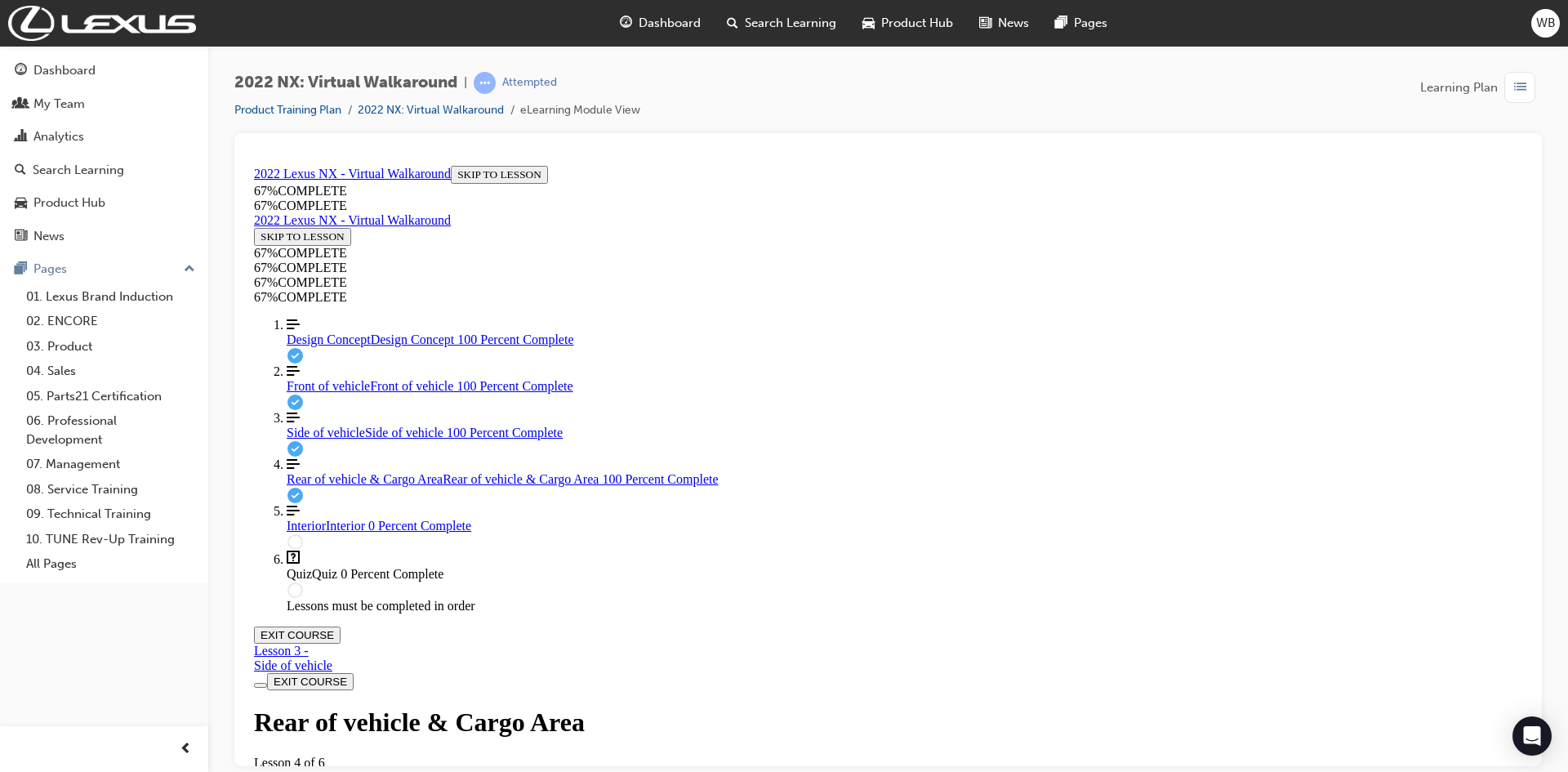
scroll to position [1997, 0]
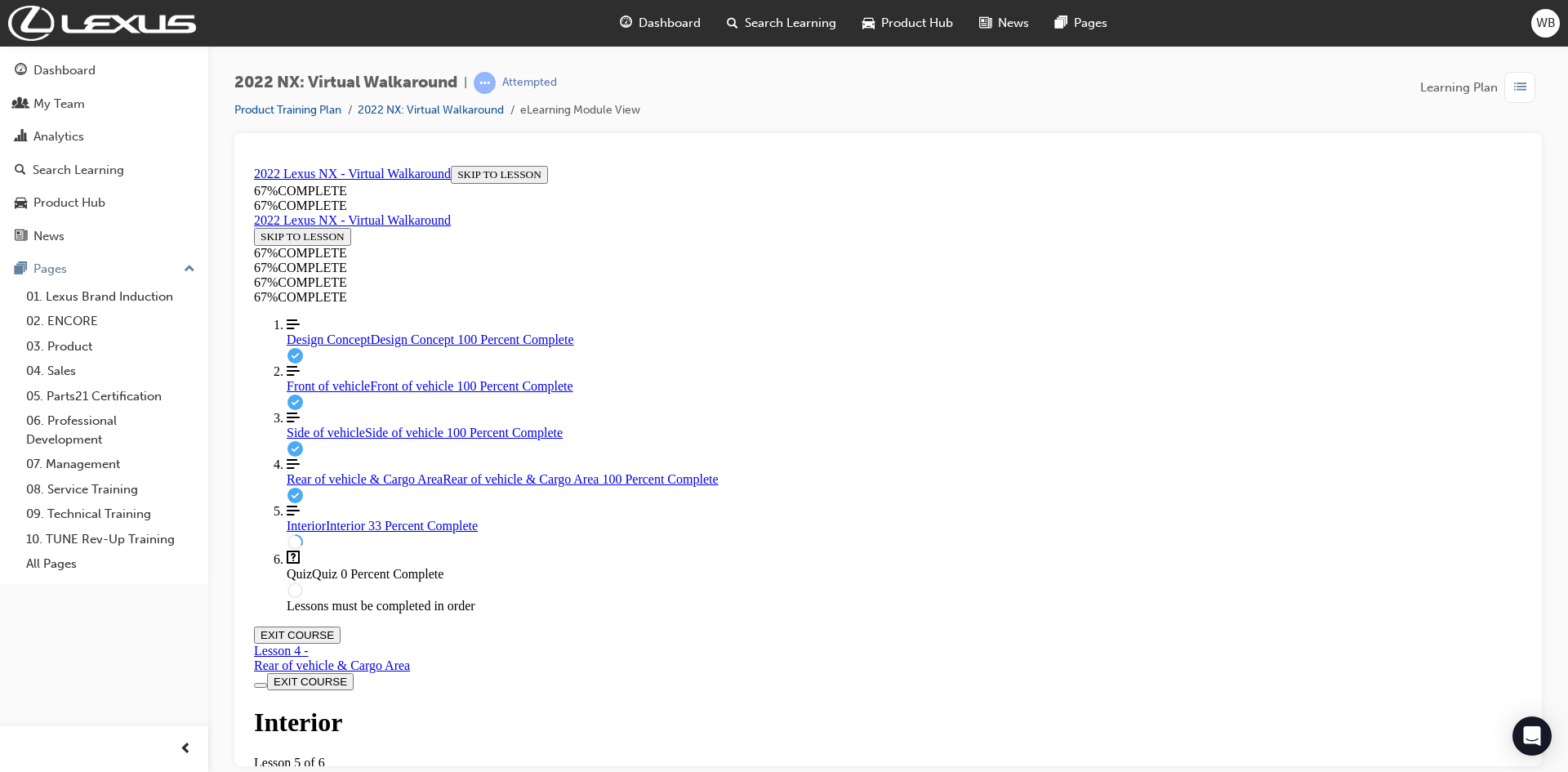
drag, startPoint x: 710, startPoint y: 294, endPoint x: 707, endPoint y: 309, distance: 15.3
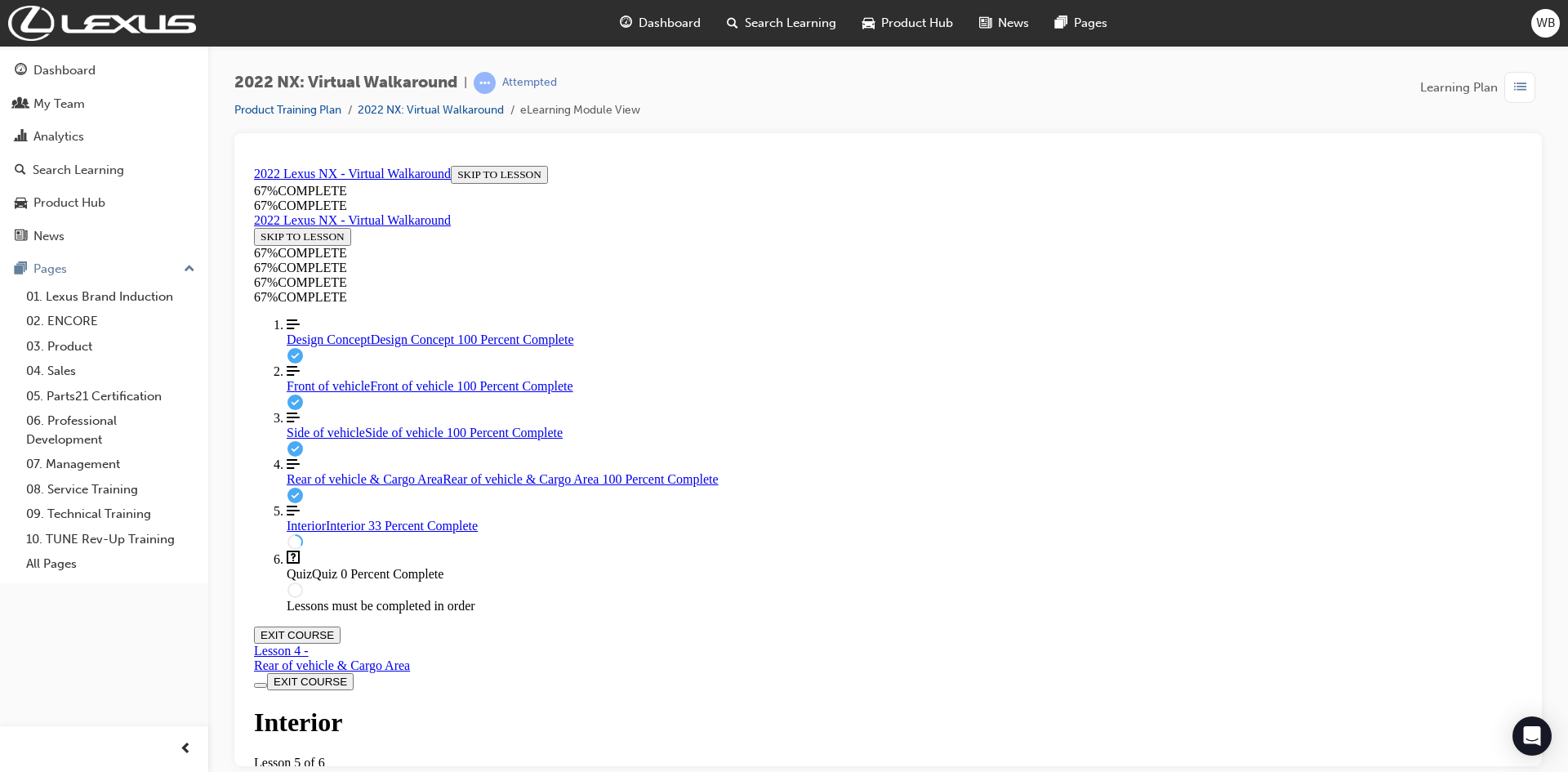
drag, startPoint x: 1111, startPoint y: 278, endPoint x: 1107, endPoint y: 288, distance: 10.8
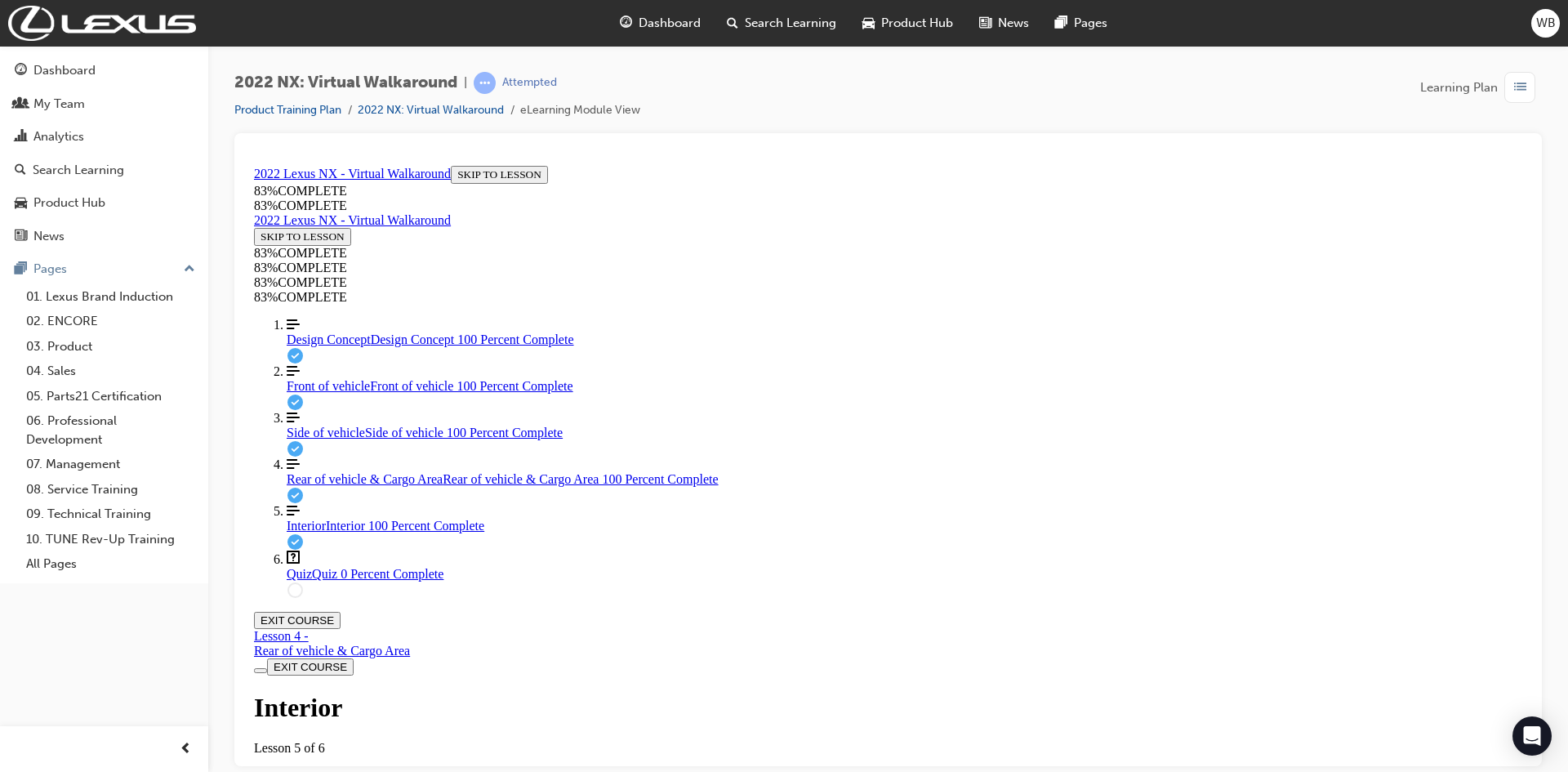
scroll to position [910, 0]
drag, startPoint x: 760, startPoint y: 350, endPoint x: 758, endPoint y: 370, distance: 20.1
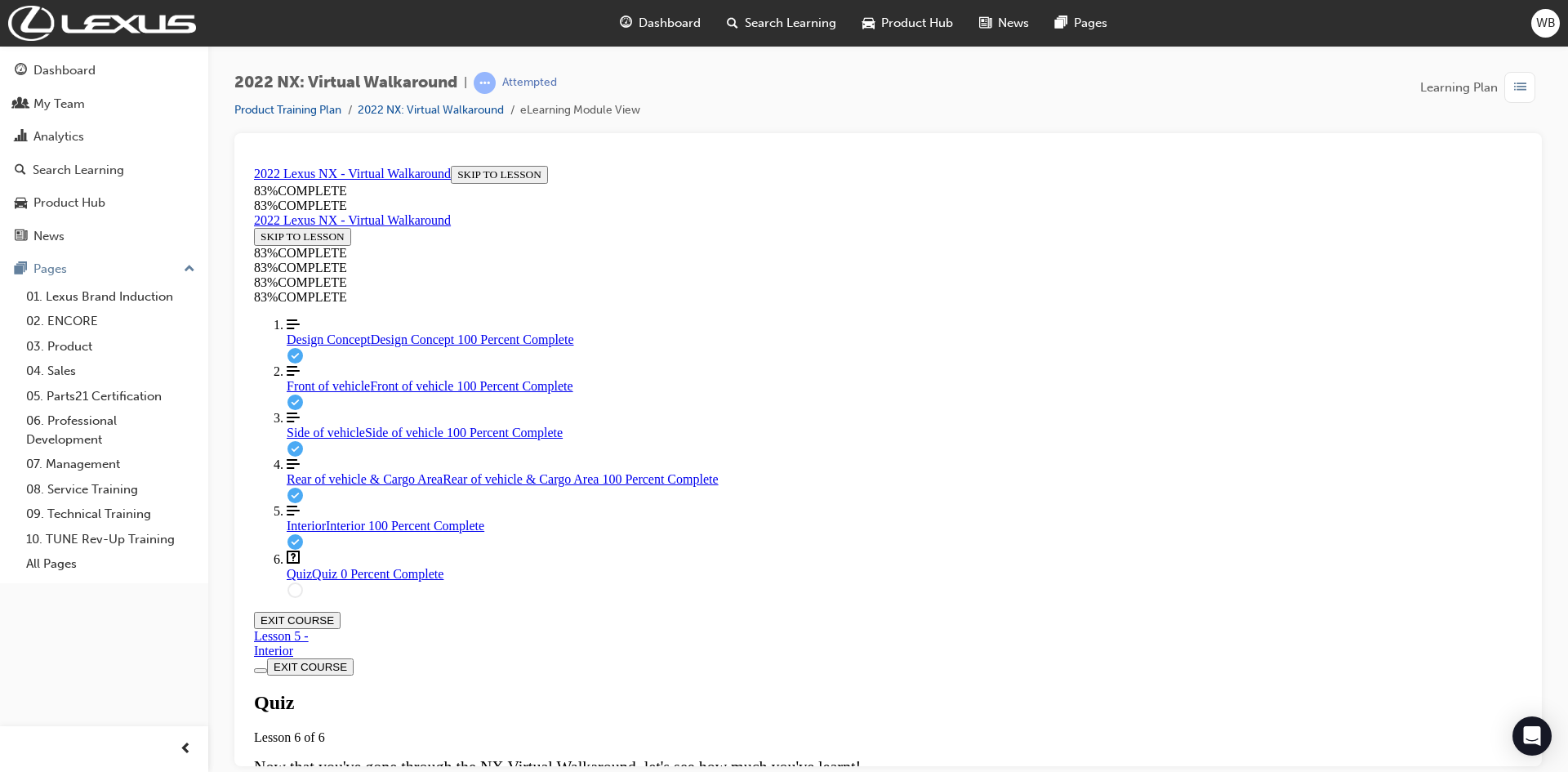
scroll to position [56, 0]
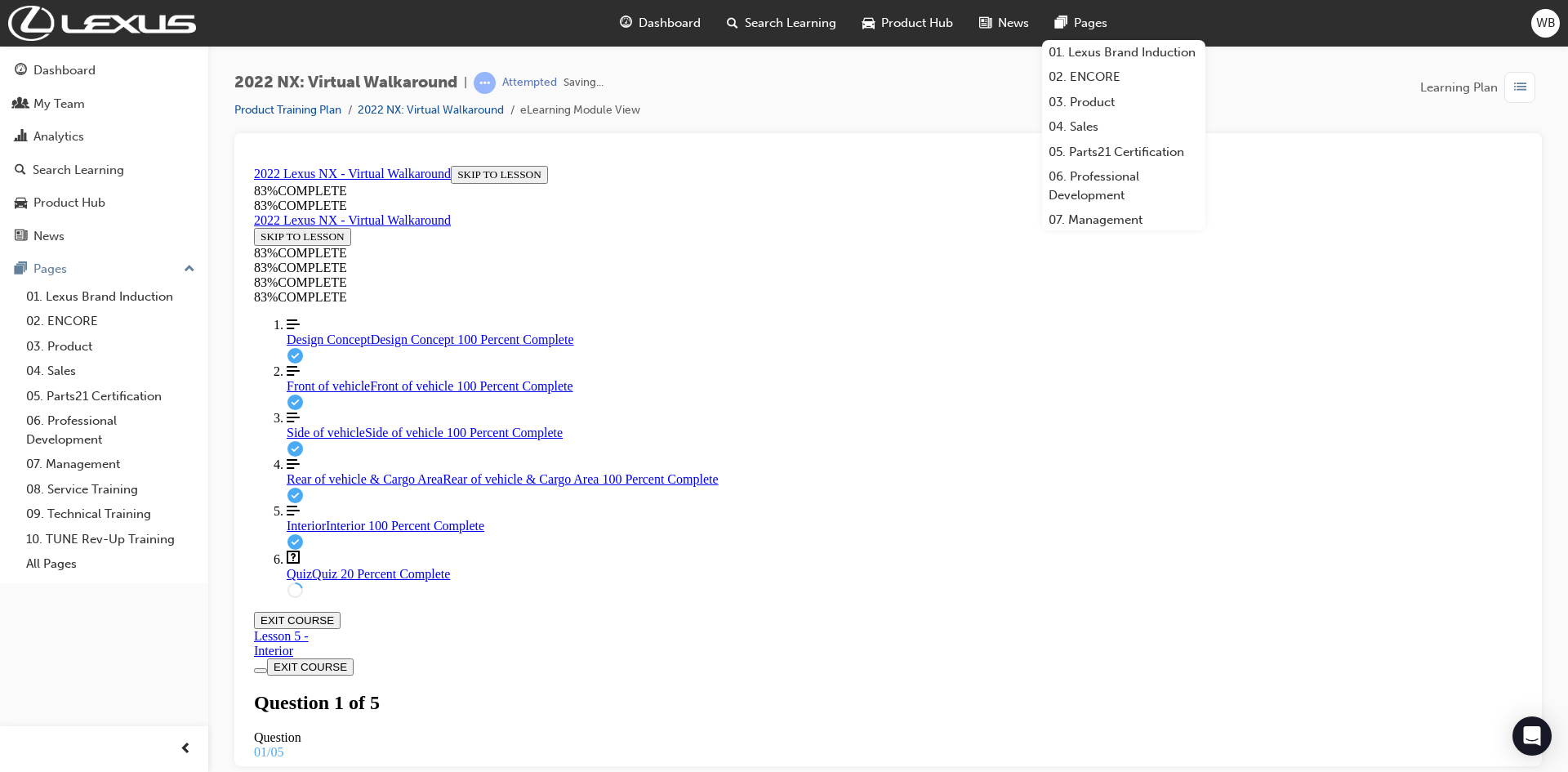
scroll to position [59, 0]
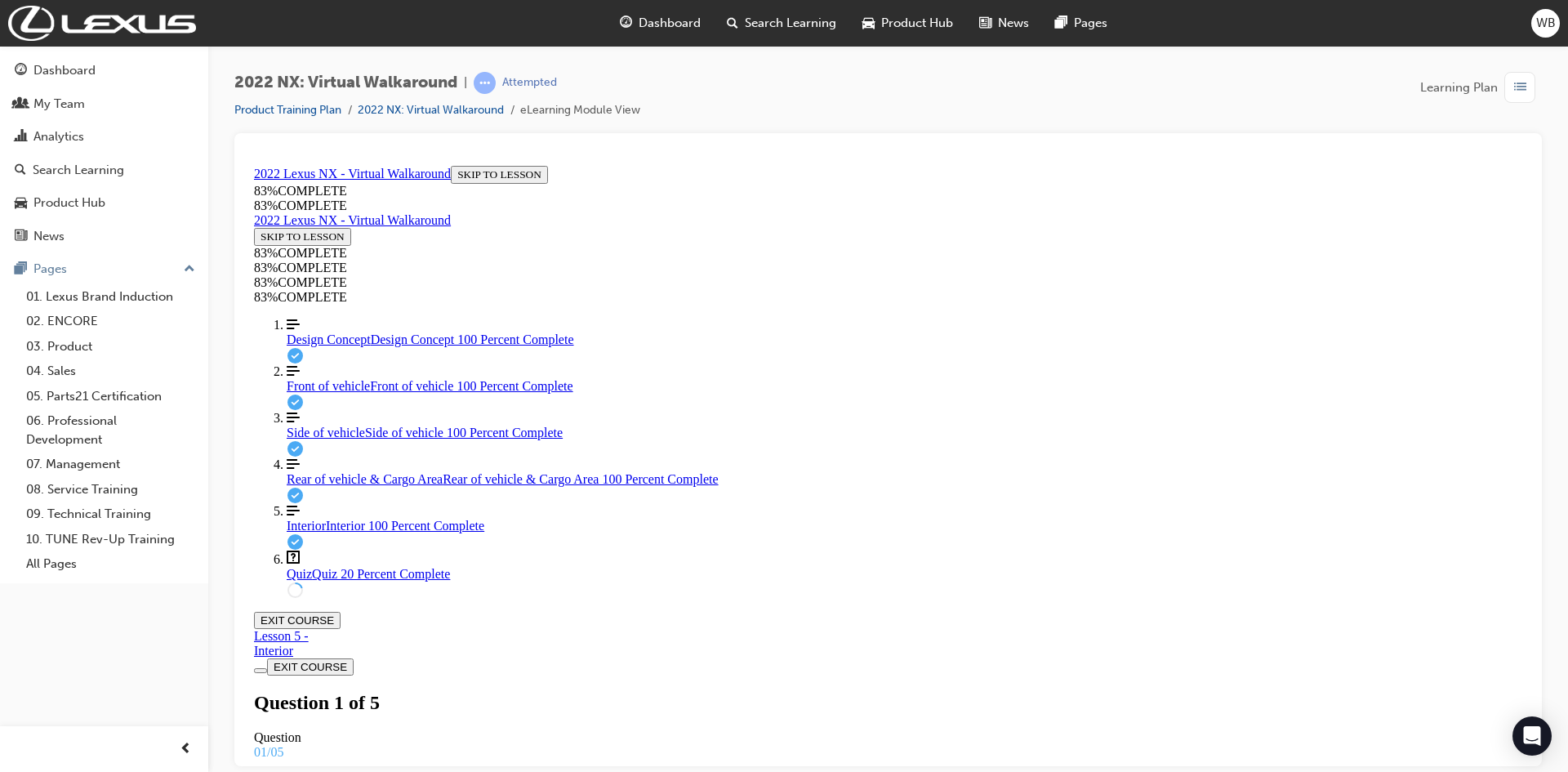
scroll to position [185, 0]
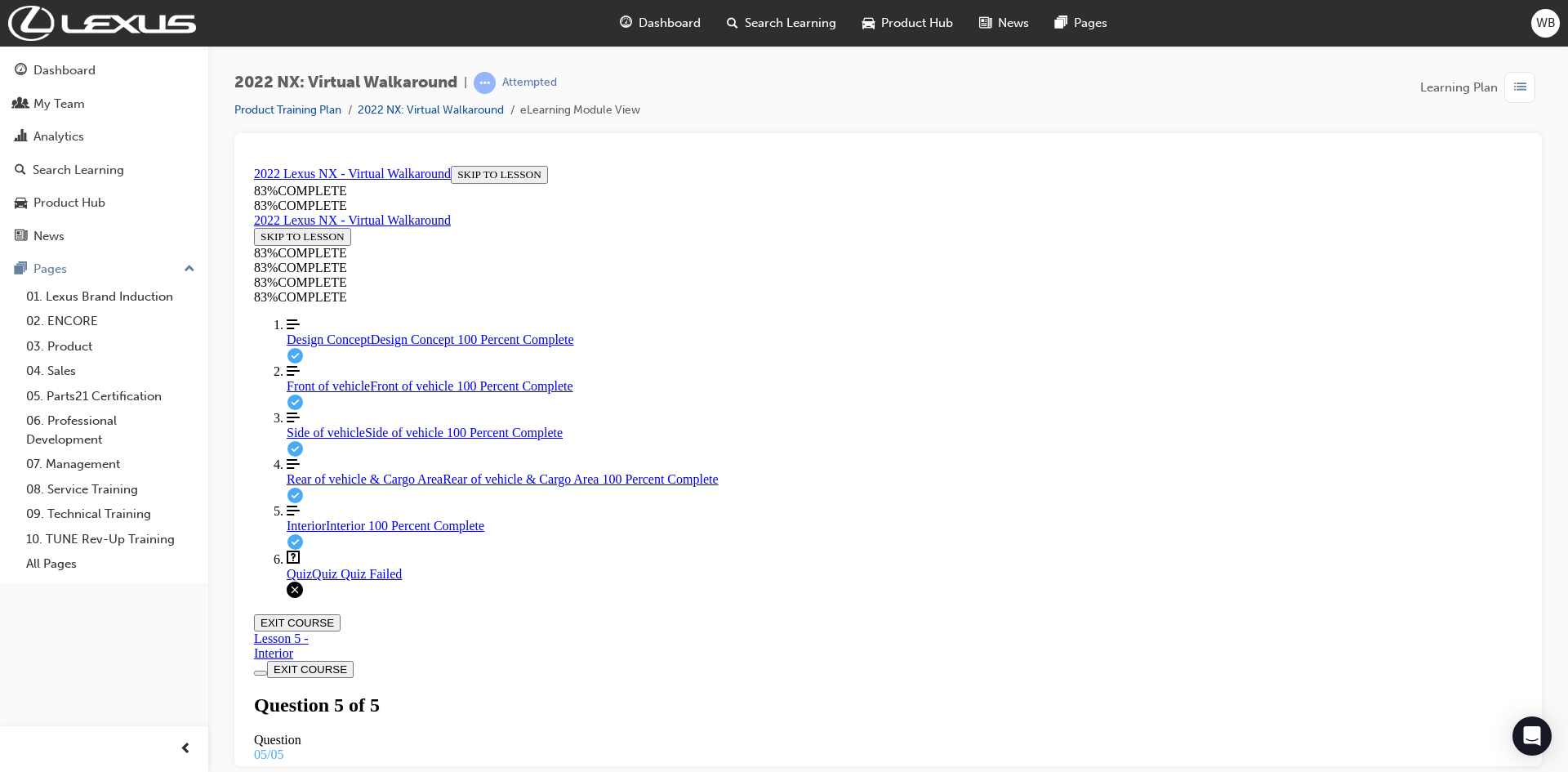
scroll to position [59, 0]
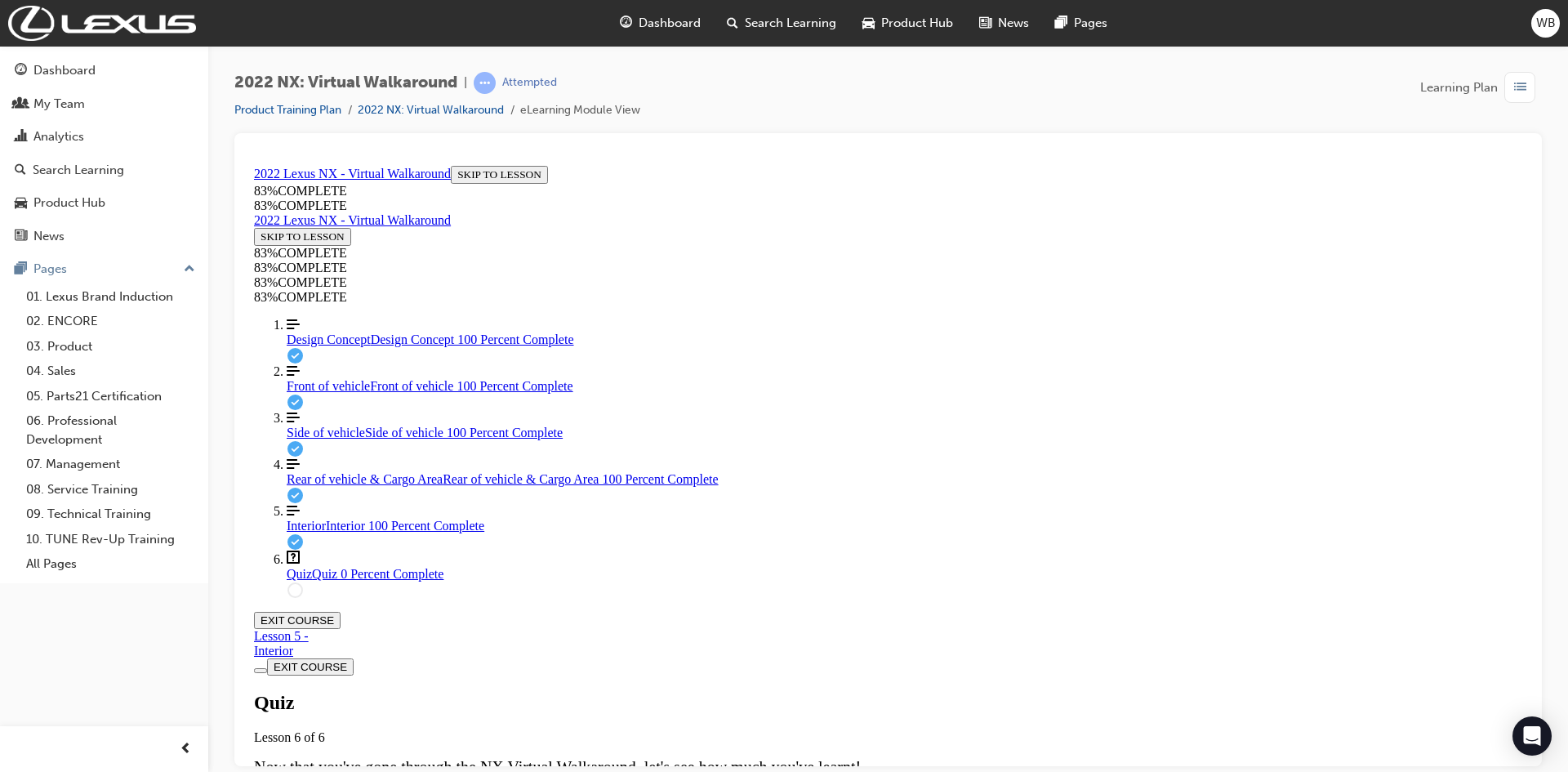
click at [309, 439] on span "Side of vehicle" at bounding box center [326, 432] width 79 height 14
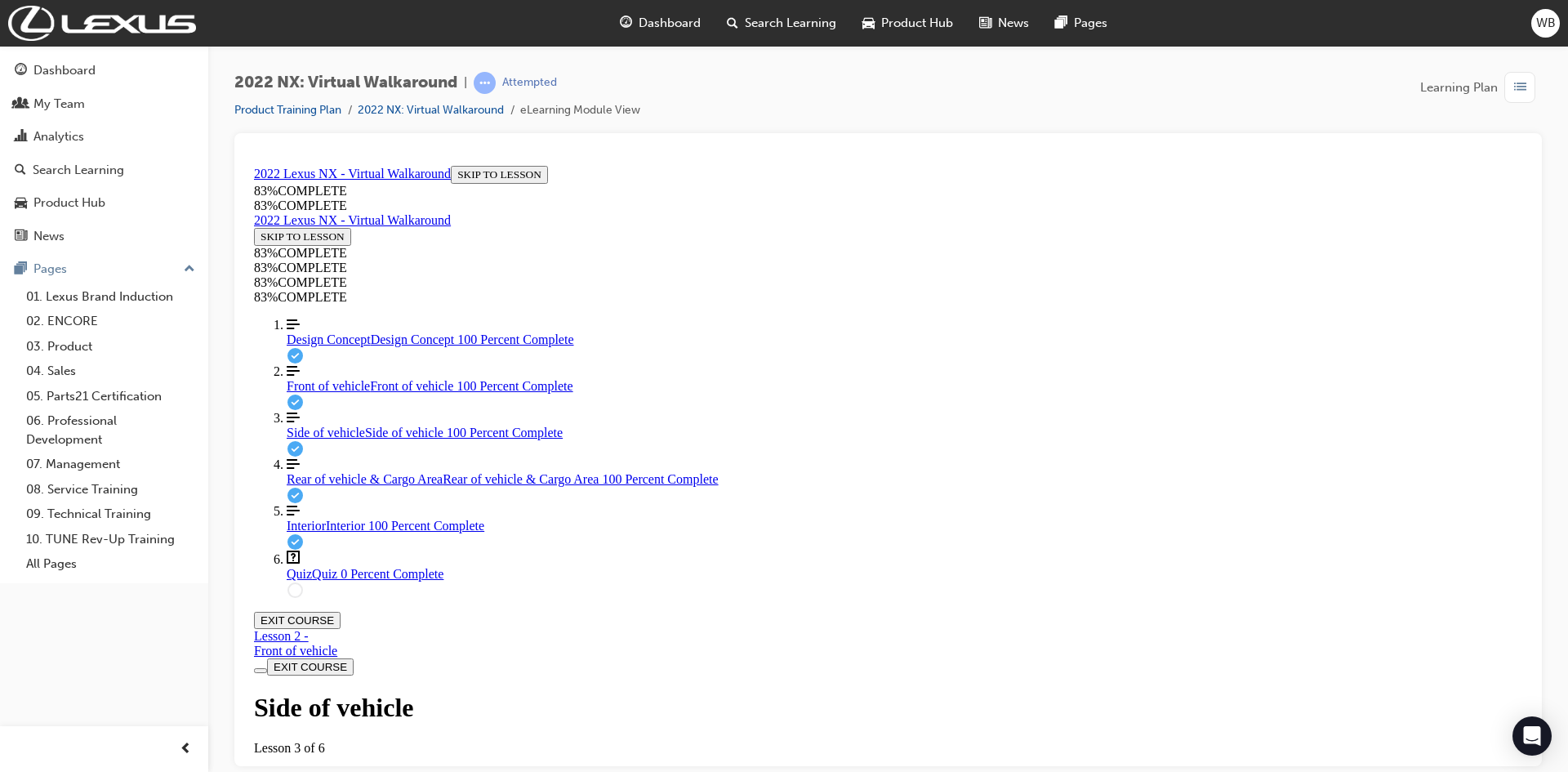
scroll to position [219, 0]
click at [951, 91] on div "2022 NX: Virtual Walkaround | Attempted Product Training Plan 2022 NX: Virtual …" at bounding box center [888, 102] width 1307 height 61
click at [287, 580] on span "Quiz" at bounding box center [299, 573] width 25 height 14
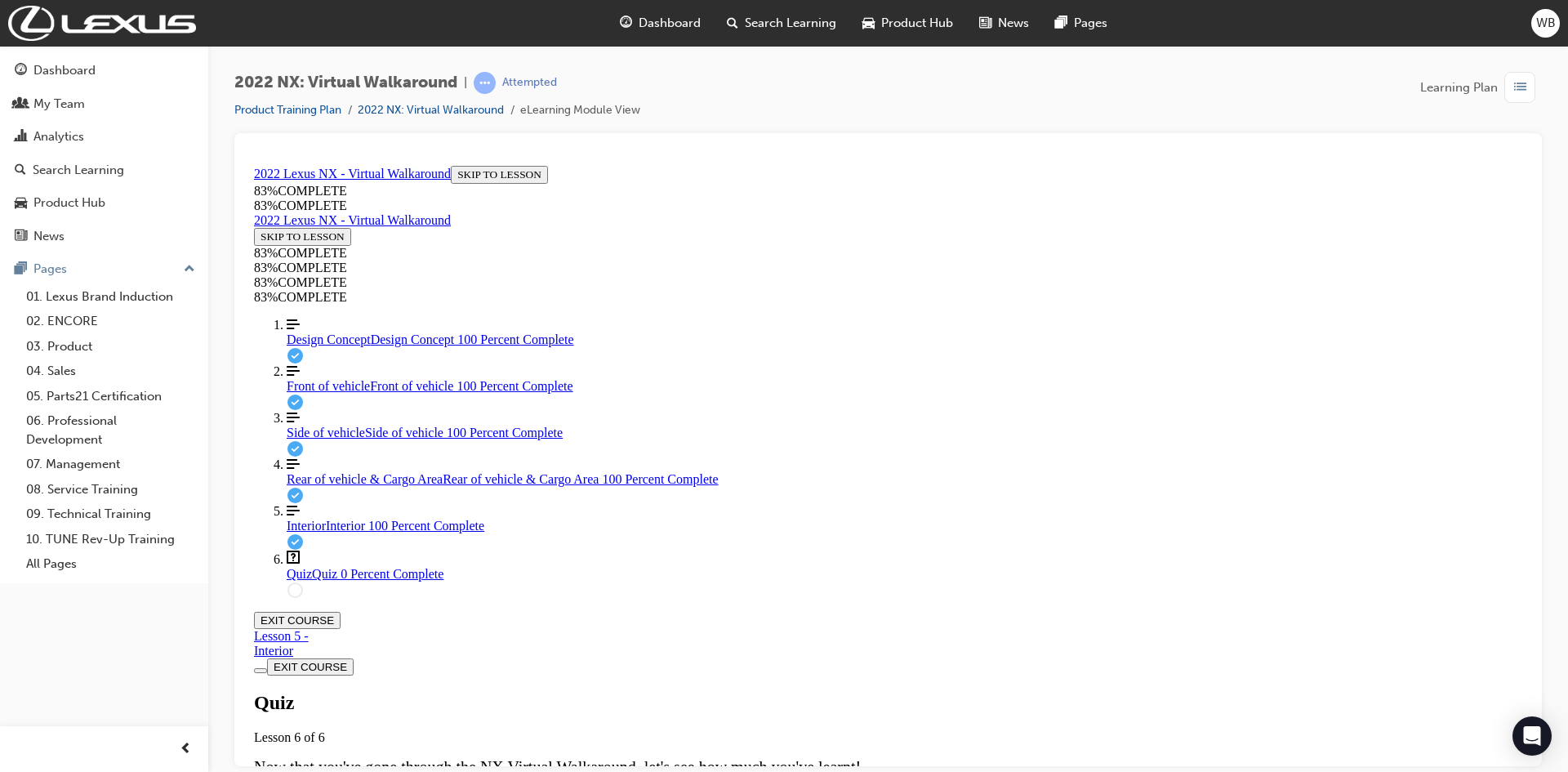
scroll to position [56, 0]
click at [309, 485] on span "Rear of vehicle & Cargo Area" at bounding box center [365, 478] width 156 height 14
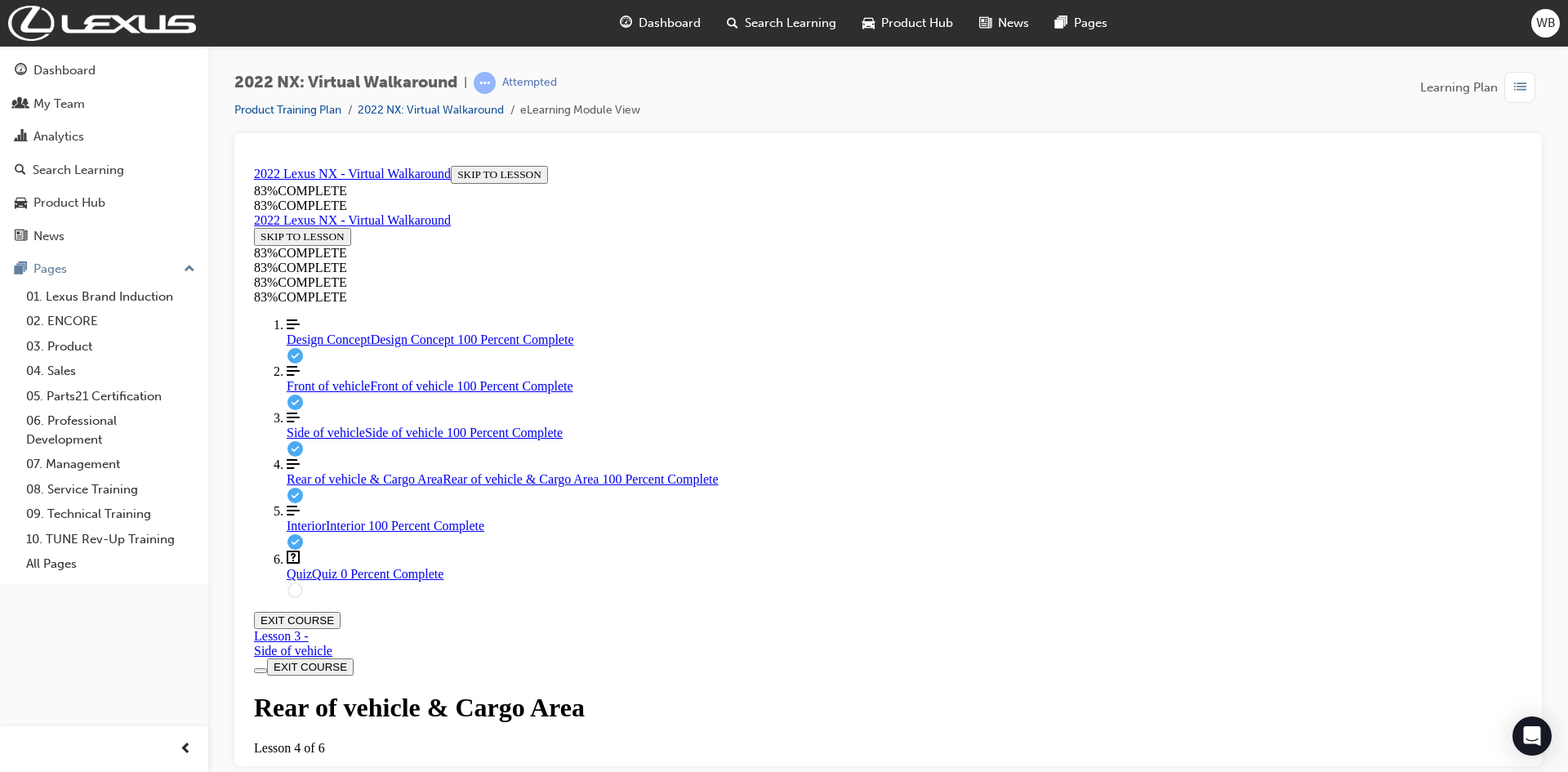
scroll to position [219, 0]
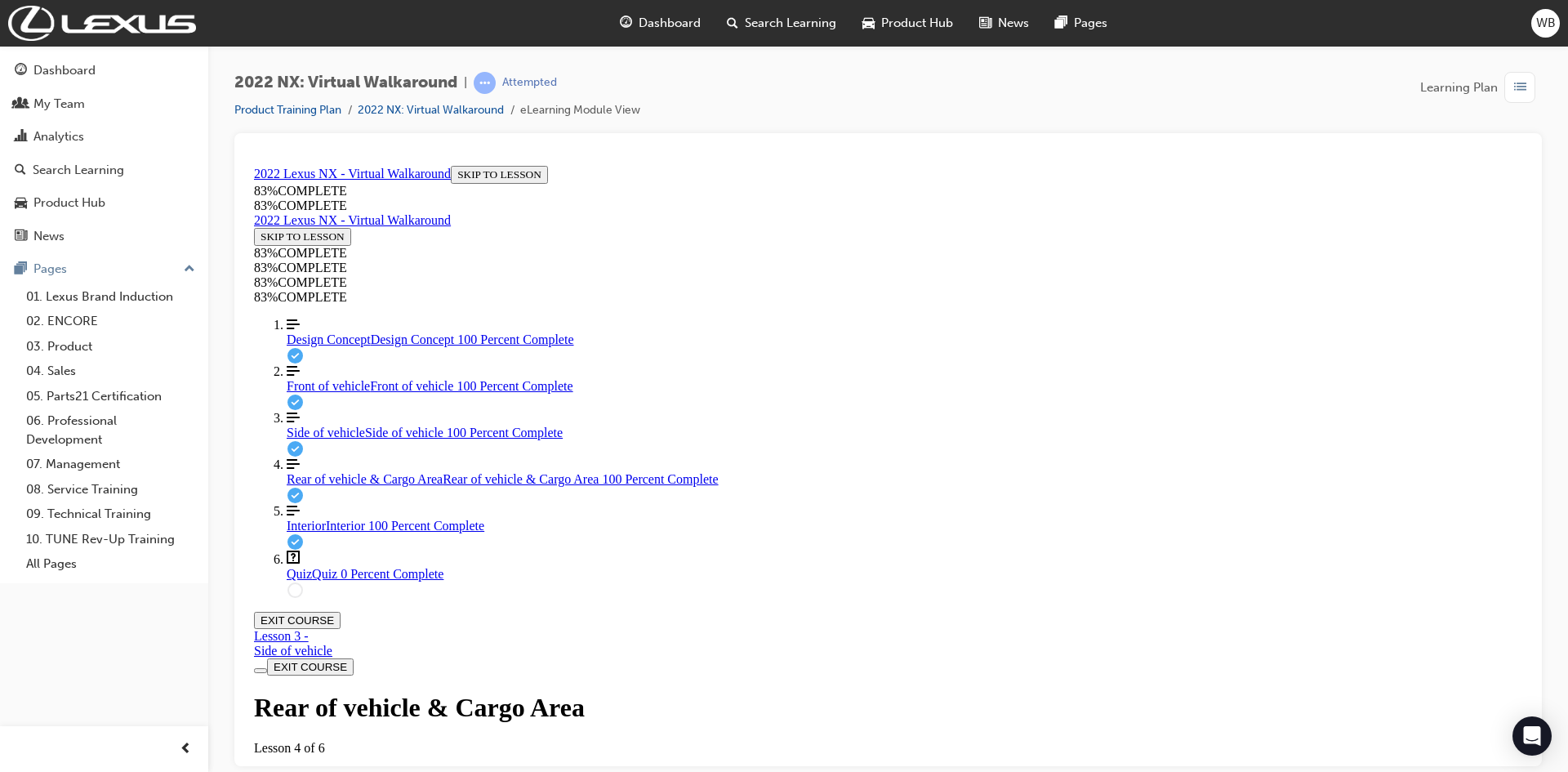
click at [363, 581] on div "Quiz Quiz 0 Percent Complete" at bounding box center [904, 573] width 1236 height 15
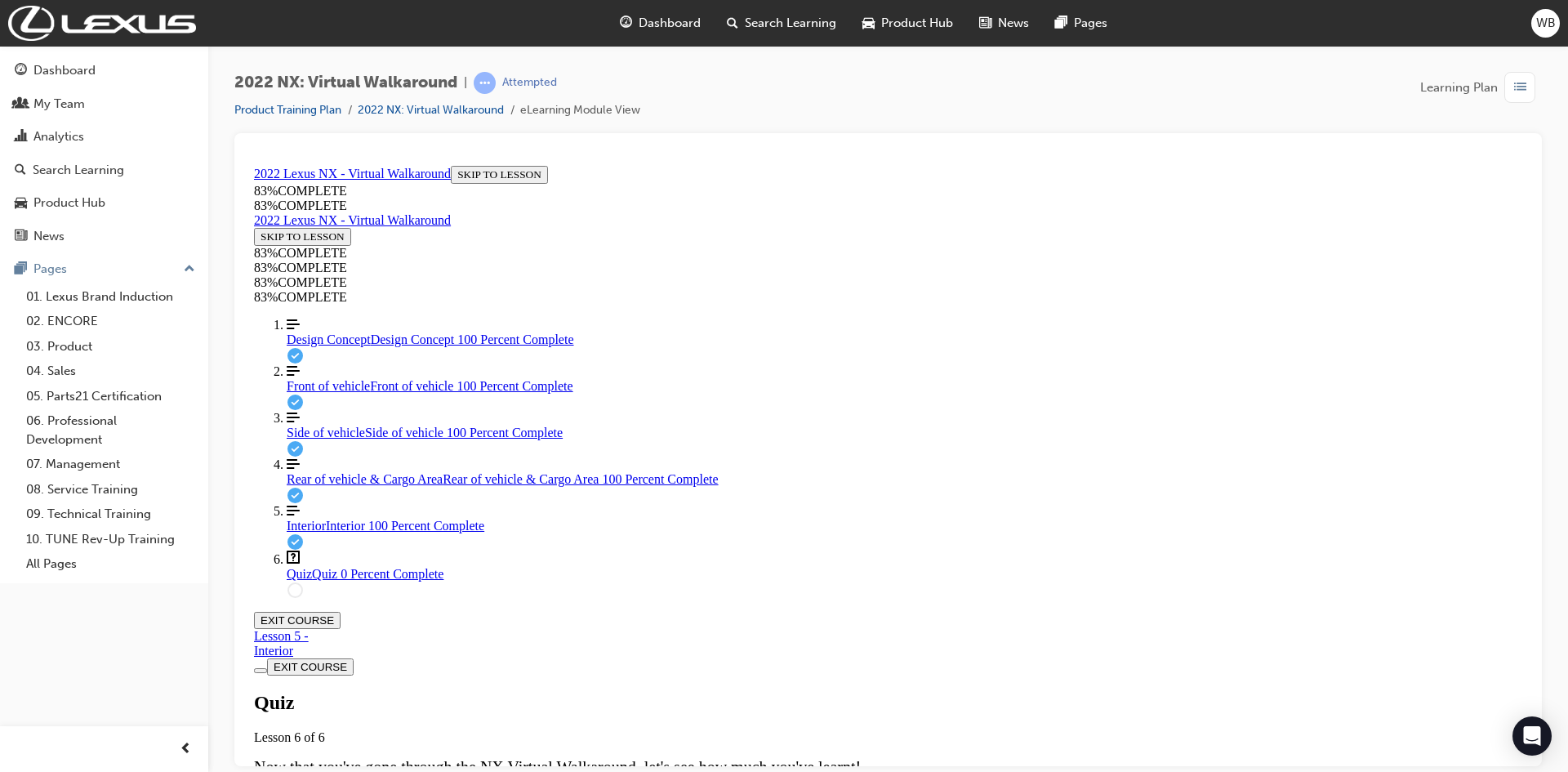
scroll to position [56, 0]
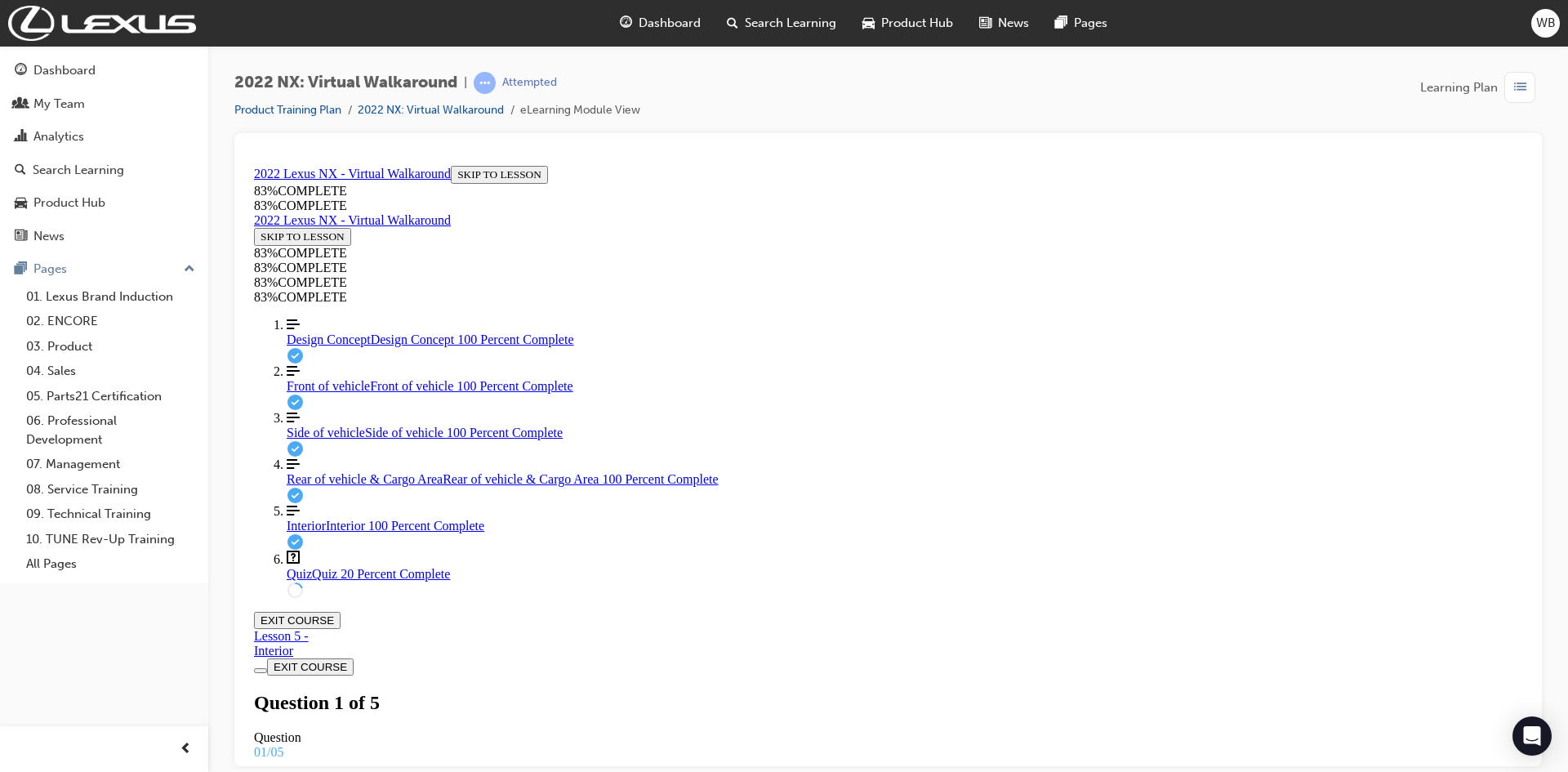
click at [315, 393] on link "Front of vehicle Front of vehicle 100 Percent Complete" at bounding box center [904, 379] width 1236 height 30
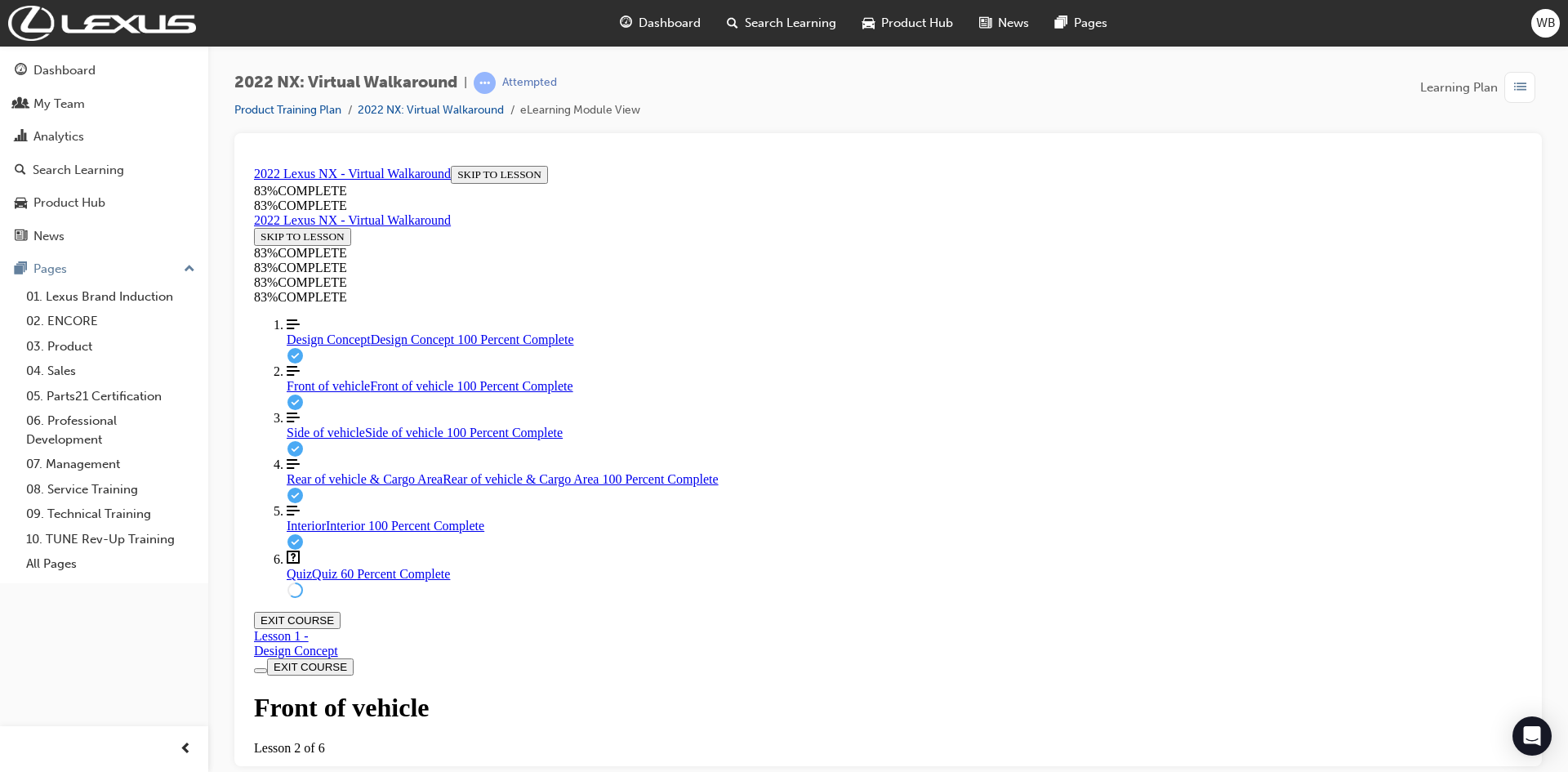
scroll to position [56, 0]
click at [321, 581] on div "Quiz Quiz 60 Percent Complete" at bounding box center [904, 573] width 1236 height 15
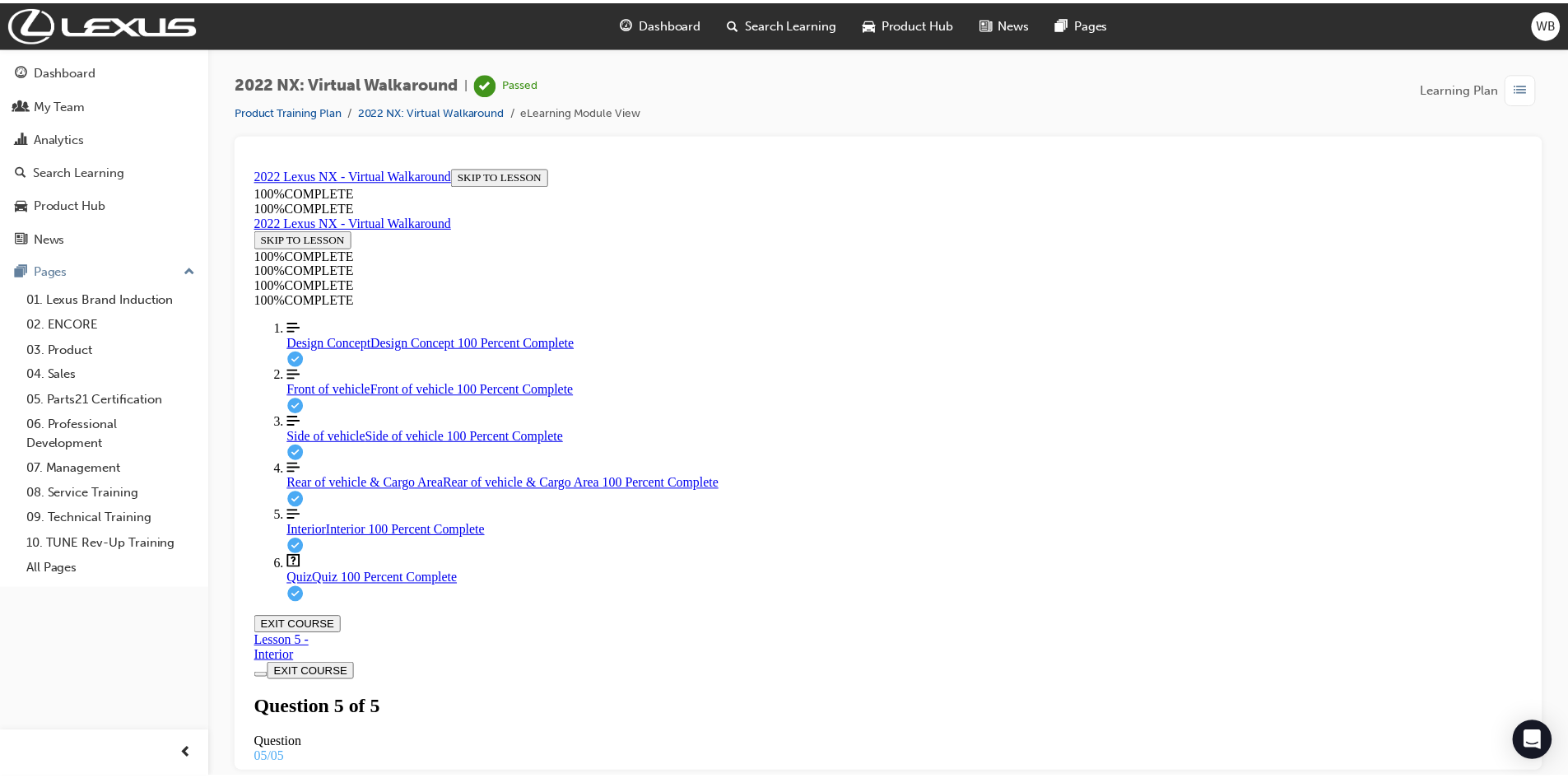
scroll to position [0, 0]
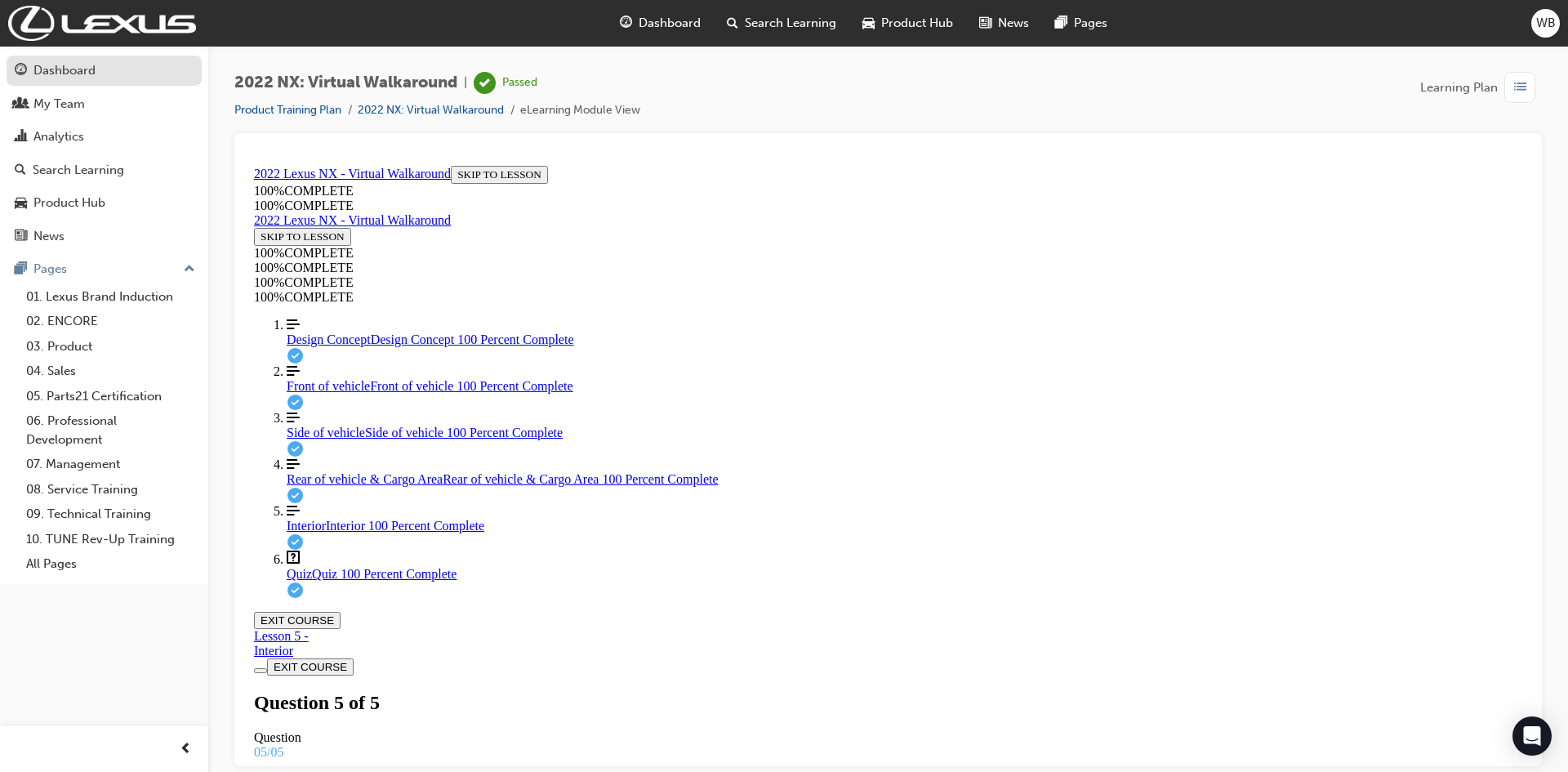
click at [97, 80] on link "Dashboard" at bounding box center [103, 71] width 195 height 31
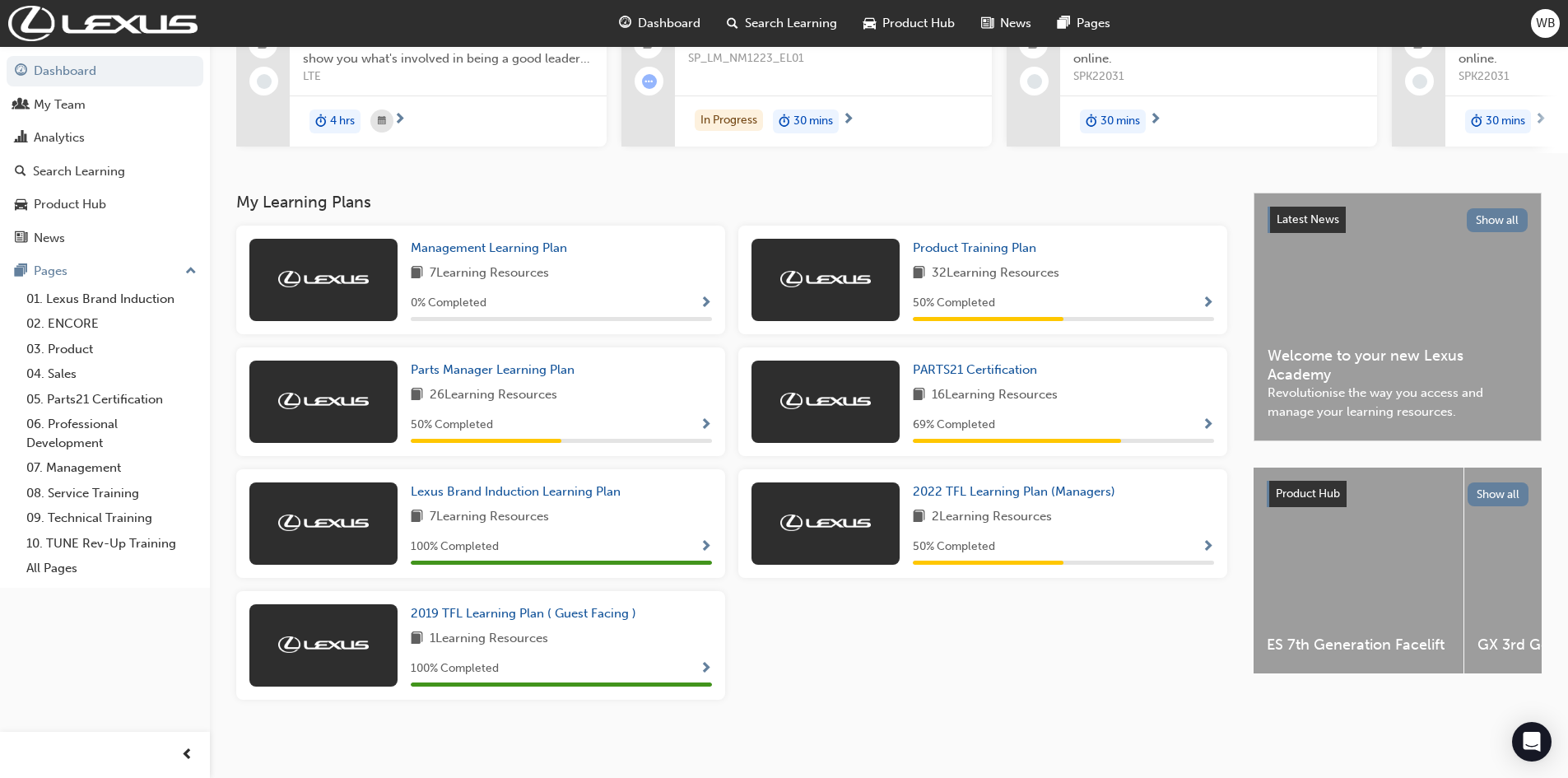
scroll to position [203, 0]
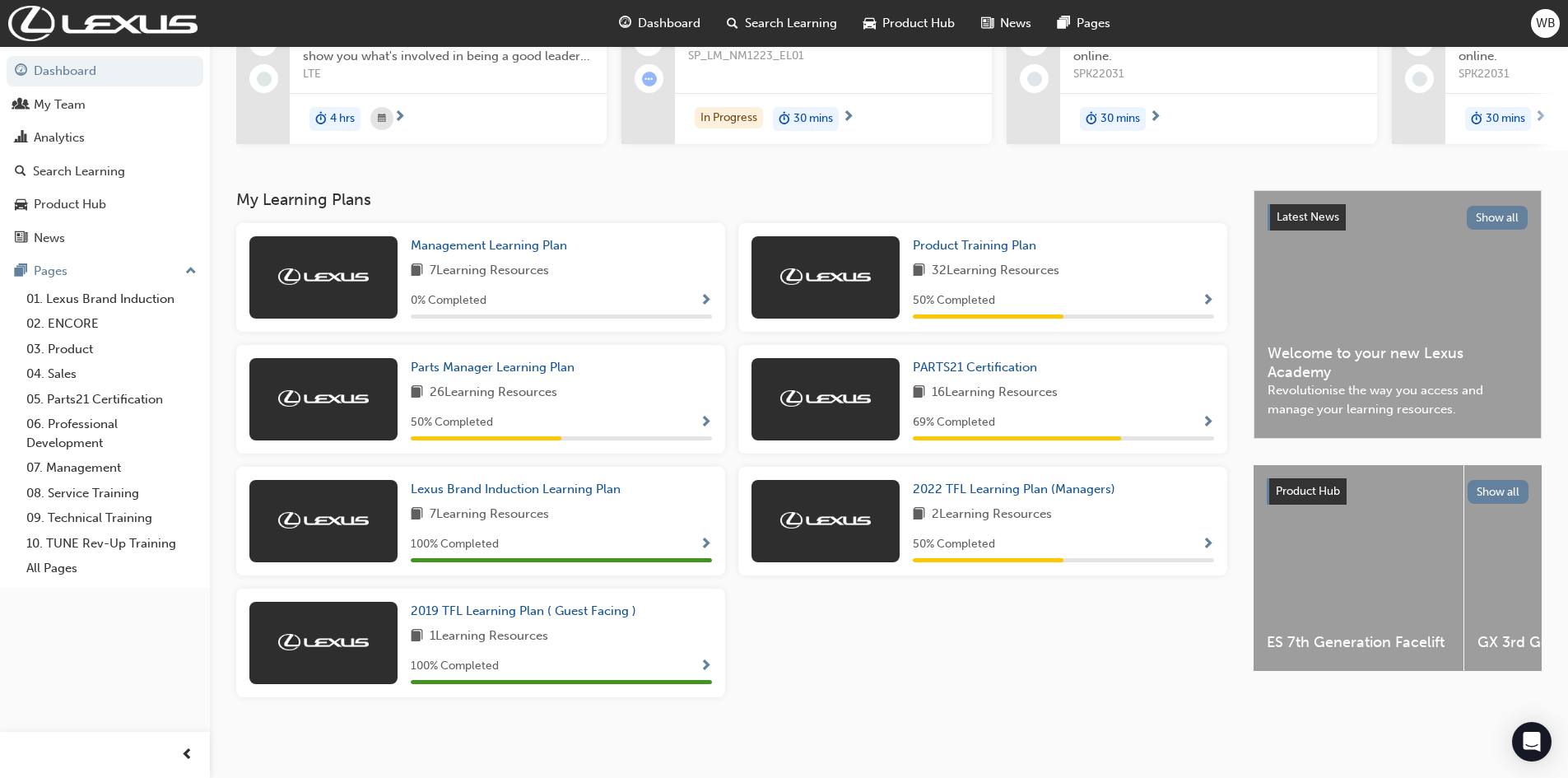
click at [829, 274] on img at bounding box center [825, 276] width 91 height 17
click at [1021, 248] on span "Product Training Plan" at bounding box center [975, 245] width 123 height 15
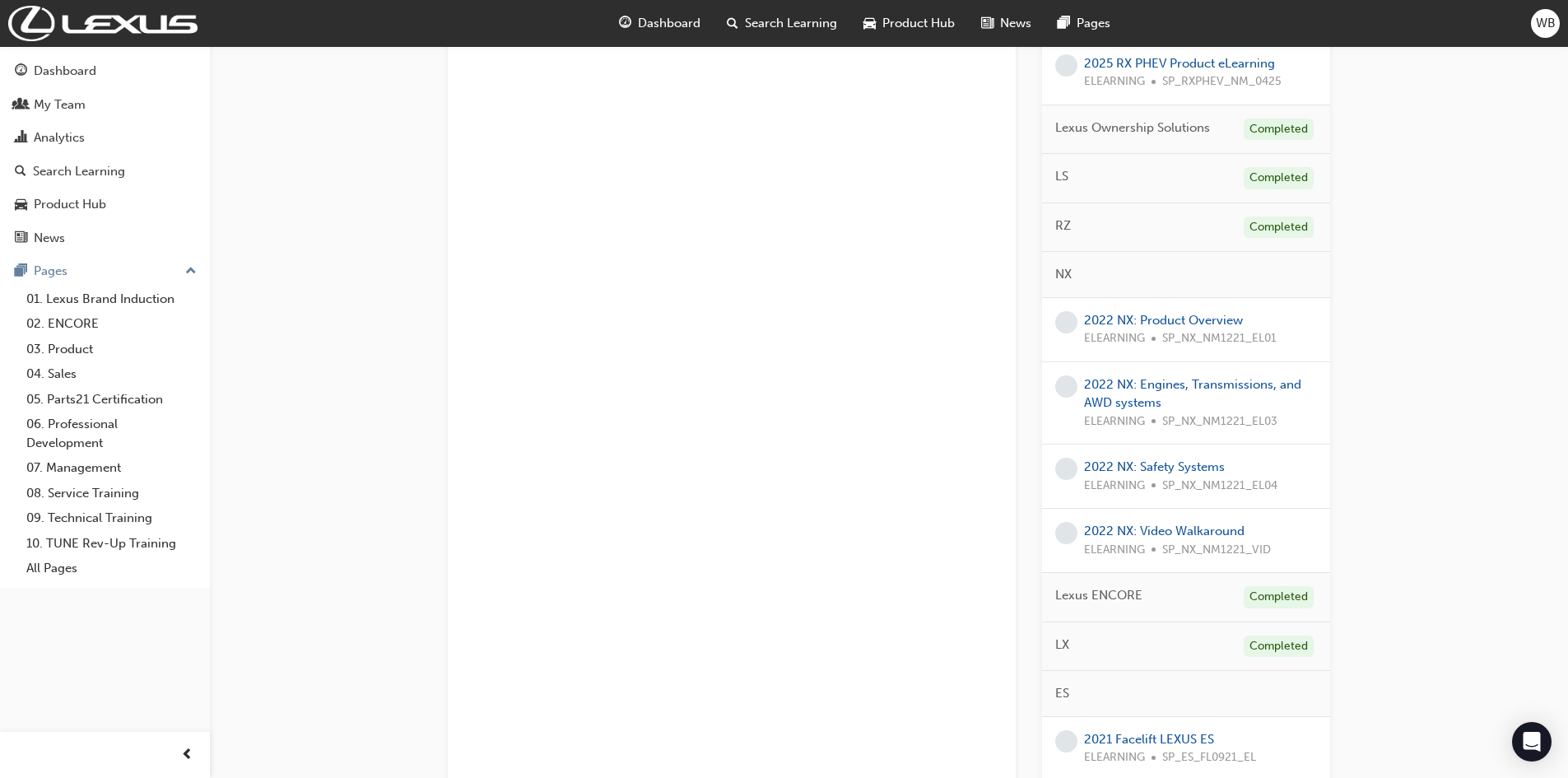
scroll to position [658, 0]
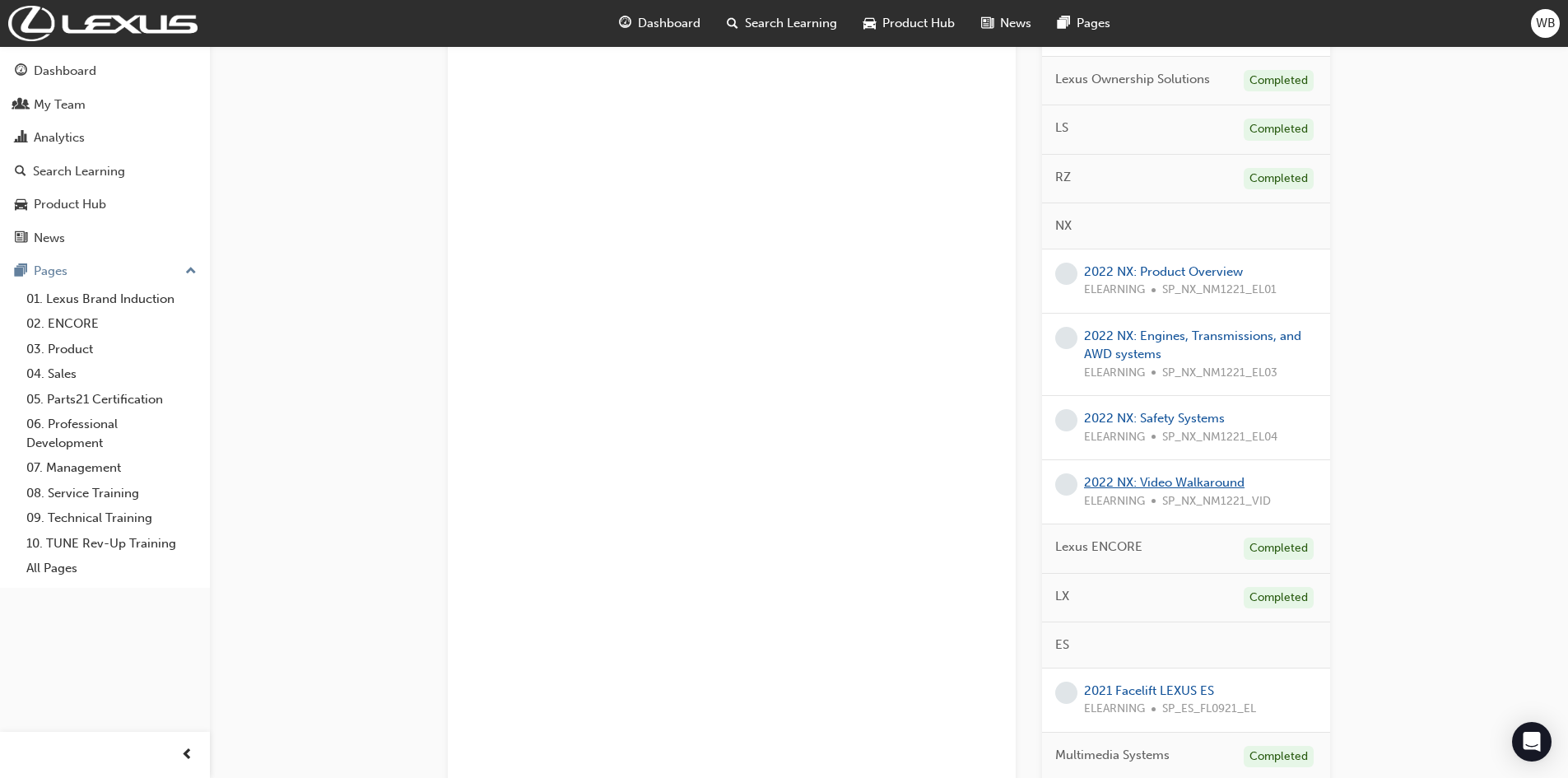
click at [1139, 485] on link "2022 NX: Video Walkaround" at bounding box center [1164, 482] width 160 height 15
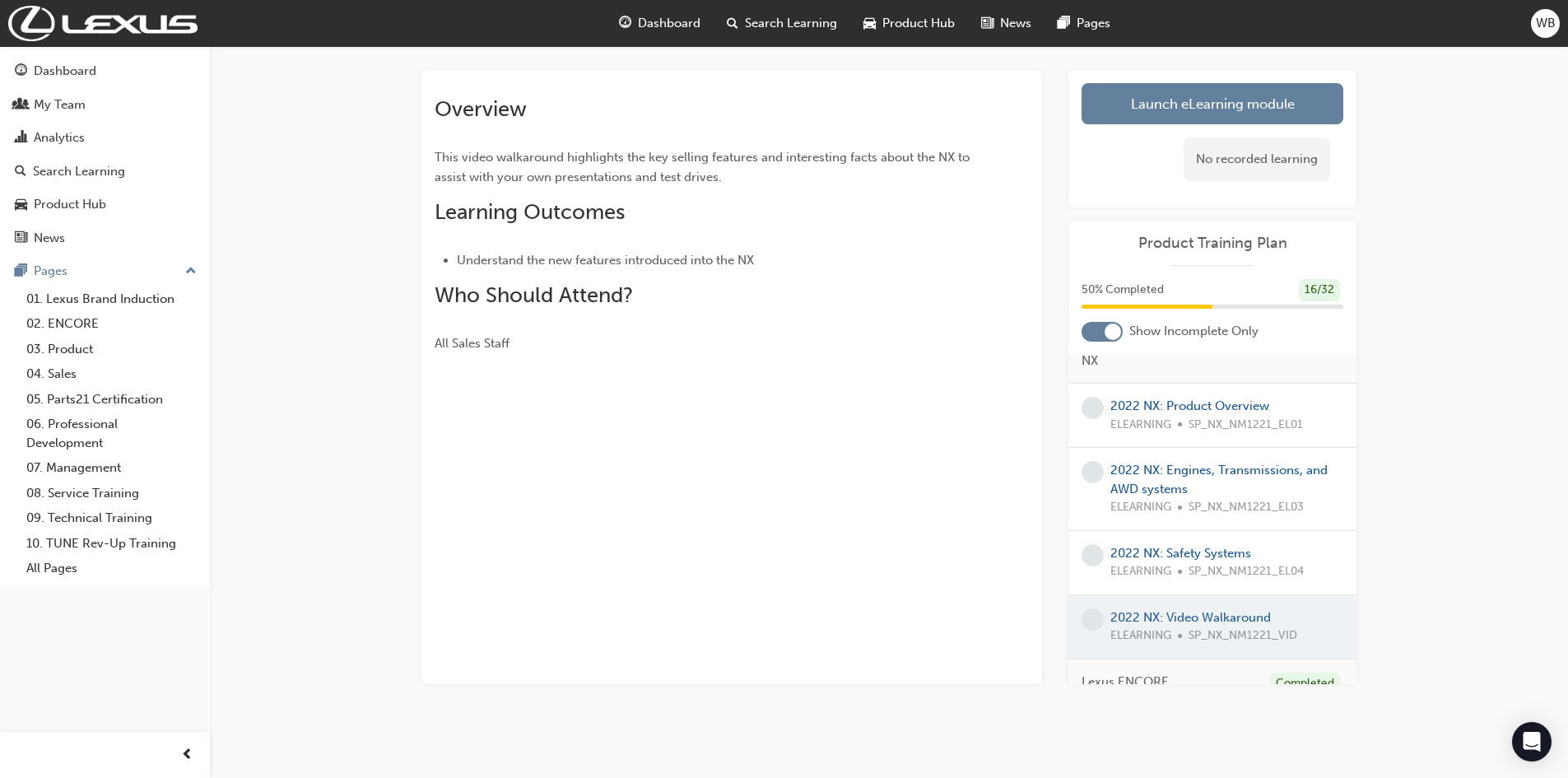
scroll to position [823, 0]
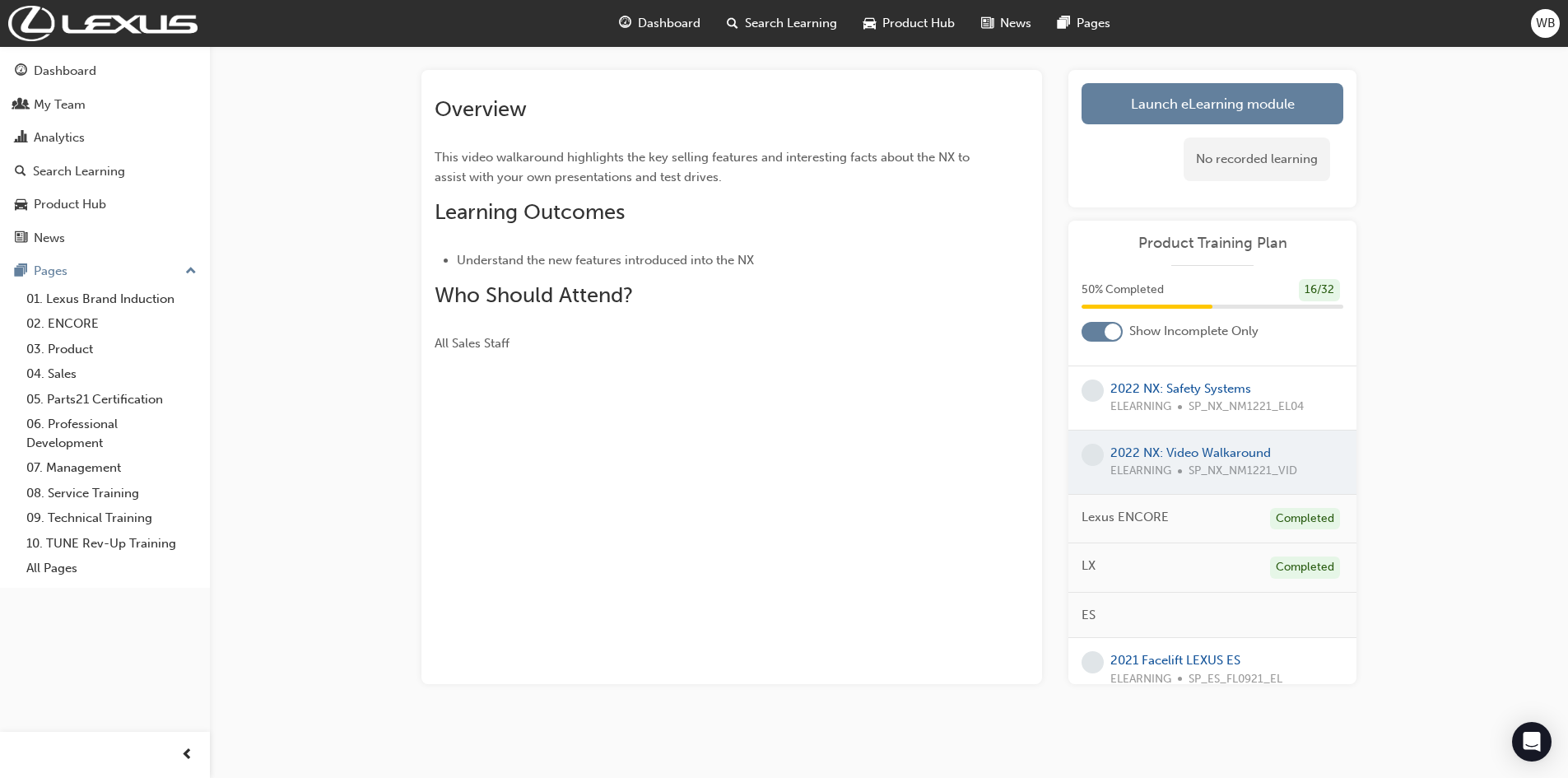
click at [1193, 453] on div at bounding box center [1212, 462] width 288 height 63
click at [1147, 452] on div at bounding box center [1212, 462] width 288 height 63
drag, startPoint x: 1236, startPoint y: 459, endPoint x: 1230, endPoint y: 452, distance: 9.2
click at [1235, 458] on div at bounding box center [1212, 462] width 288 height 63
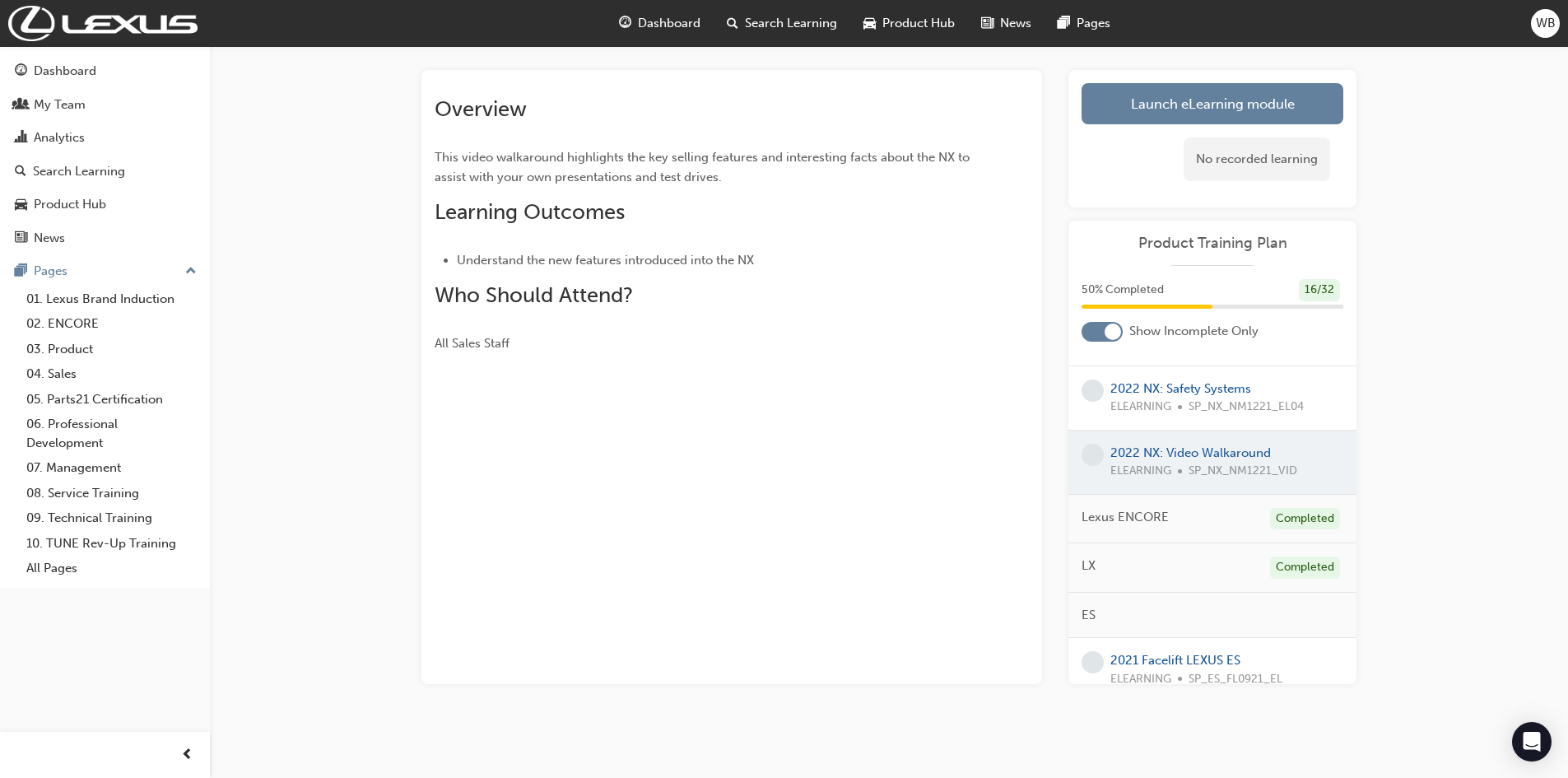
click at [1230, 450] on div at bounding box center [1212, 462] width 288 height 63
click at [1228, 450] on div at bounding box center [1212, 462] width 288 height 63
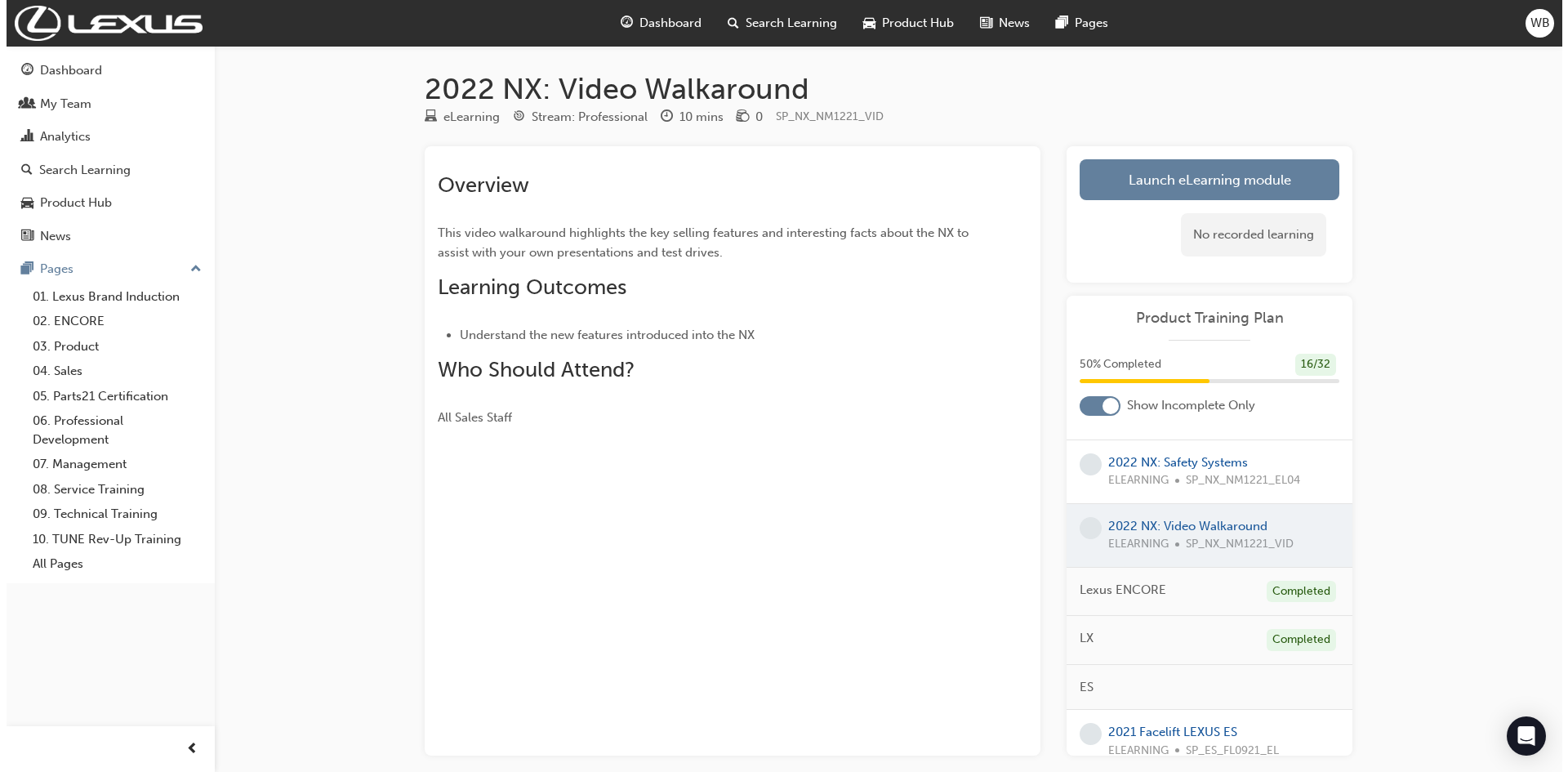
scroll to position [0, 0]
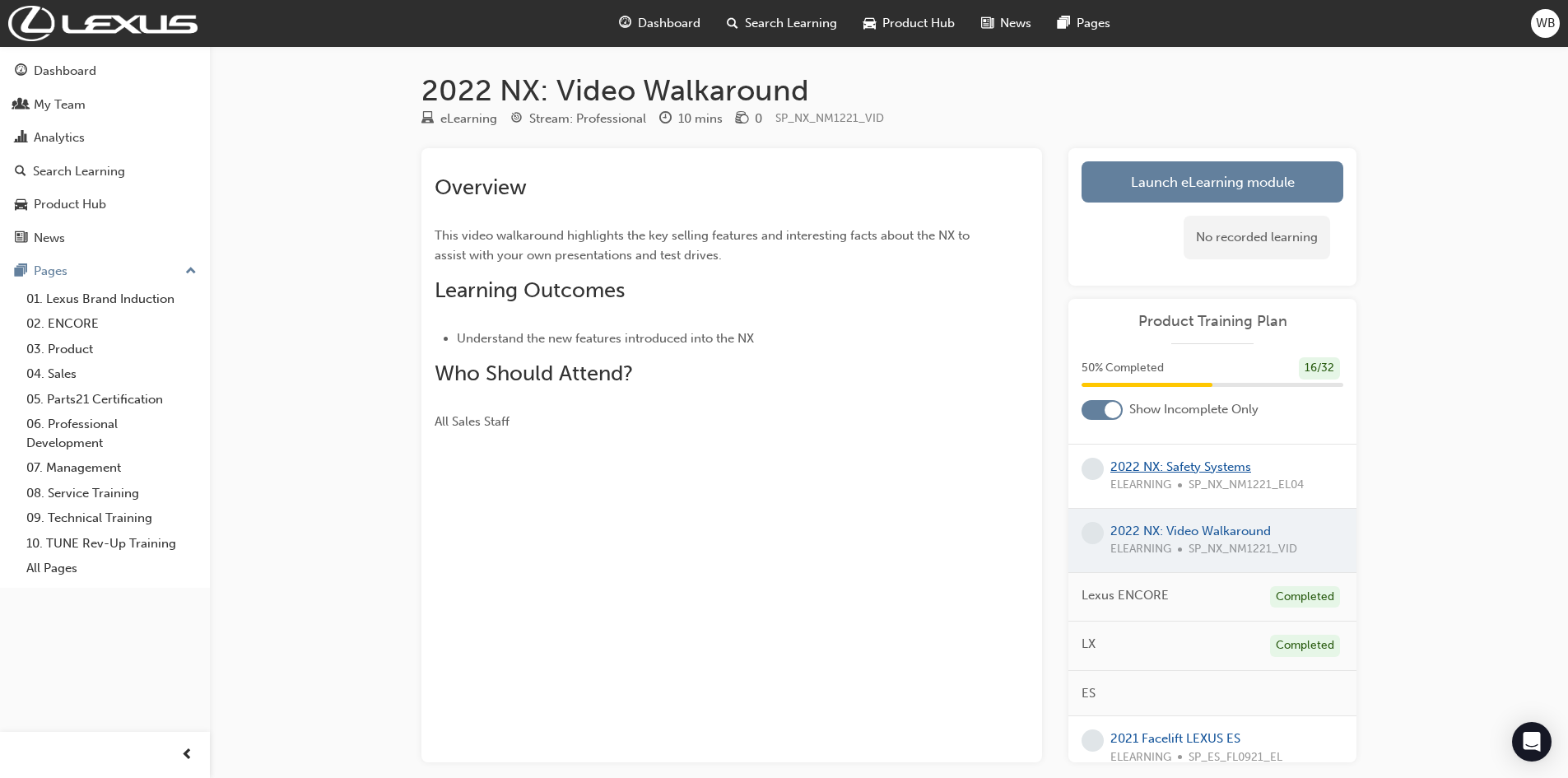
click at [1186, 464] on link "2022 NX: Safety Systems" at bounding box center [1181, 466] width 141 height 15
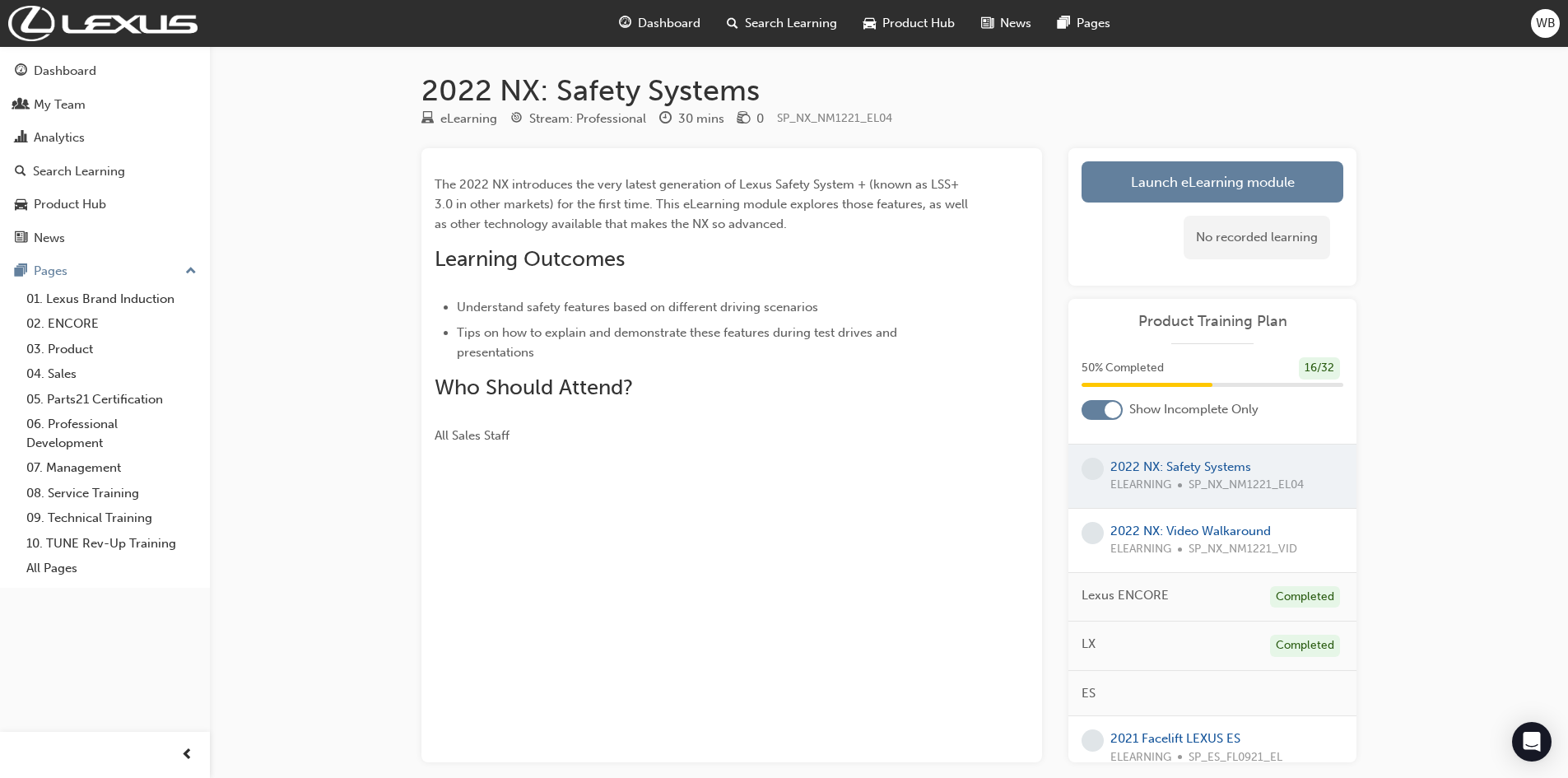
click at [1189, 464] on div at bounding box center [1212, 476] width 288 height 63
click at [1209, 537] on link "2022 NX: Video Walkaround" at bounding box center [1191, 530] width 160 height 15
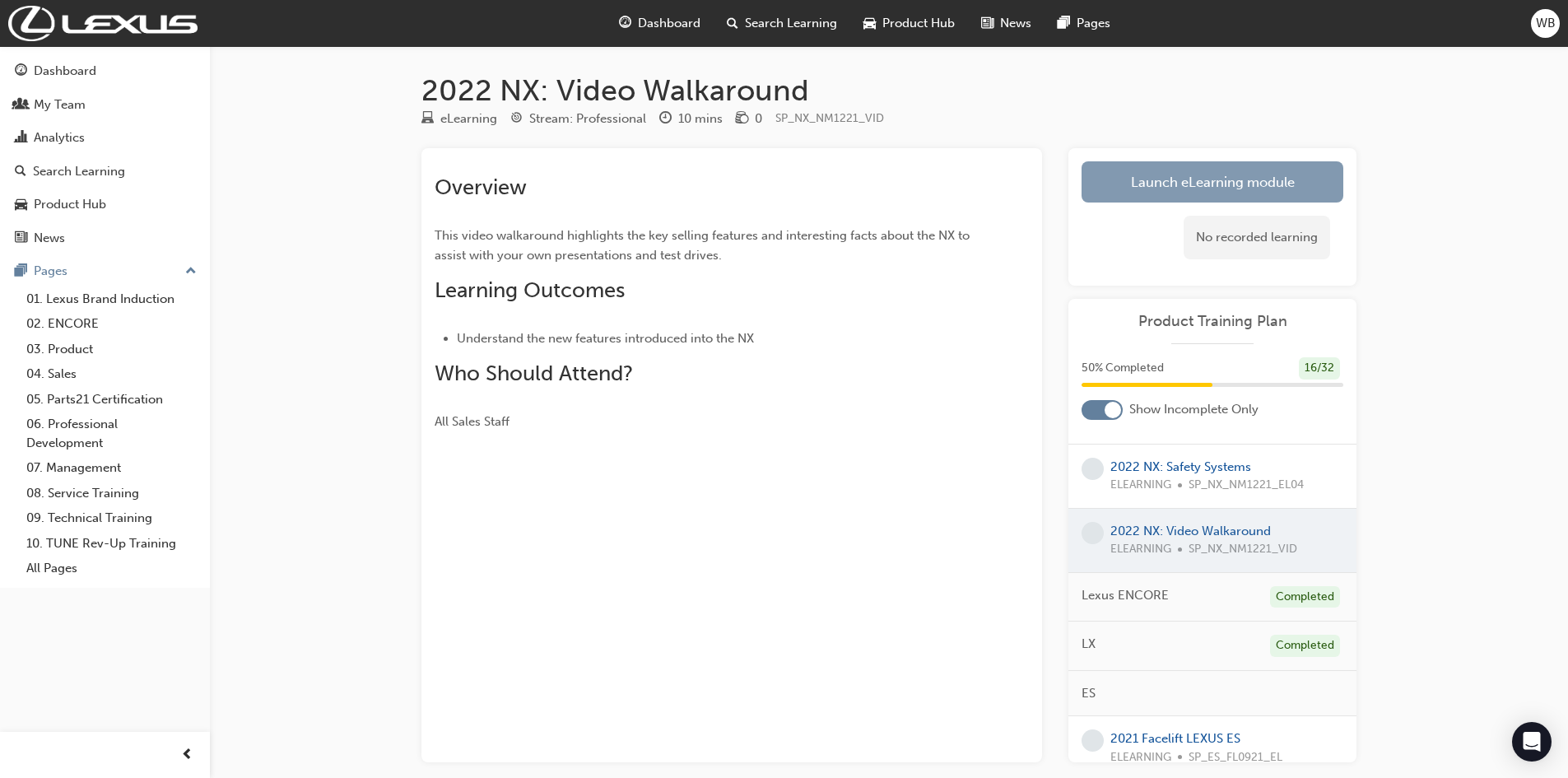
click at [1203, 175] on link "Launch eLearning module" at bounding box center [1212, 182] width 262 height 41
